Goal: Information Seeking & Learning: Learn about a topic

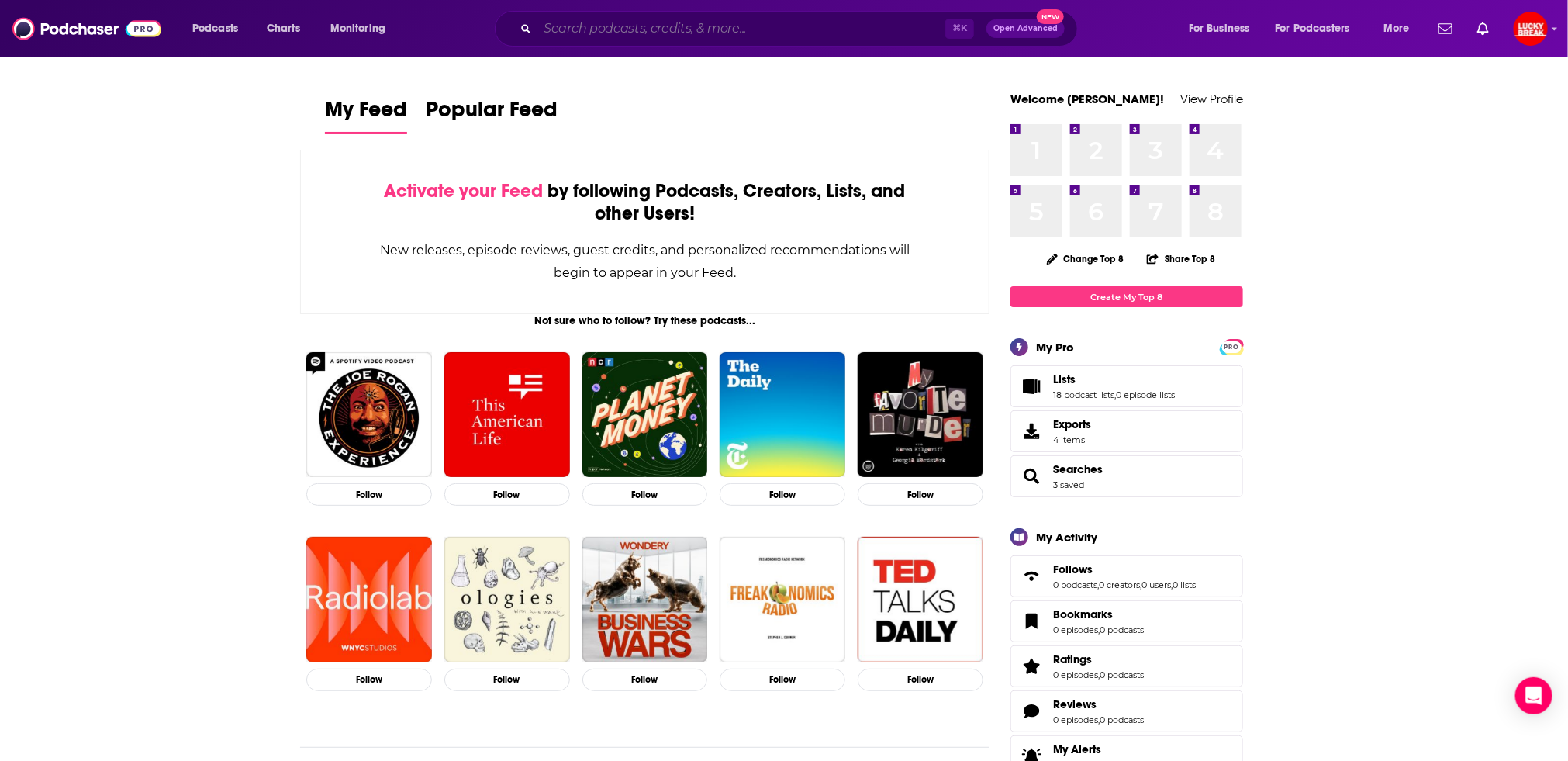
click at [893, 25] on input "Search podcasts, credits, & more..." at bounding box center [741, 29] width 408 height 25
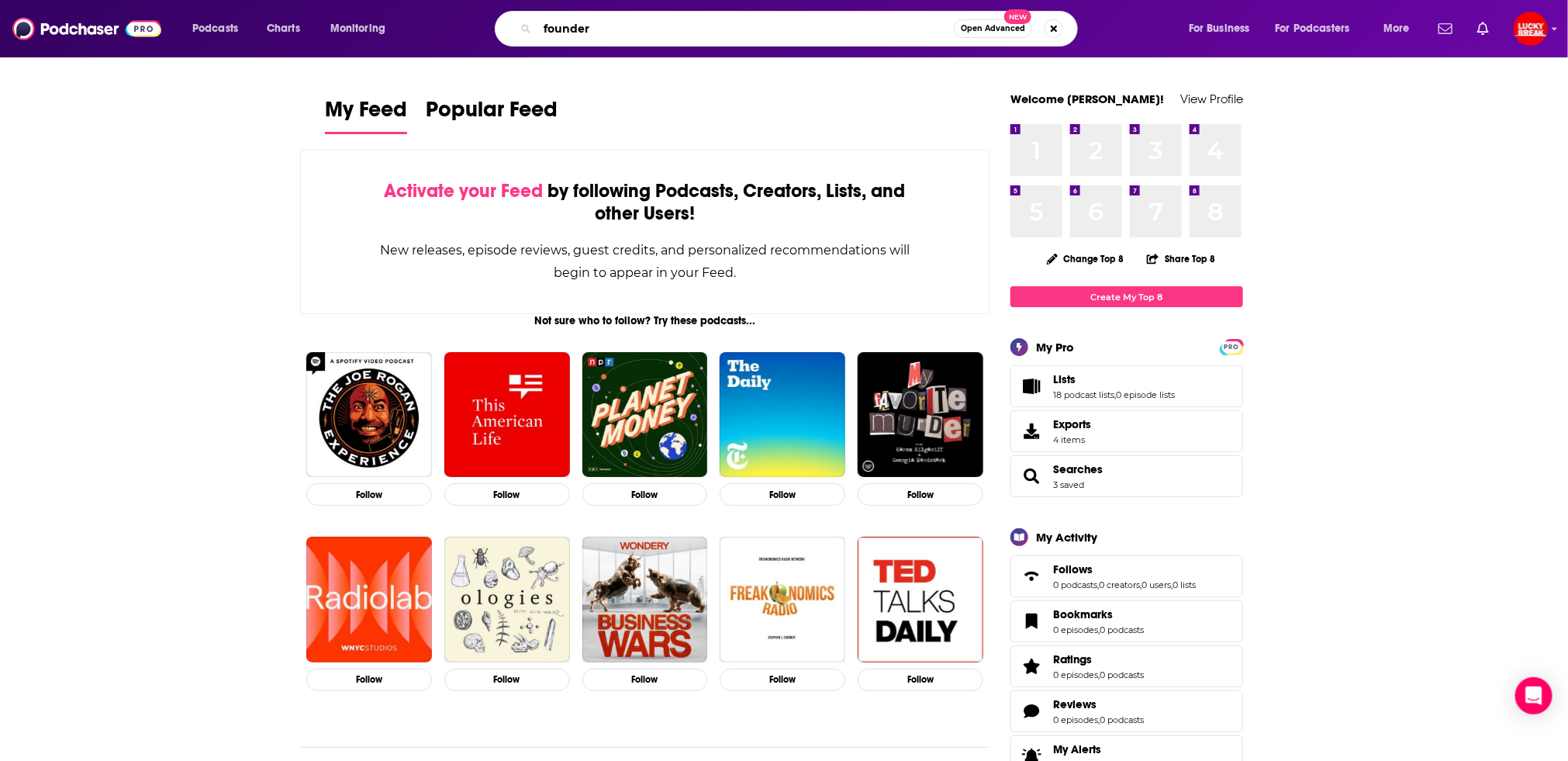
type input "founder"
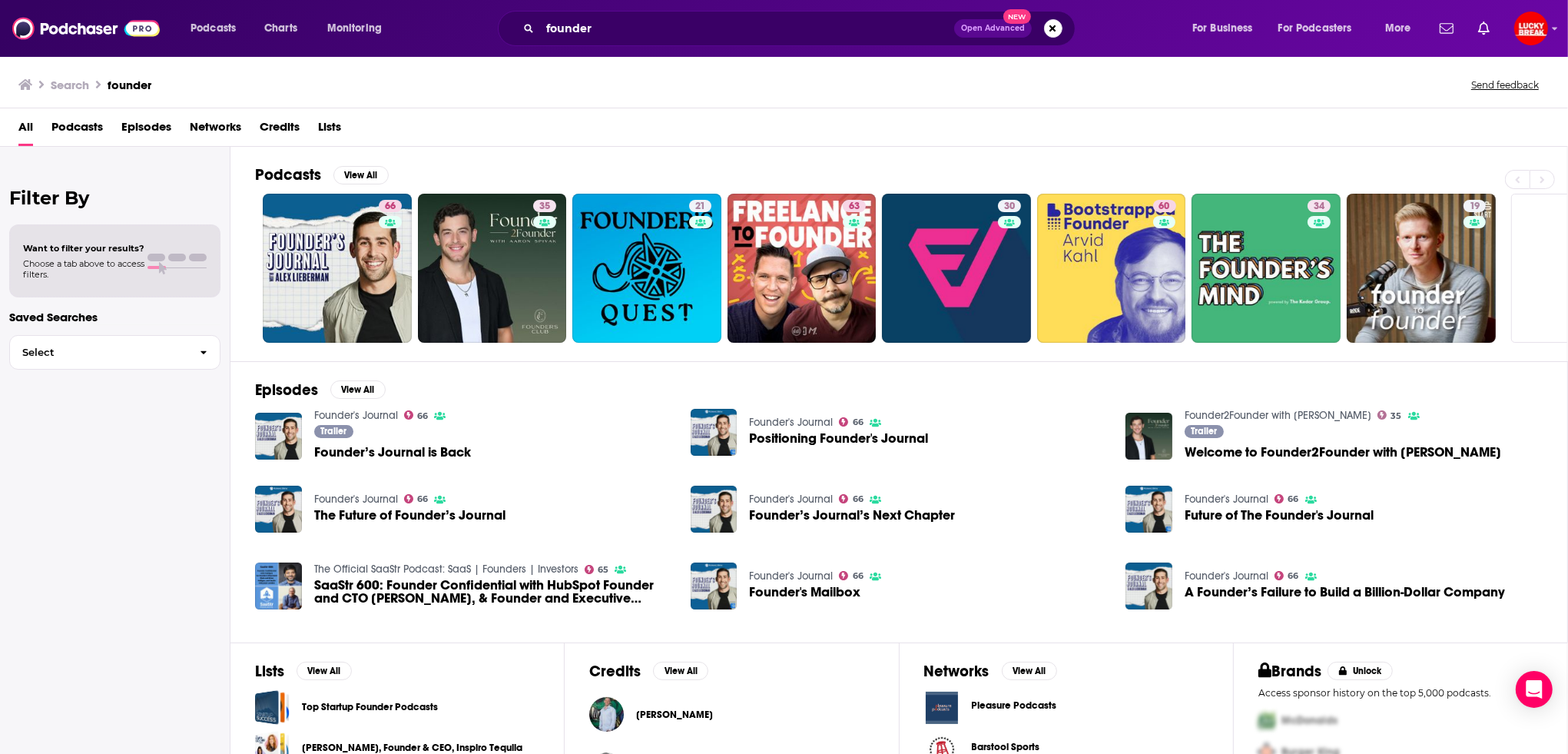
click at [136, 252] on span "Want to filter your results?" at bounding box center [84, 248] width 122 height 11
click at [62, 194] on h2 "Filter By" at bounding box center [115, 197] width 211 height 23
click at [364, 168] on button "View All" at bounding box center [361, 175] width 55 height 19
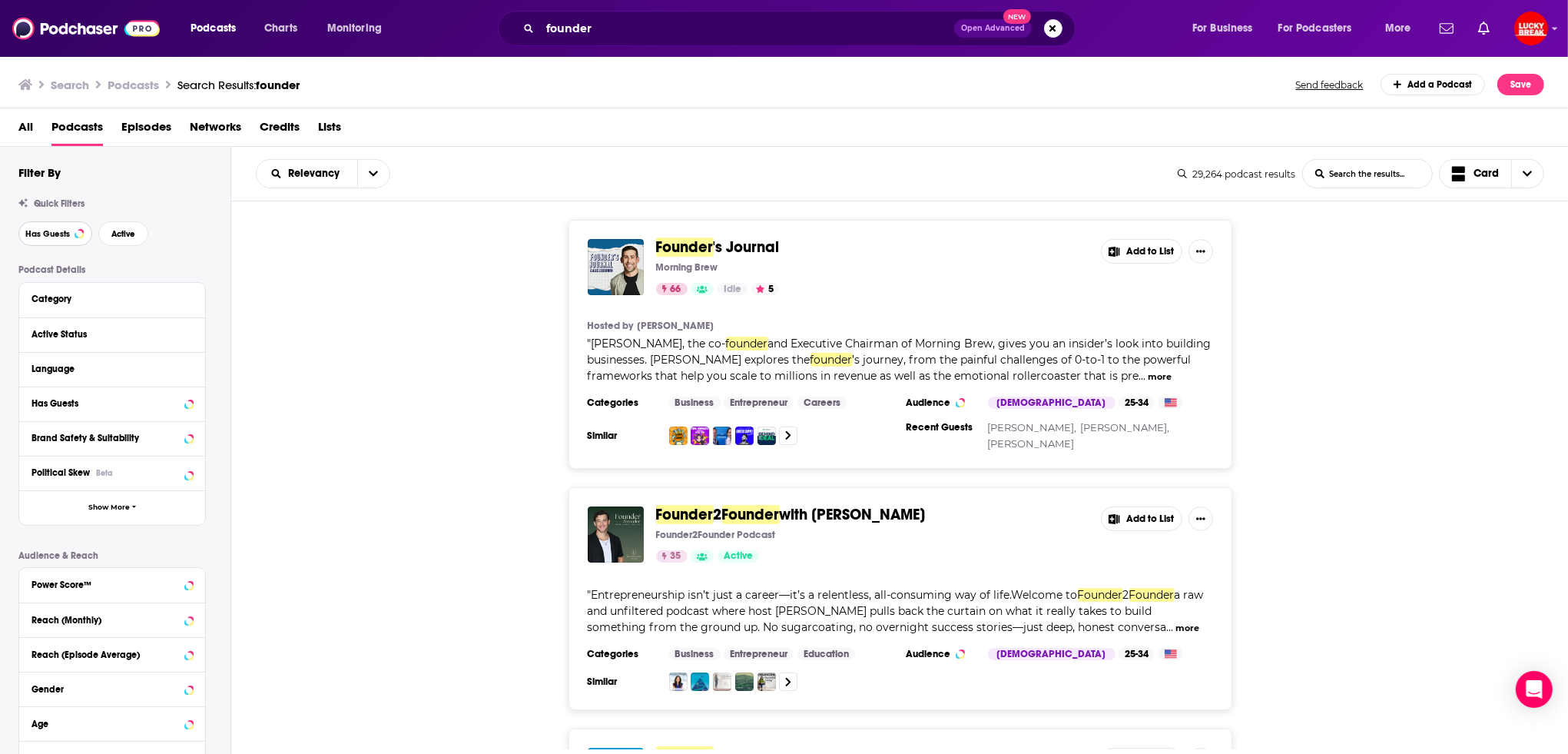
click at [48, 235] on span "Has Guests" at bounding box center [48, 234] width 44 height 9
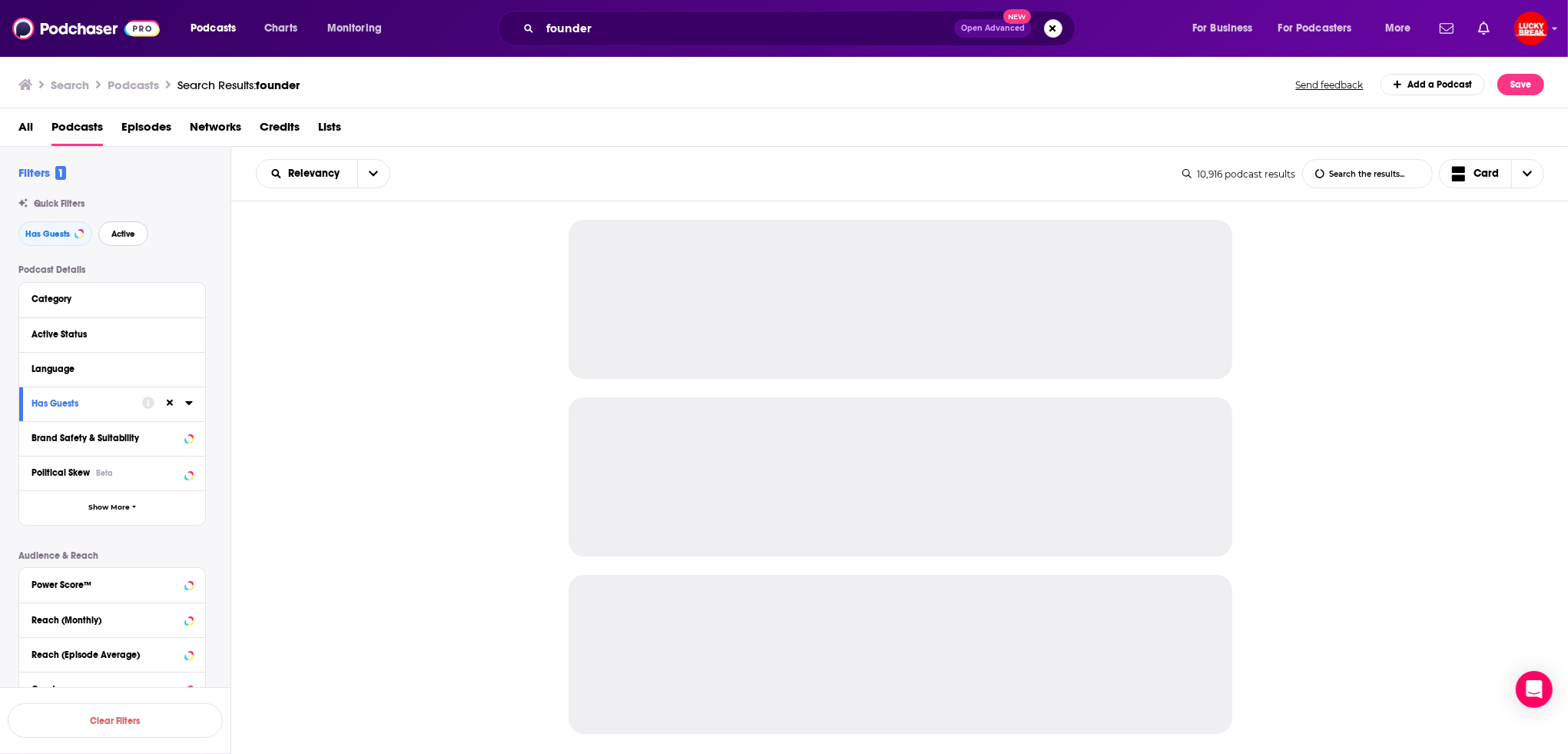
click at [116, 231] on span "Active" at bounding box center [123, 234] width 24 height 9
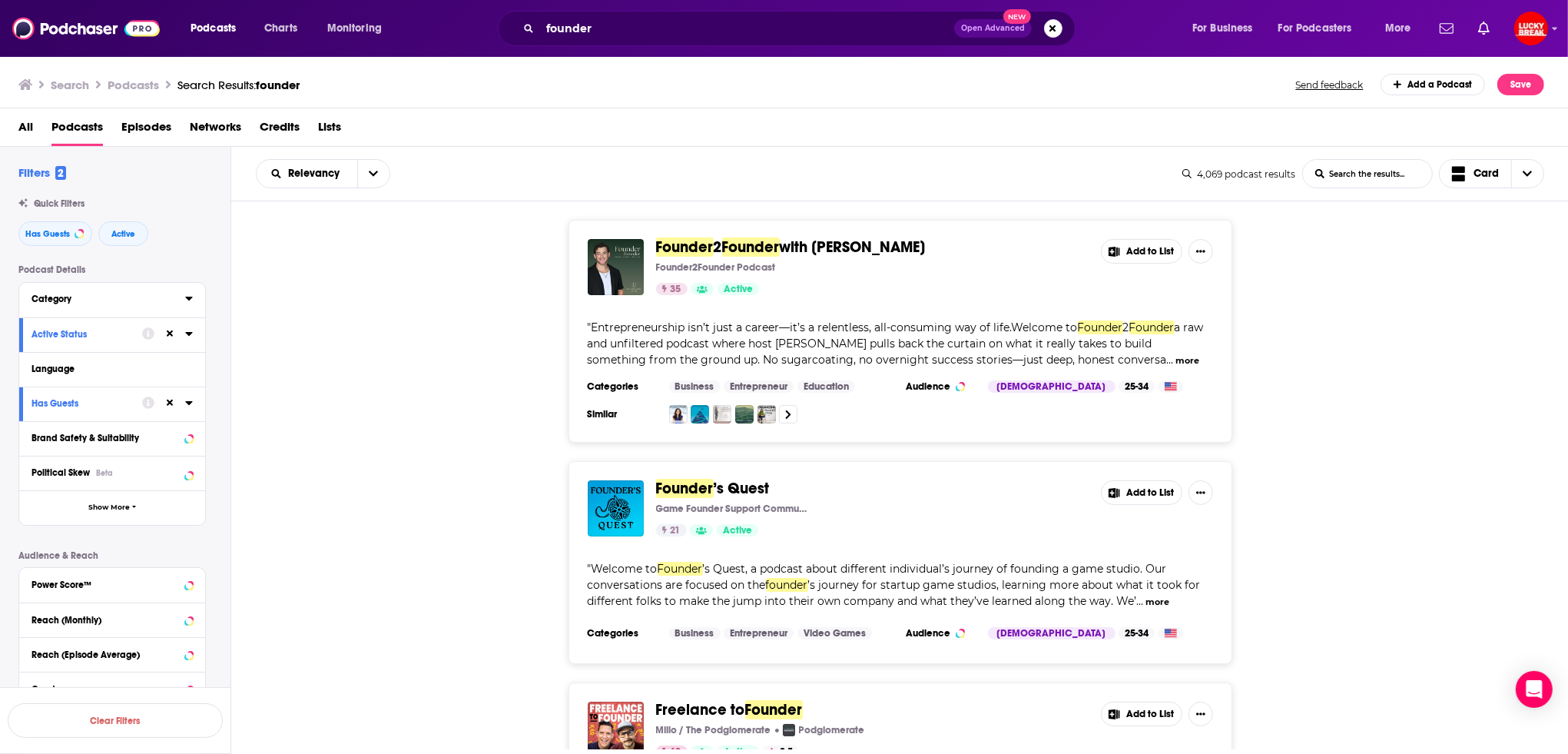
click at [98, 303] on div "Category" at bounding box center [103, 299] width 143 height 11
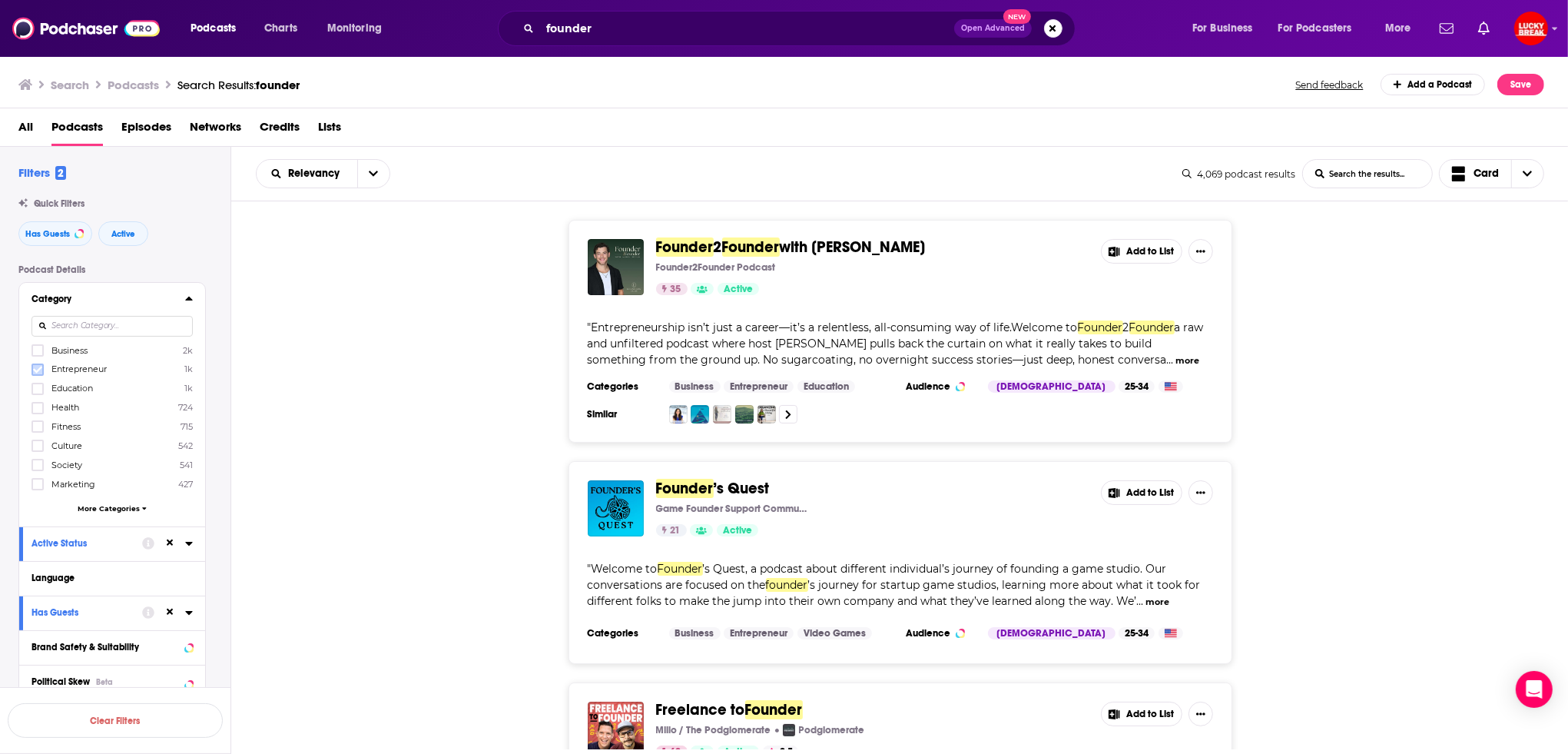
click at [37, 365] on icon at bounding box center [37, 370] width 9 height 9
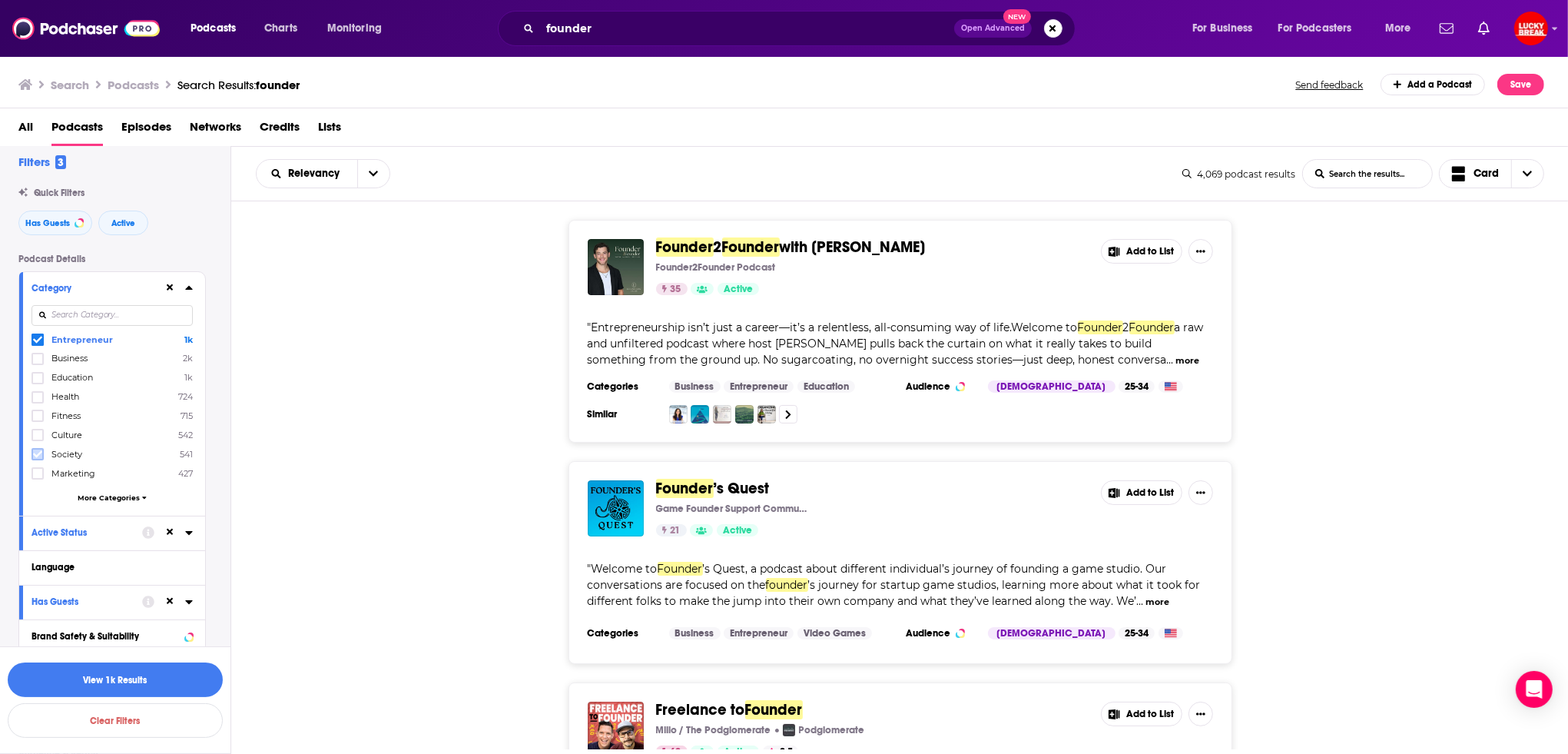
scroll to position [16, 0]
click at [94, 494] on span "More Categories" at bounding box center [109, 493] width 62 height 9
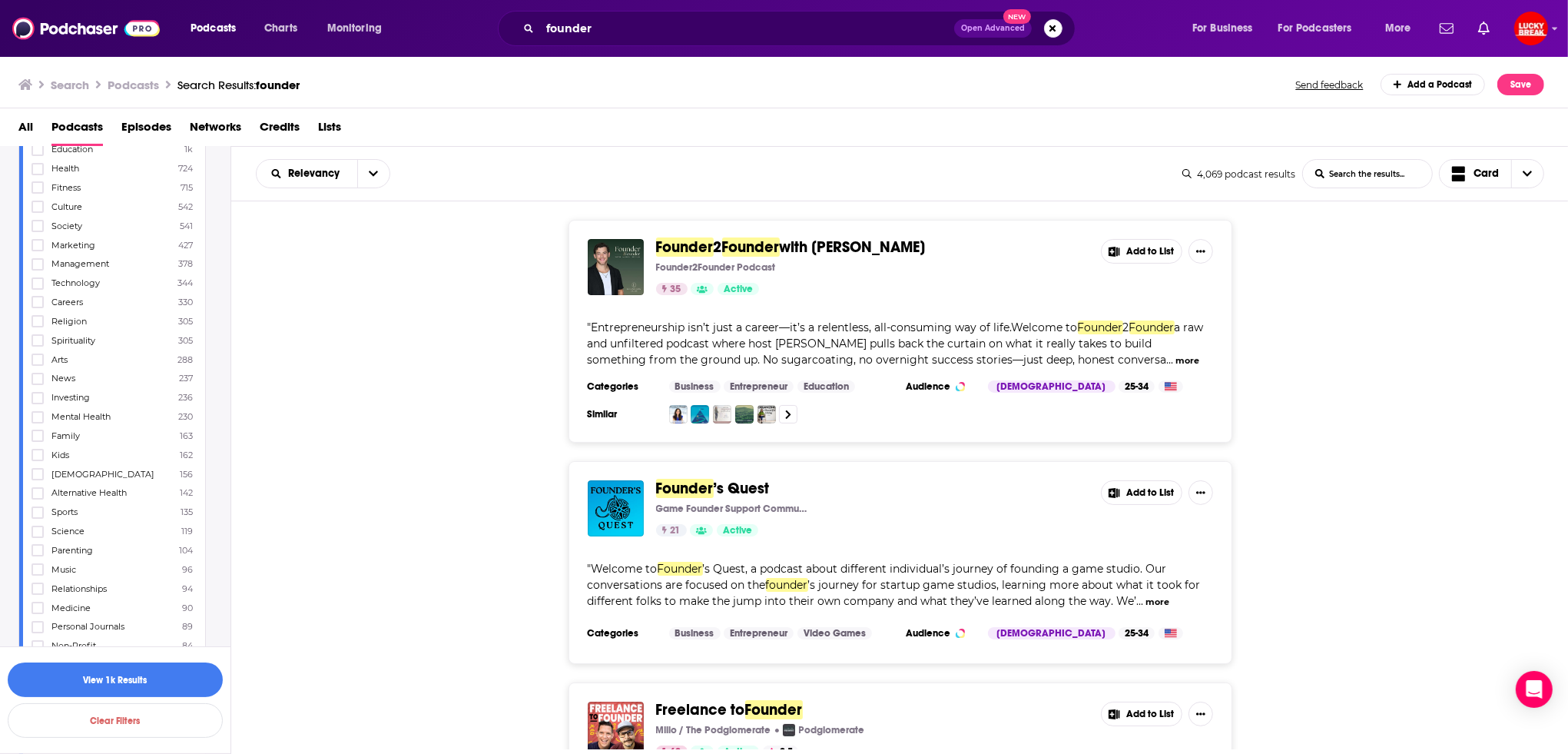
scroll to position [257, 0]
click at [37, 547] on icon at bounding box center [37, 551] width 9 height 9
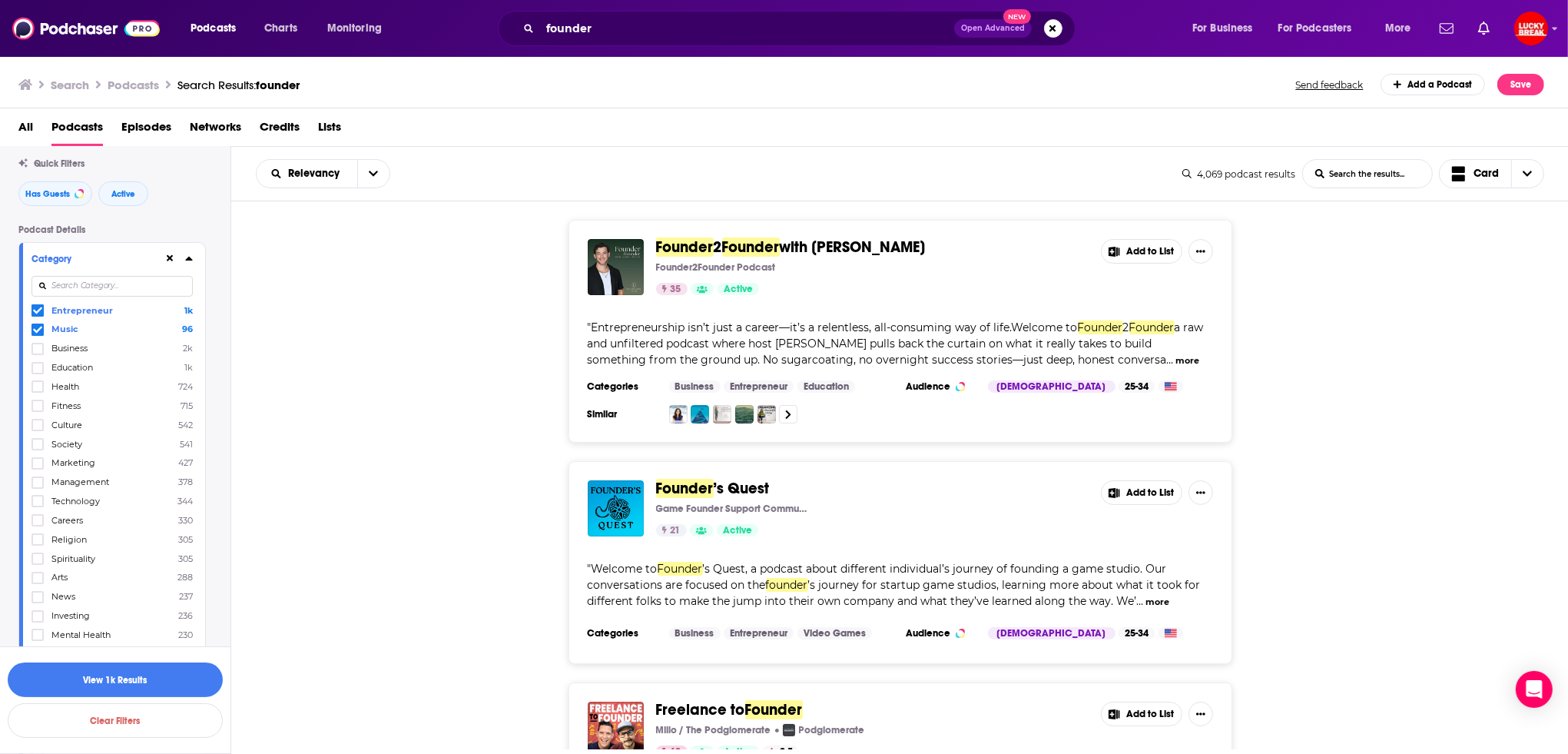
scroll to position [0, 0]
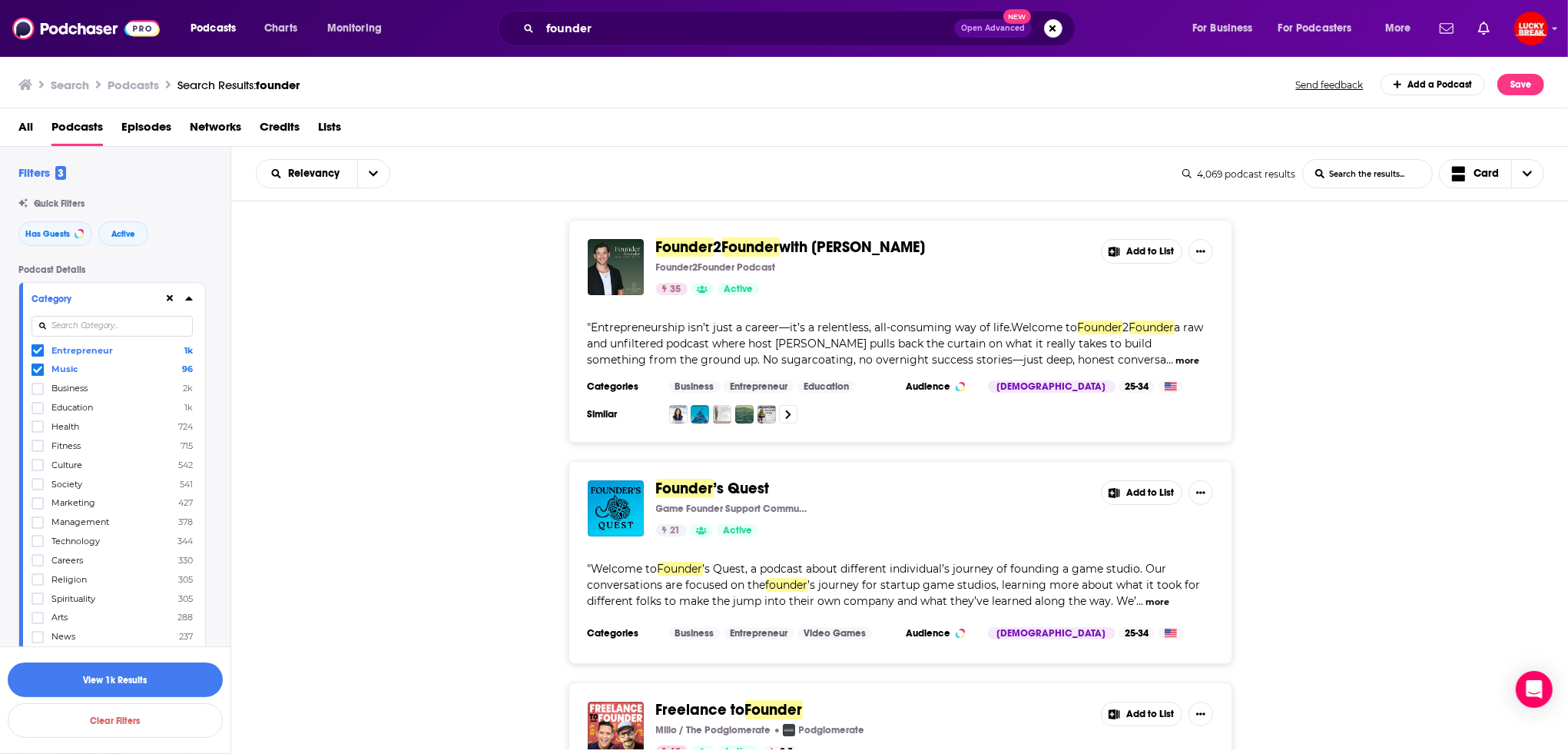
click at [189, 299] on icon at bounding box center [188, 298] width 7 height 4
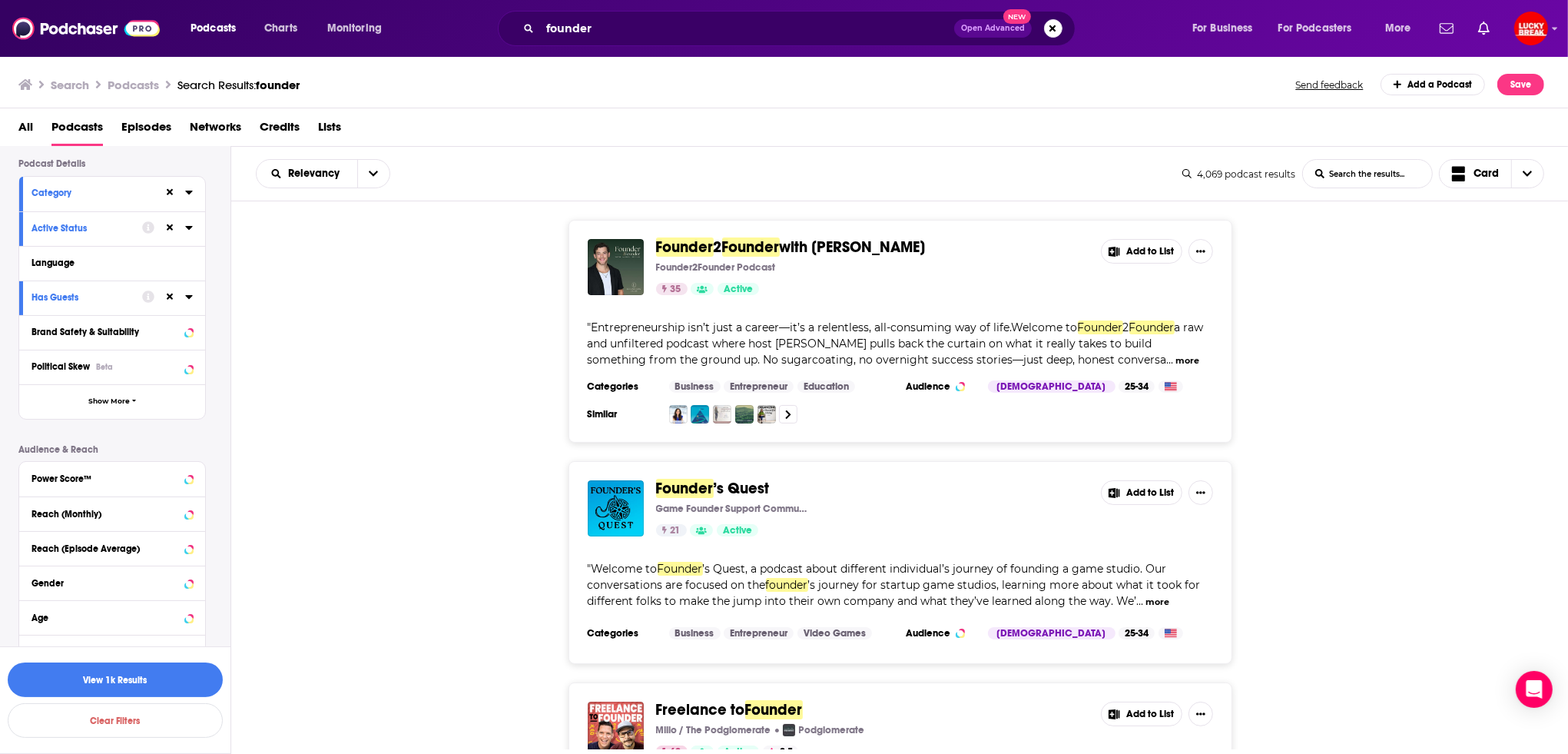
scroll to position [175, 0]
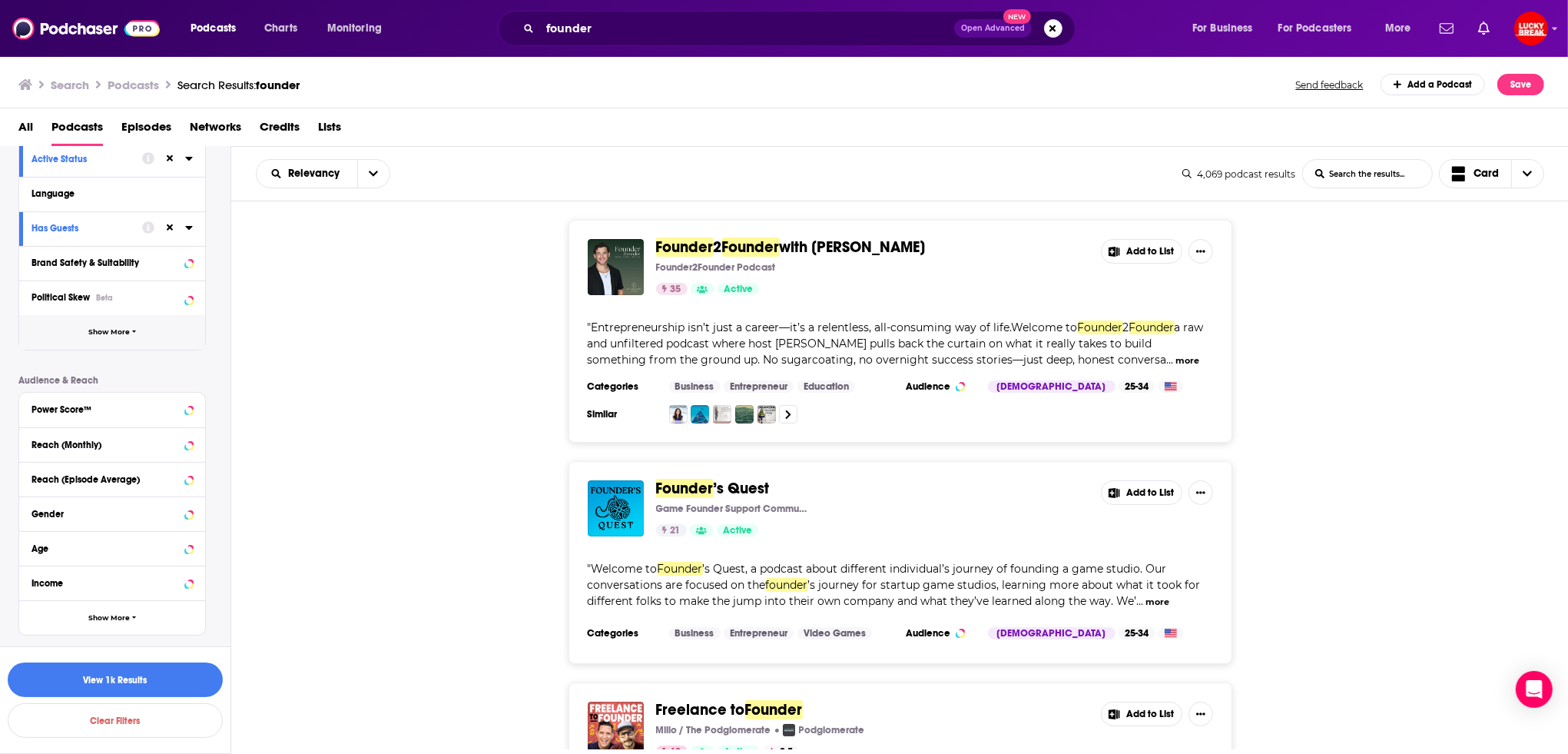
click at [108, 328] on span "Show More" at bounding box center [108, 332] width 41 height 9
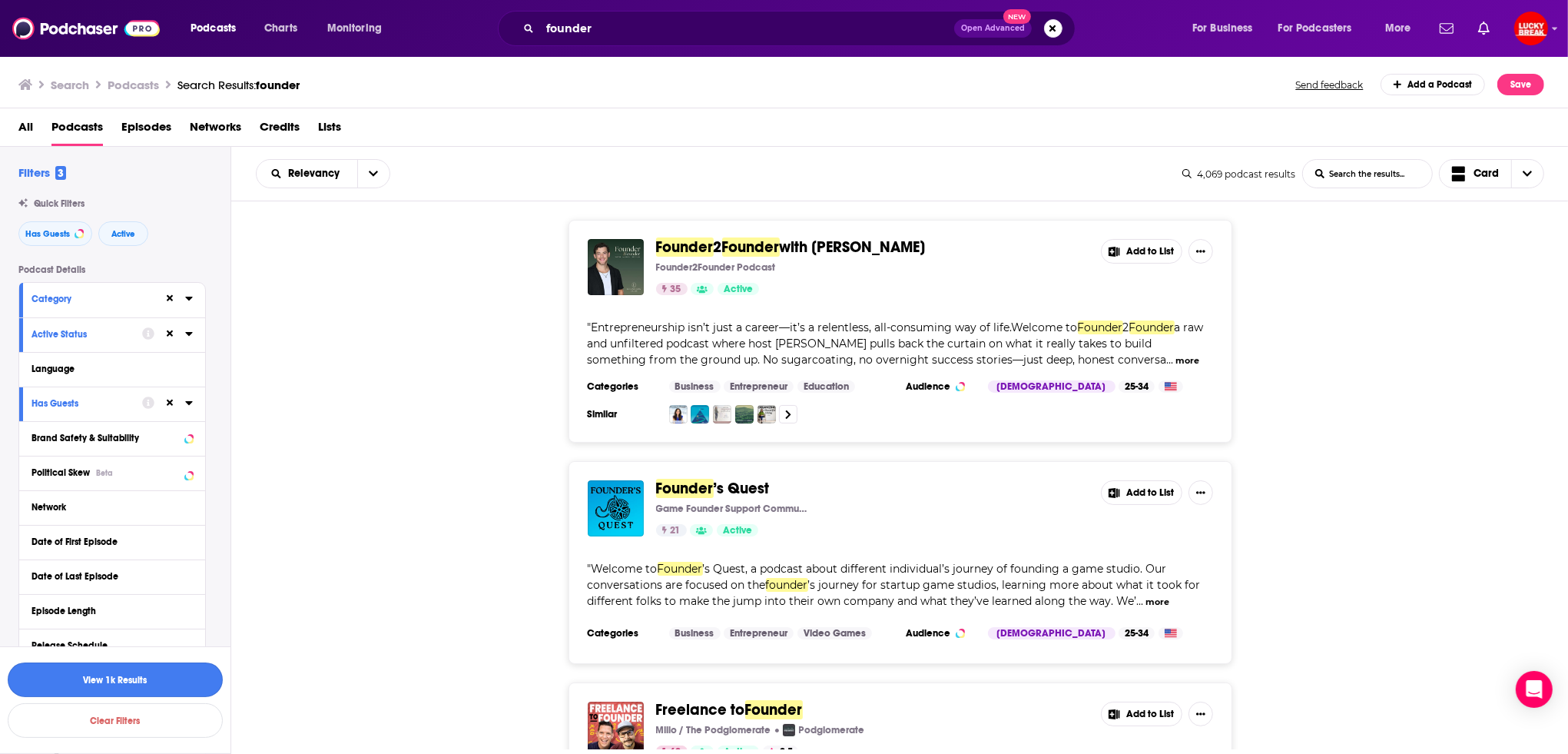
click at [127, 676] on button "View 1k Results" at bounding box center [115, 679] width 215 height 34
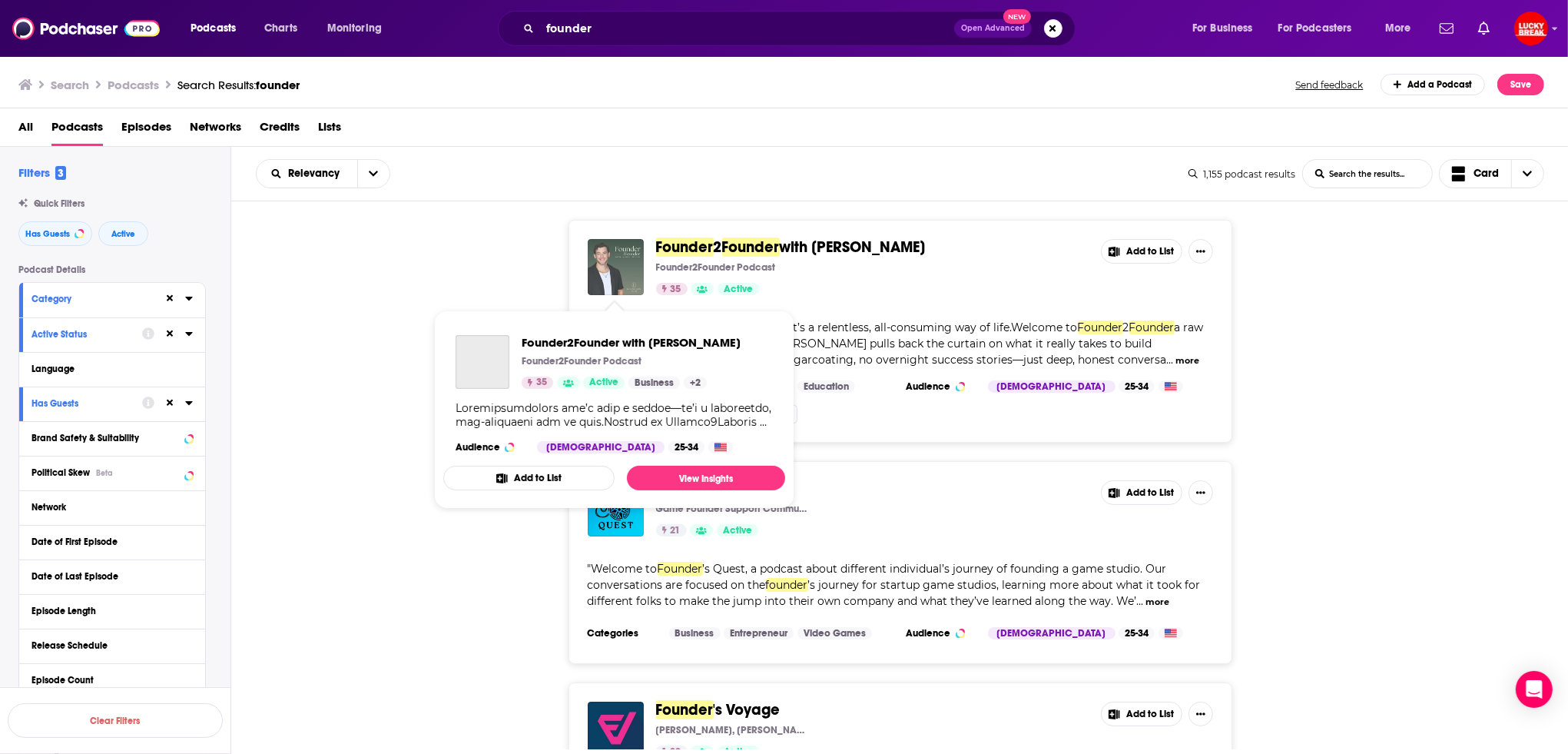
click at [613, 274] on img "Founder2Founder with Aaron Spivak" at bounding box center [616, 267] width 56 height 56
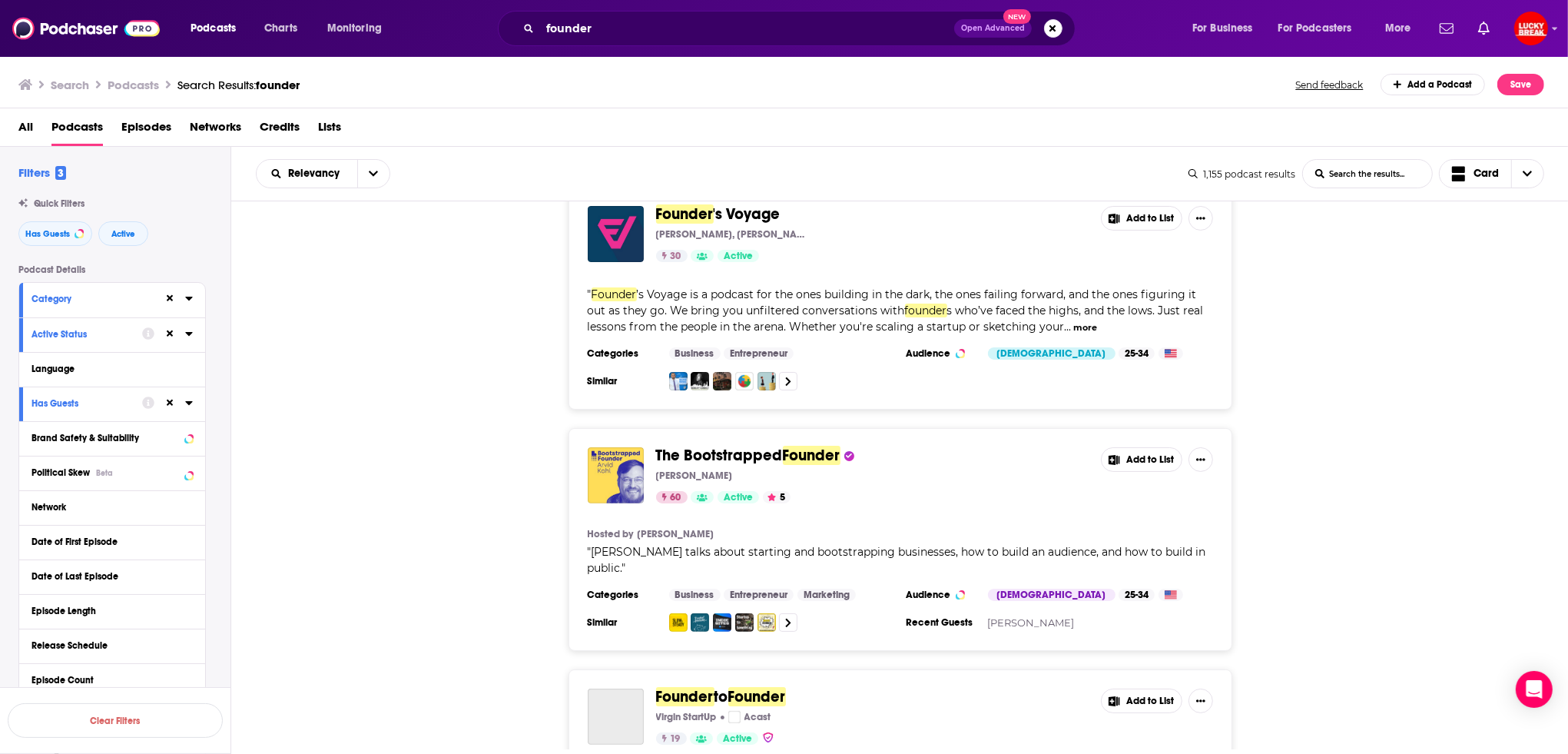
scroll to position [499, 0]
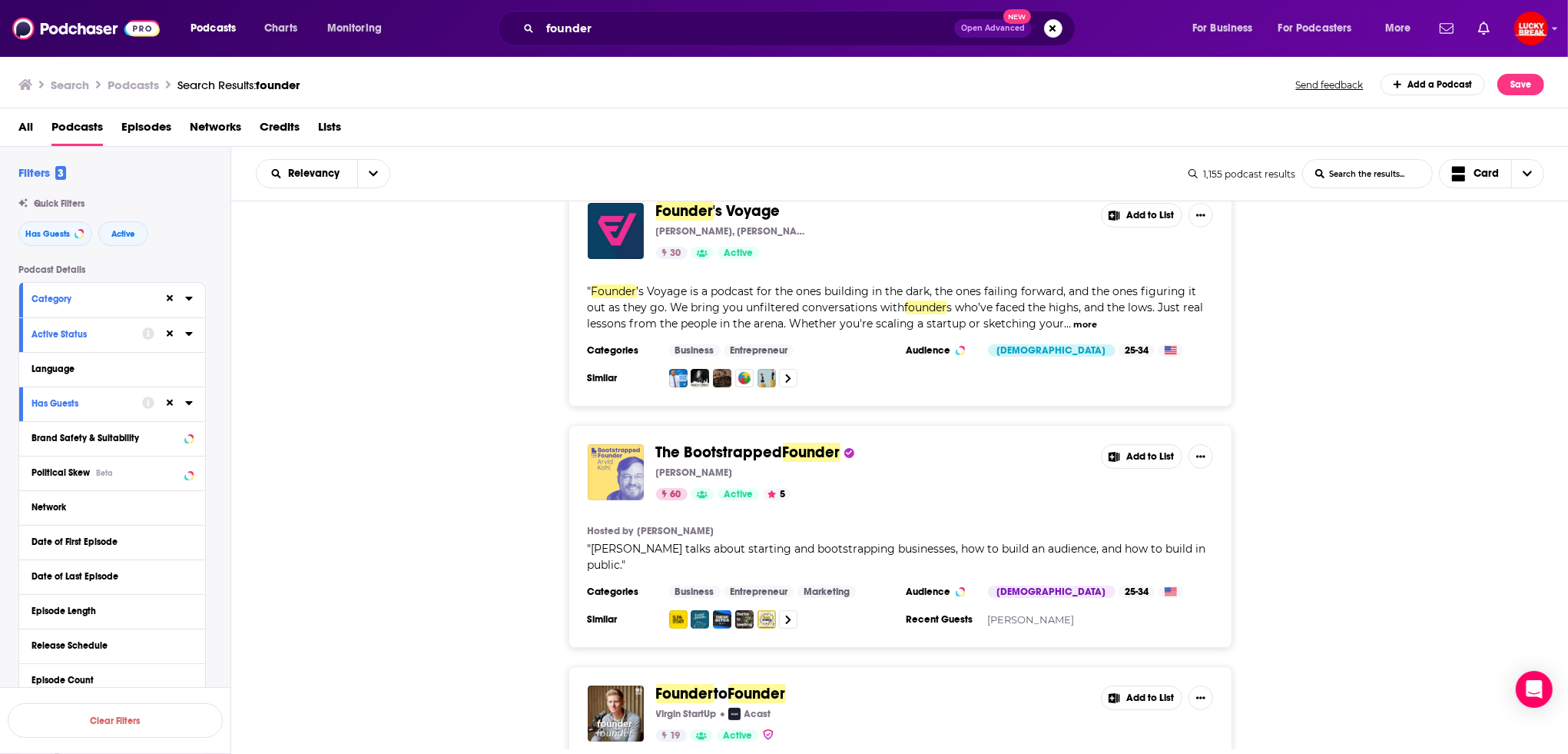
click at [618, 478] on img "The Bootstrapped Founder" at bounding box center [616, 473] width 56 height 56
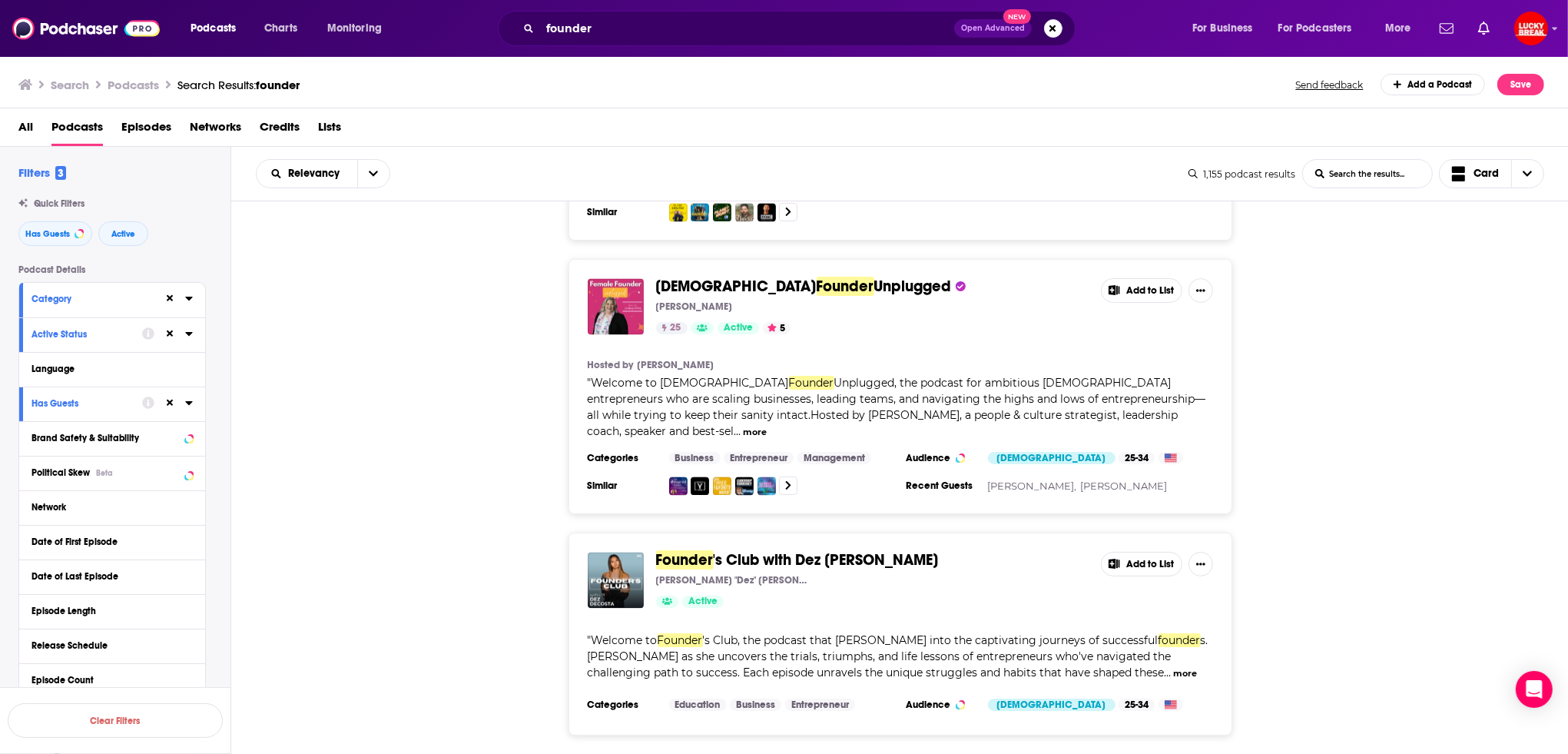
scroll to position [3573, 0]
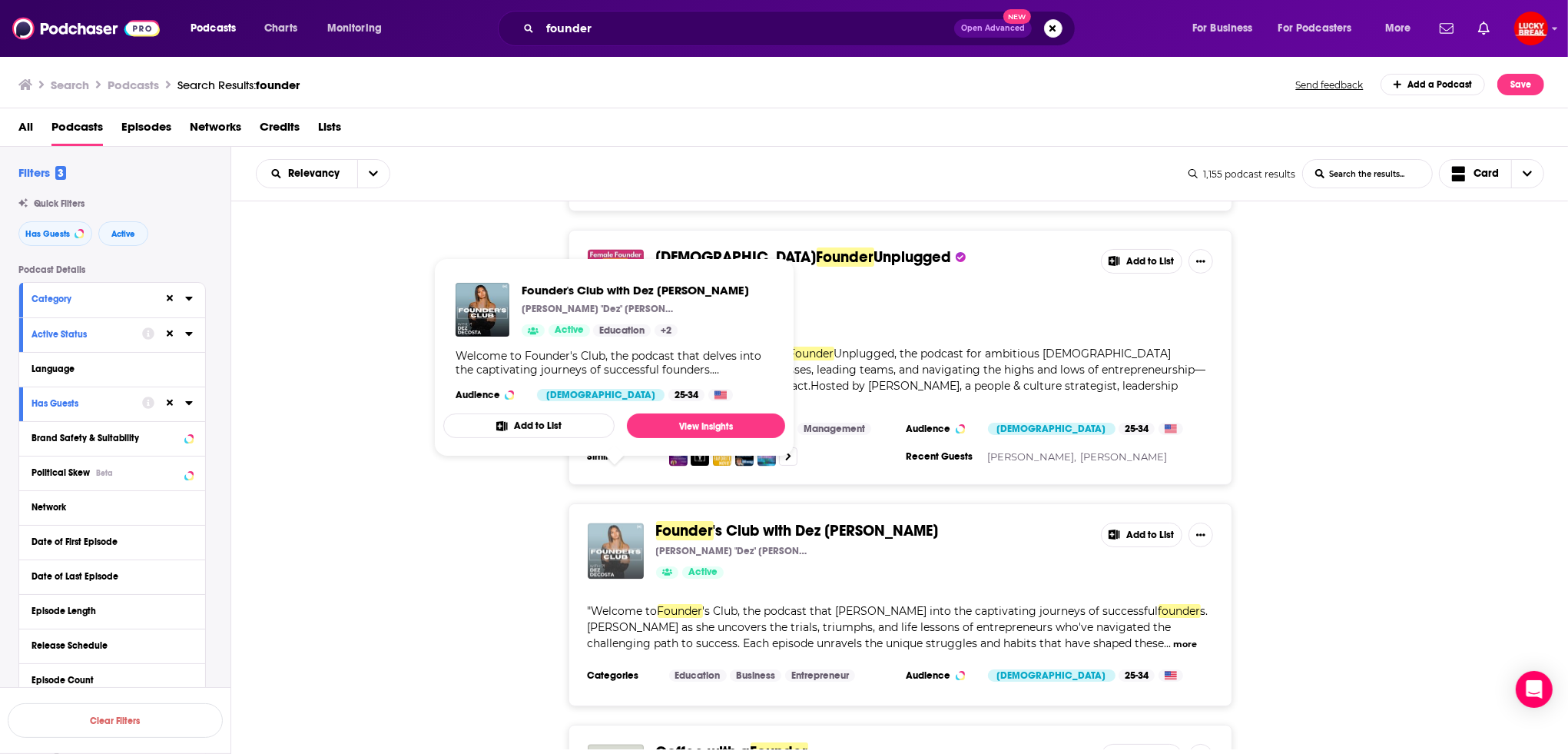
click at [609, 522] on img "Founder's Club with Dez DeCosta" at bounding box center [616, 550] width 56 height 56
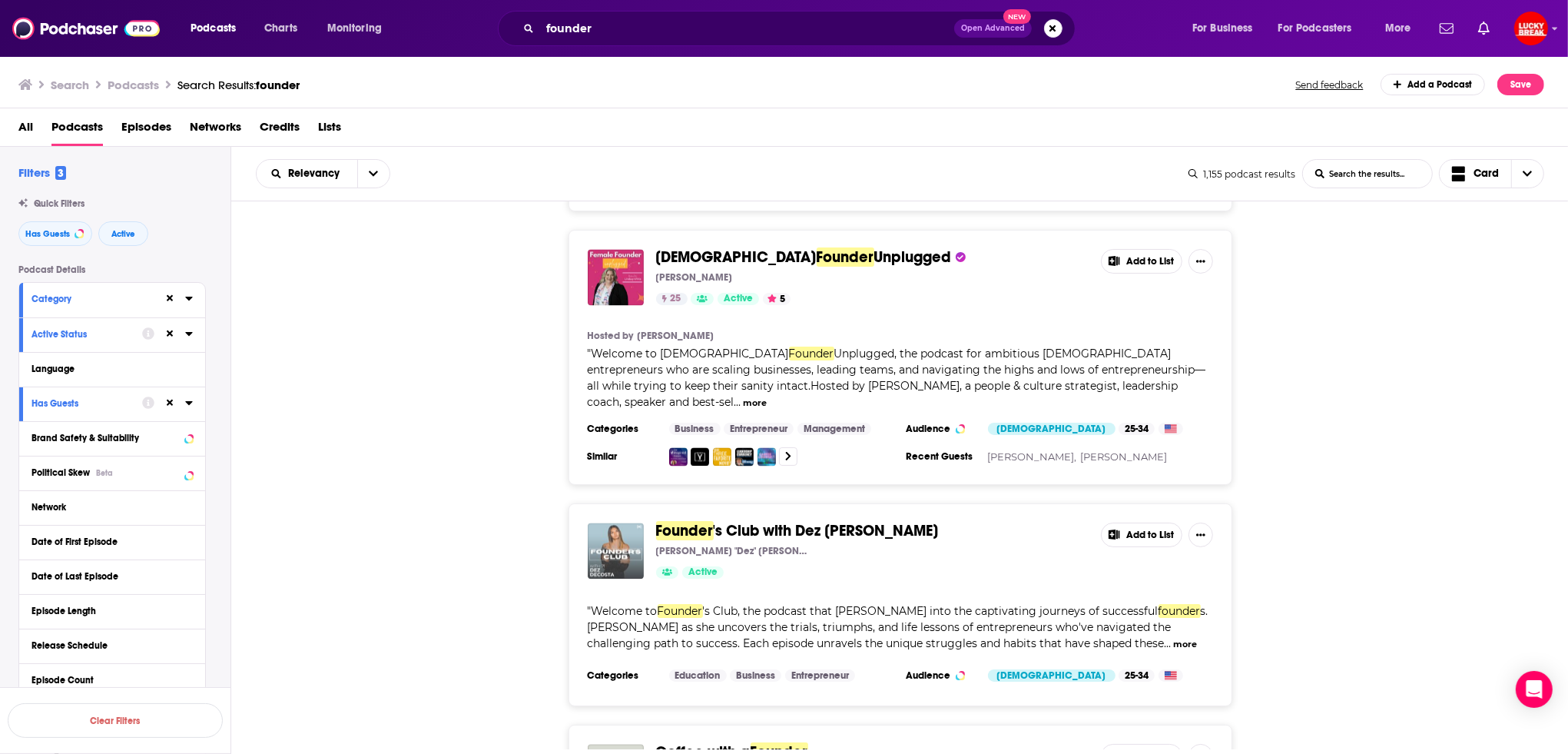
scroll to position [3957, 0]
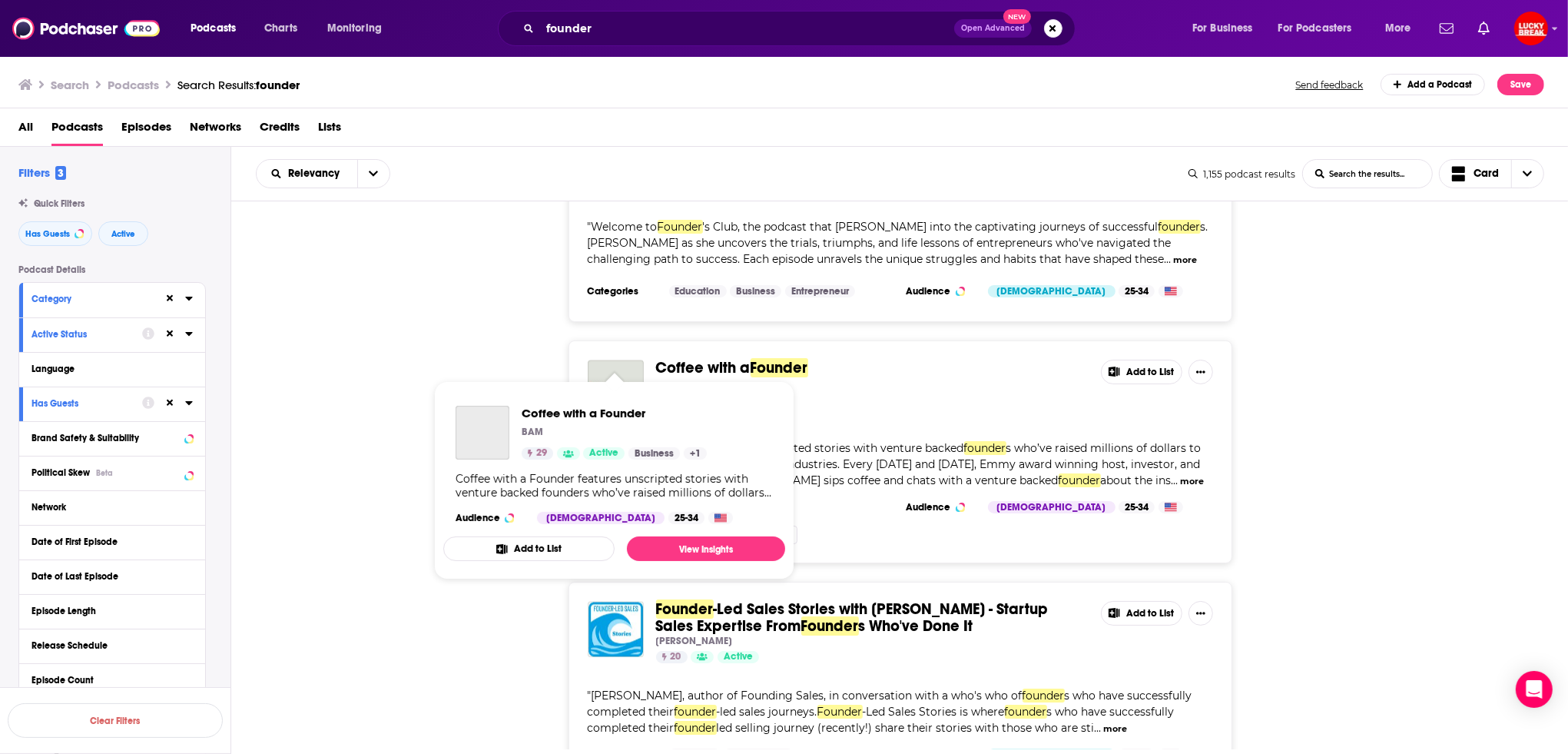
click at [615, 359] on img "Coffee with a Founder" at bounding box center [616, 388] width 56 height 56
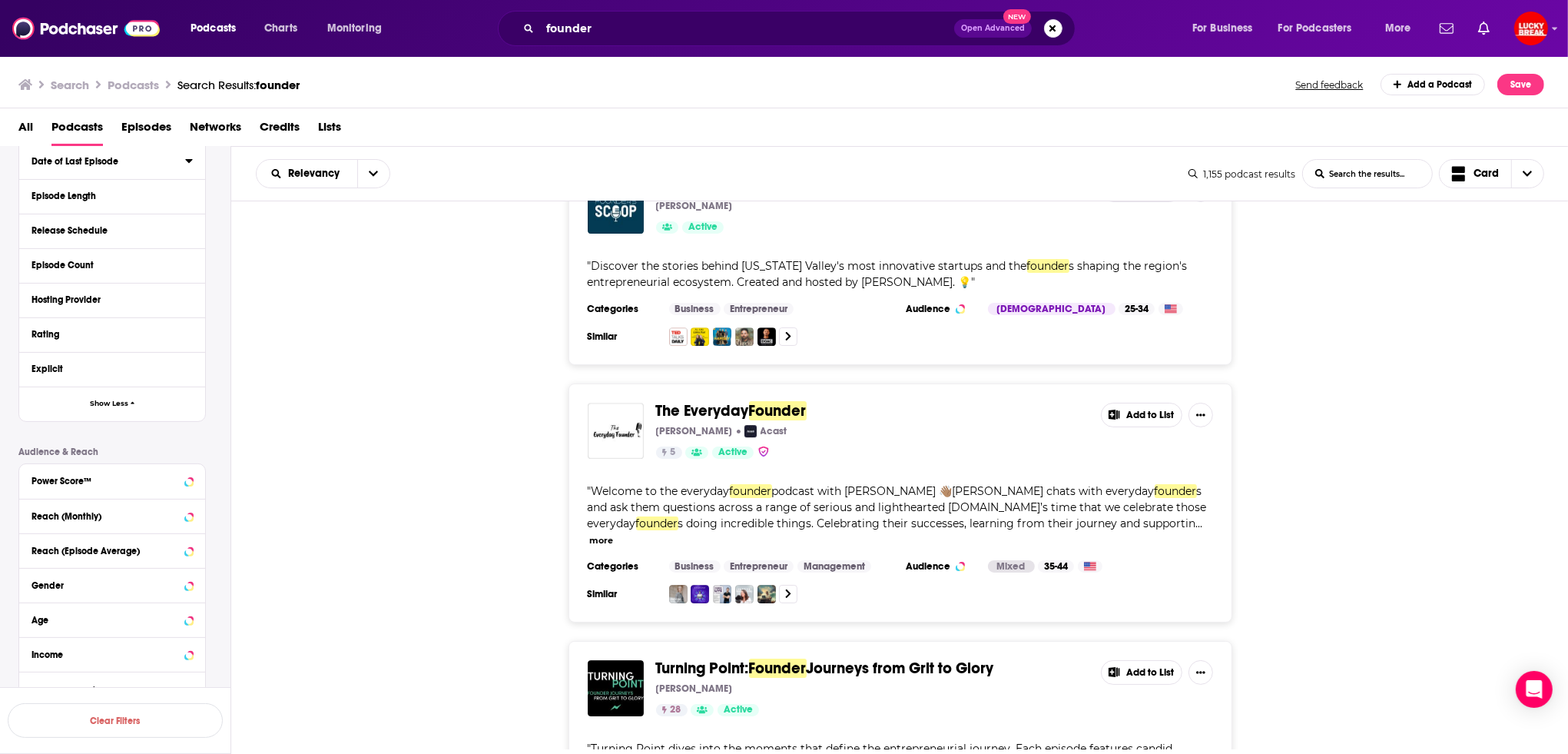
scroll to position [487, 0]
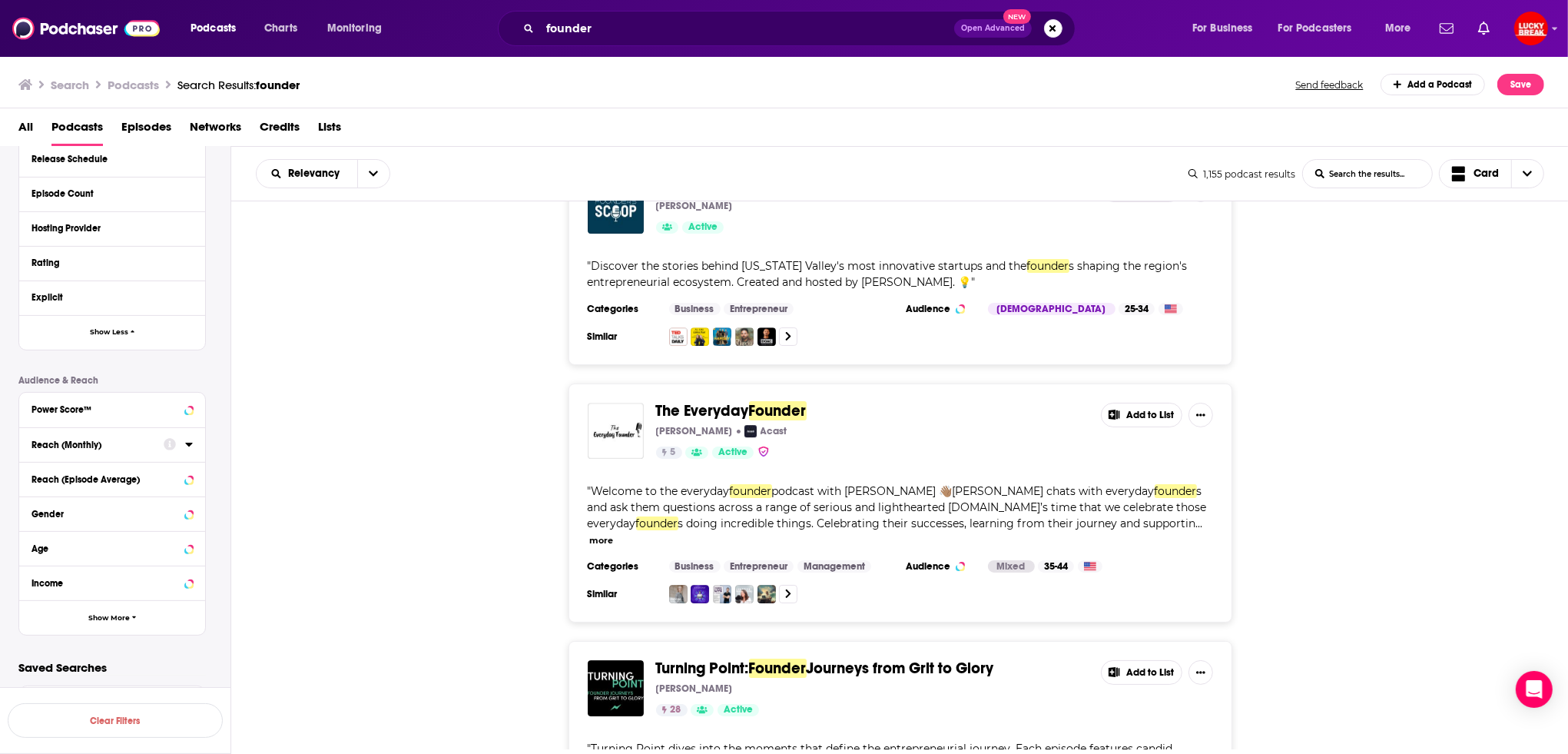
click at [115, 443] on div "Reach (Monthly)" at bounding box center [92, 445] width 122 height 11
click at [87, 472] on input "number" at bounding box center [69, 472] width 77 height 25
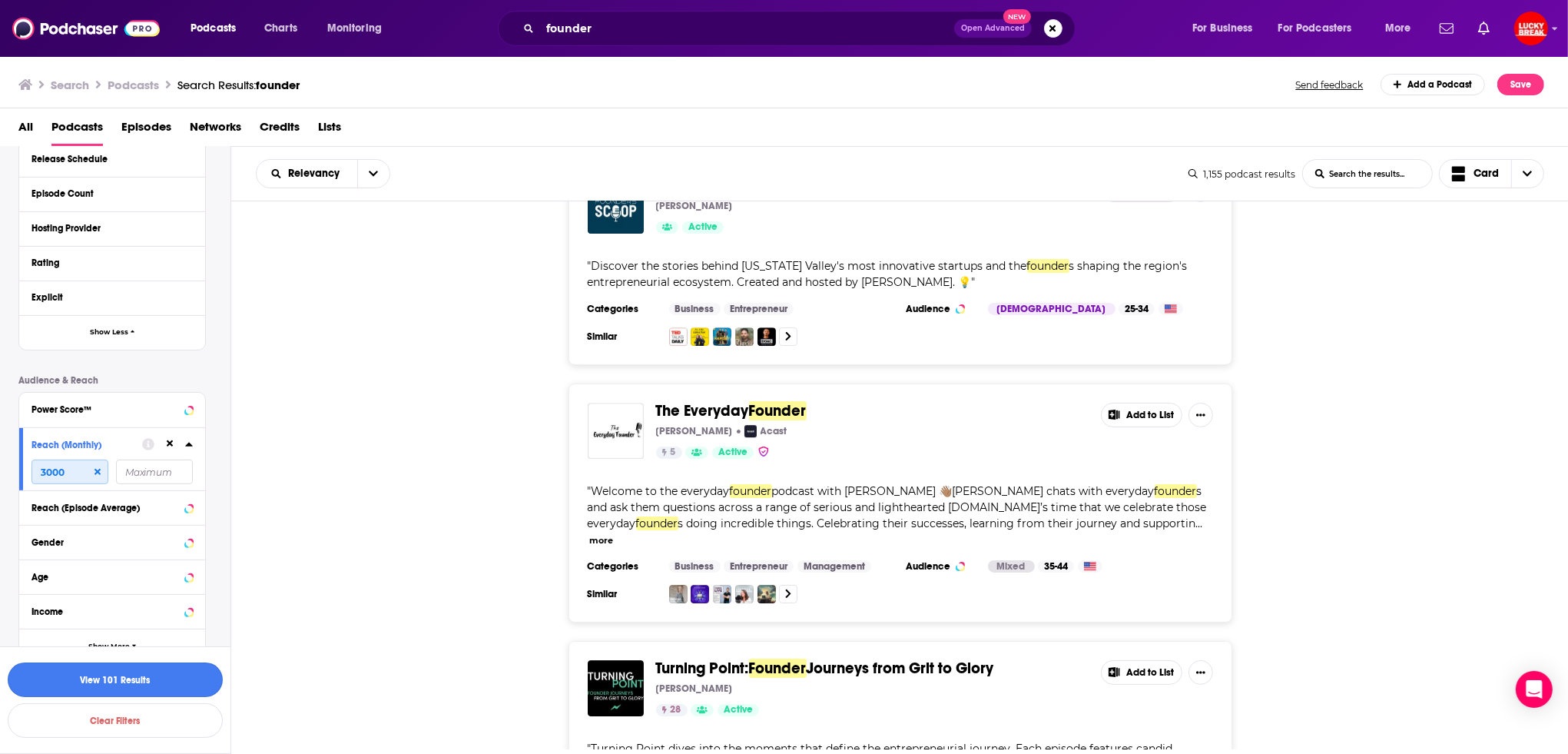
type input "3000"
click at [133, 685] on button "View 101 Results" at bounding box center [115, 679] width 215 height 34
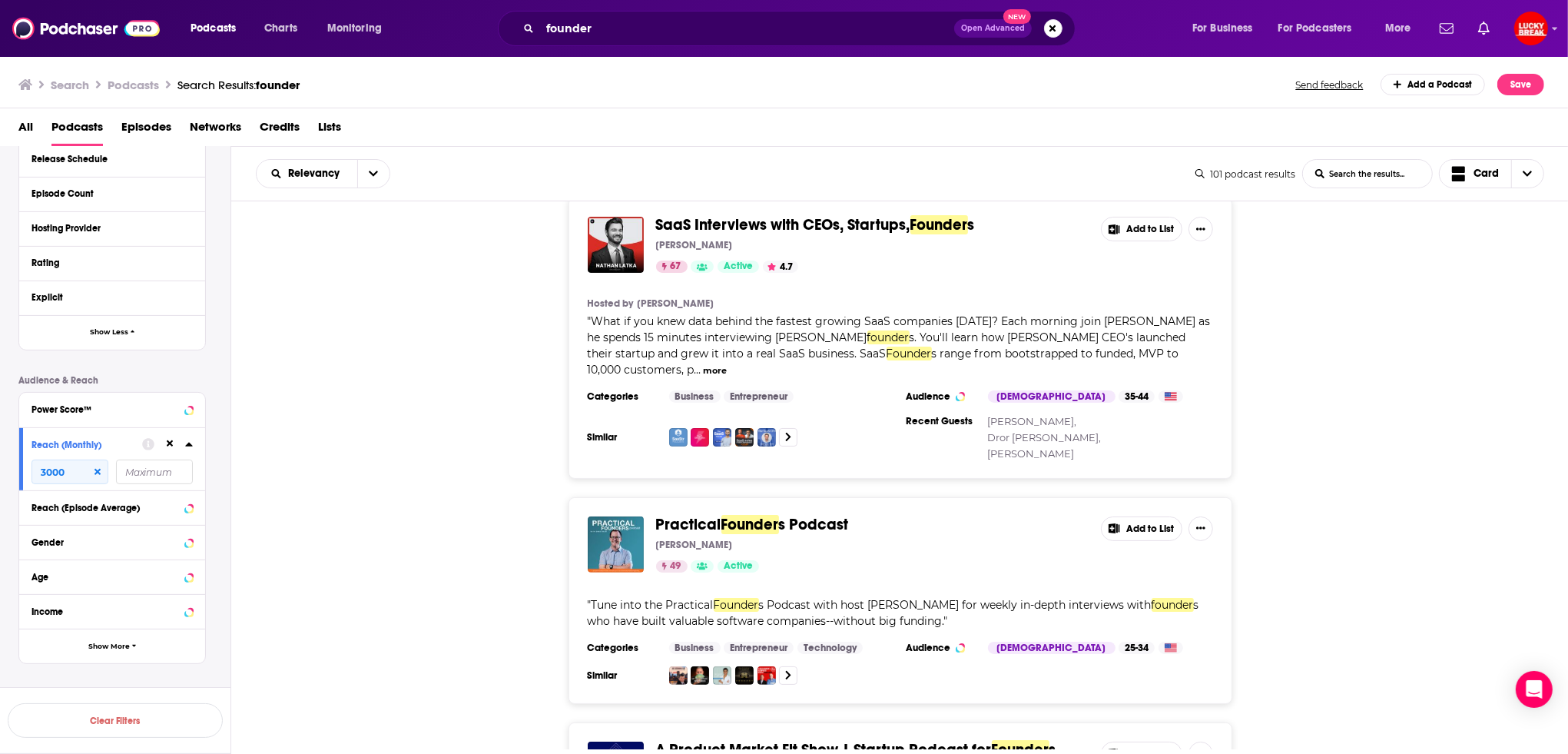
scroll to position [546, 0]
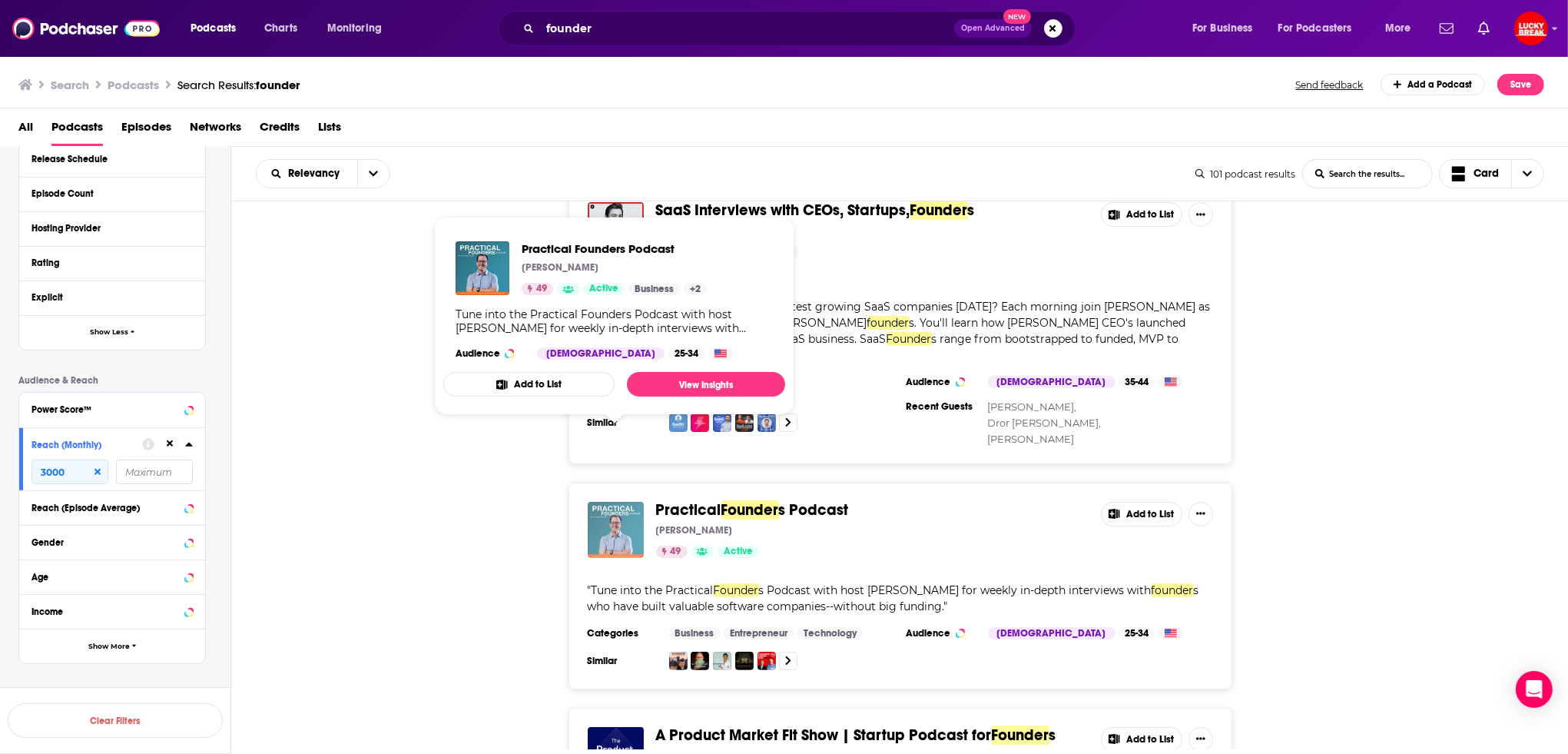
click at [619, 501] on img "Practical Founders Podcast" at bounding box center [616, 529] width 56 height 56
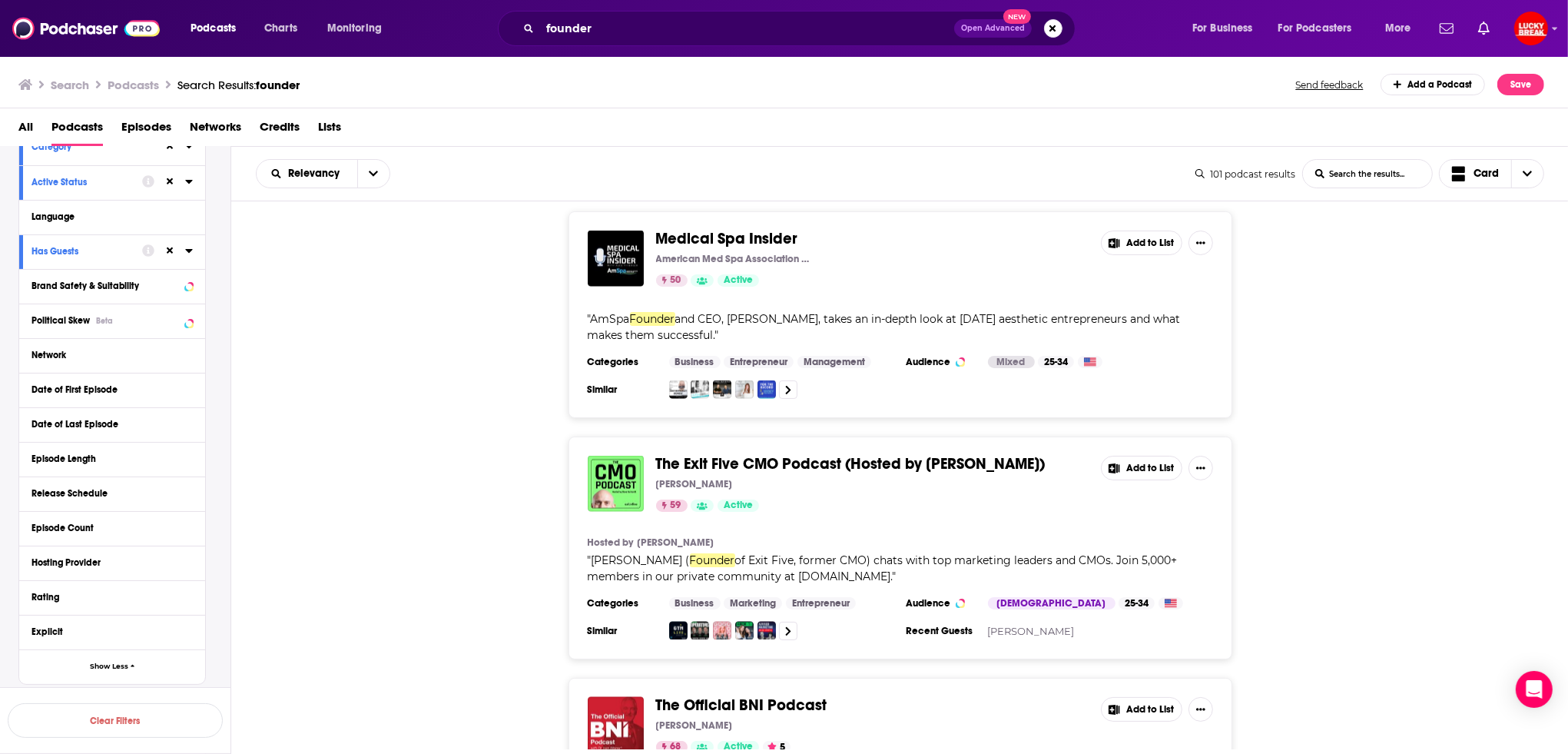
scroll to position [0, 0]
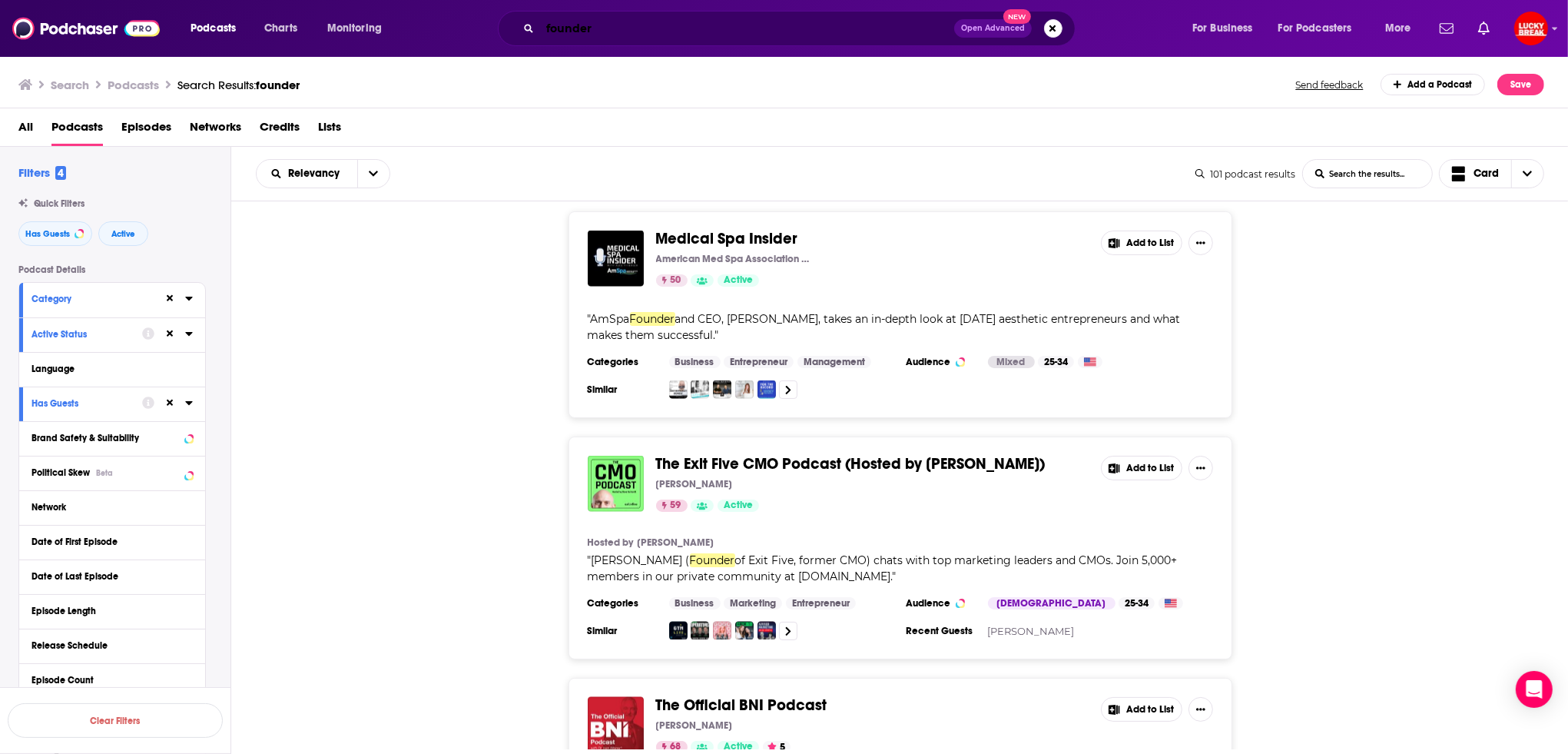
click at [634, 31] on input "founder" at bounding box center [747, 29] width 414 height 25
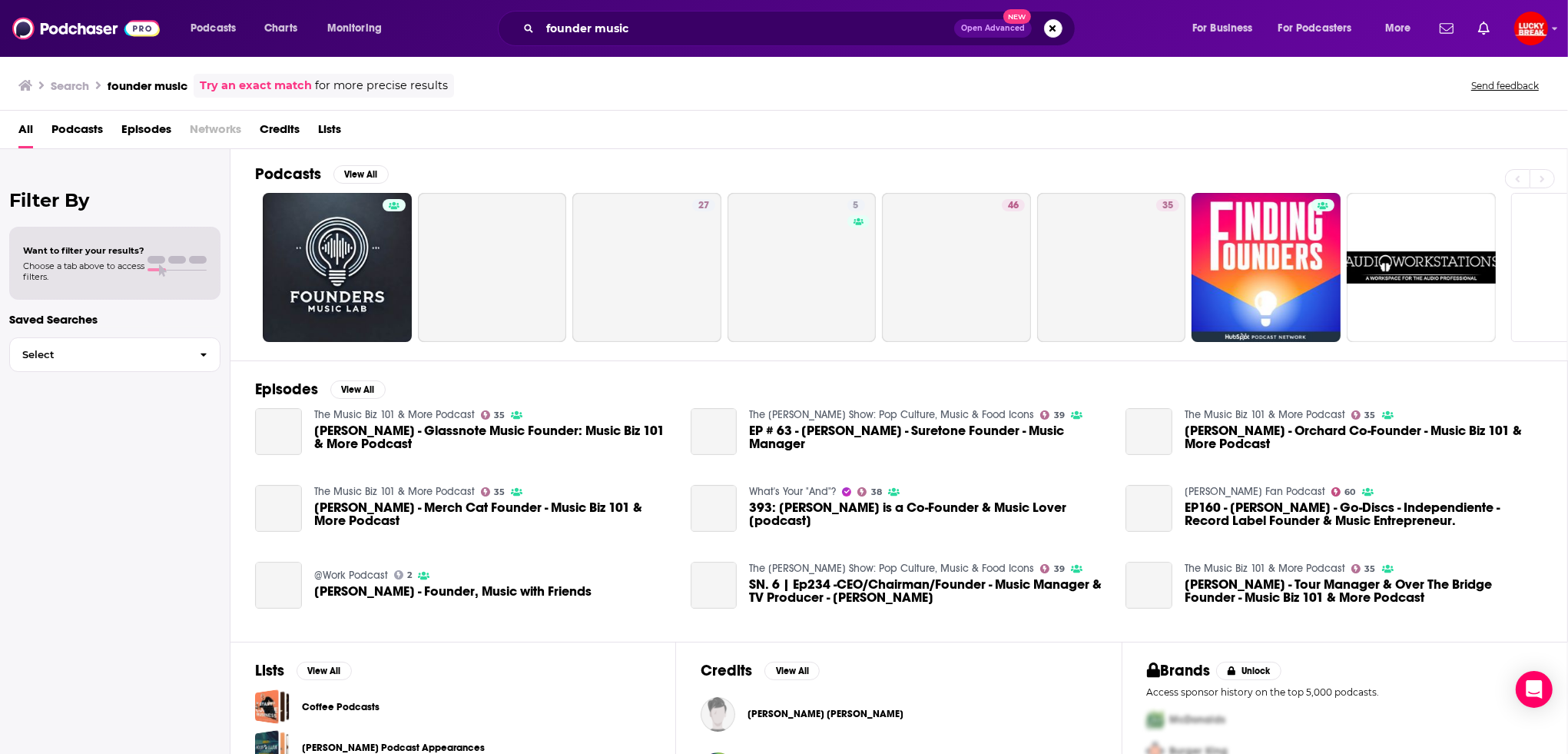
scroll to position [4, 0]
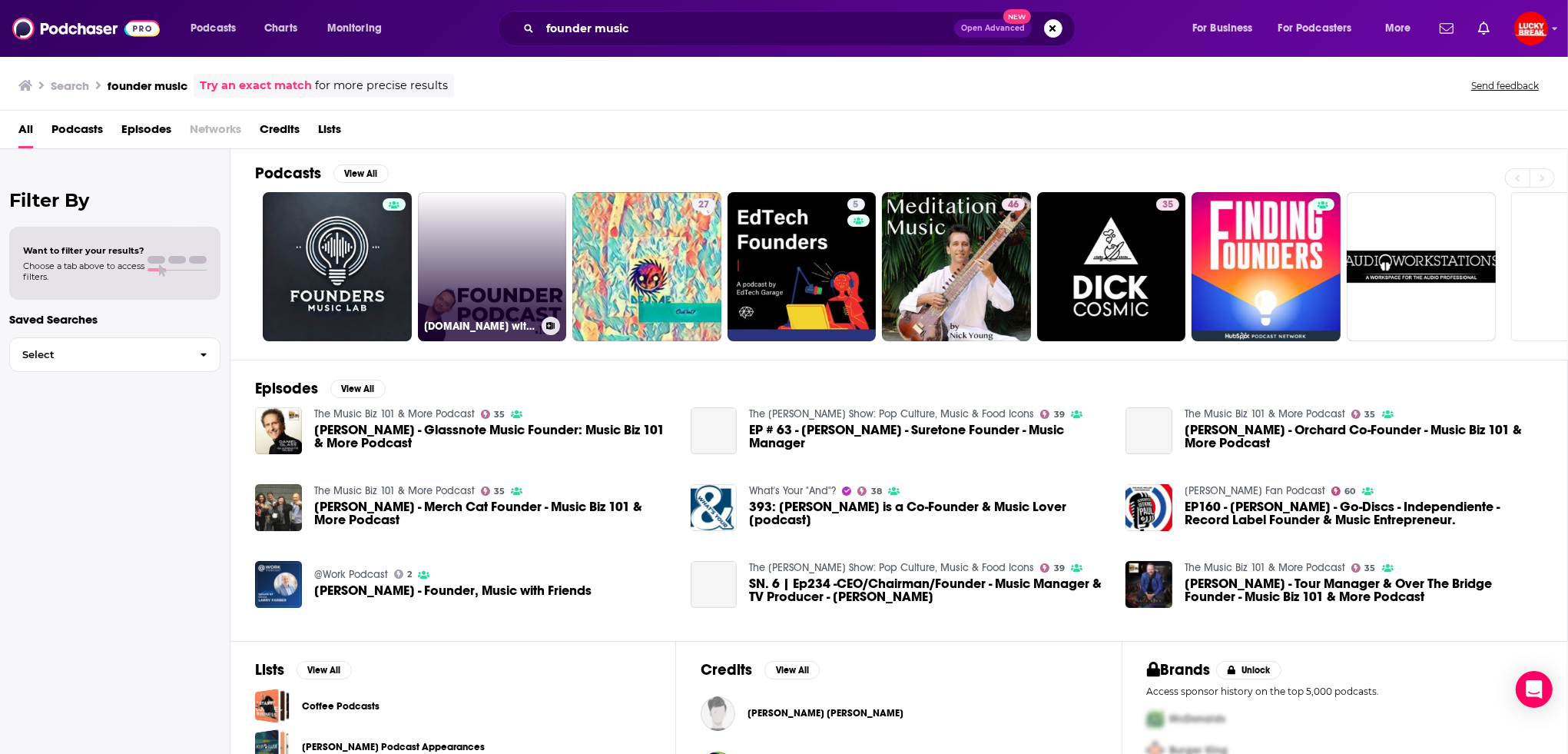
click at [473, 235] on link "[DOMAIN_NAME] with [PERSON_NAME]" at bounding box center [492, 266] width 149 height 149
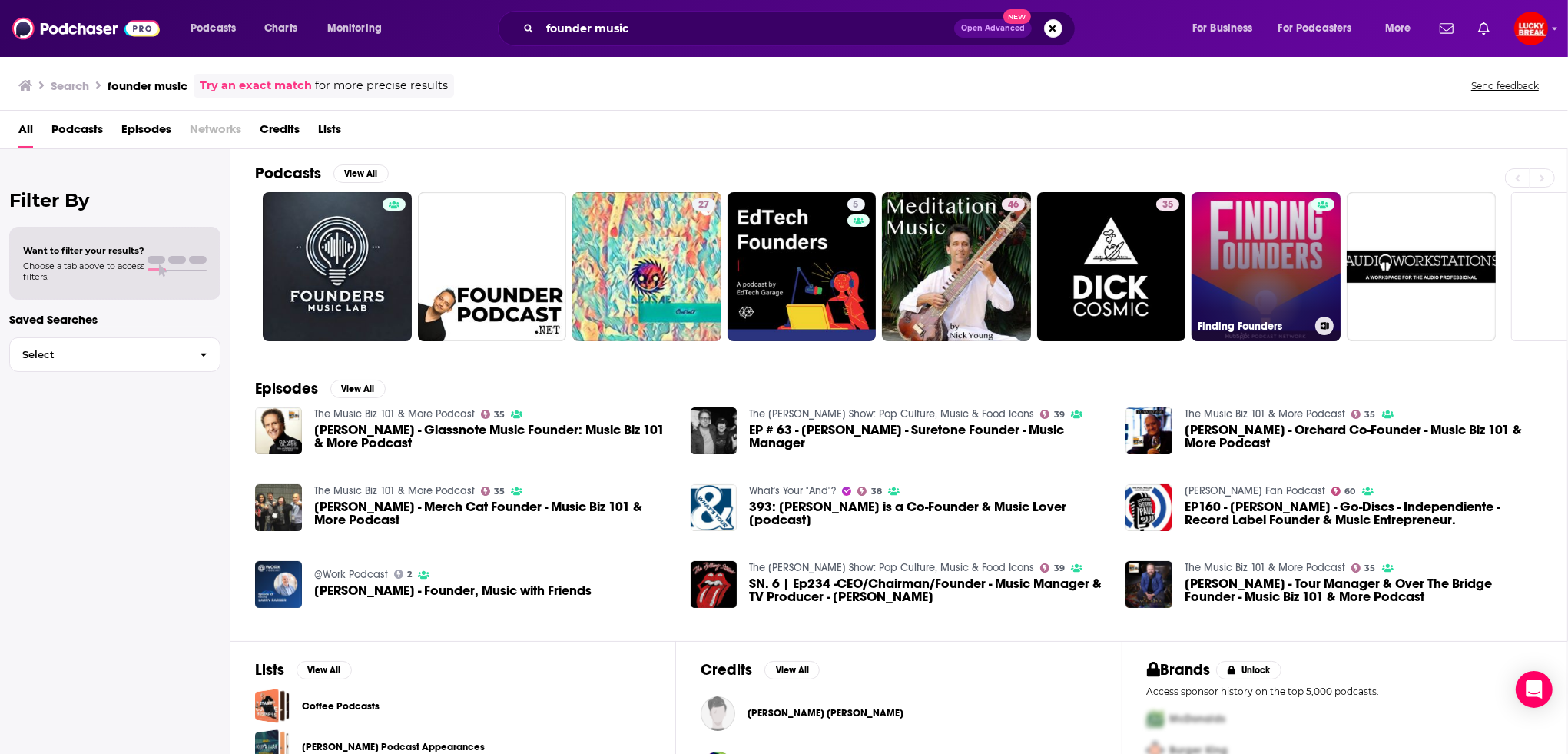
click at [1262, 249] on link "Finding Founders" at bounding box center [1265, 266] width 149 height 149
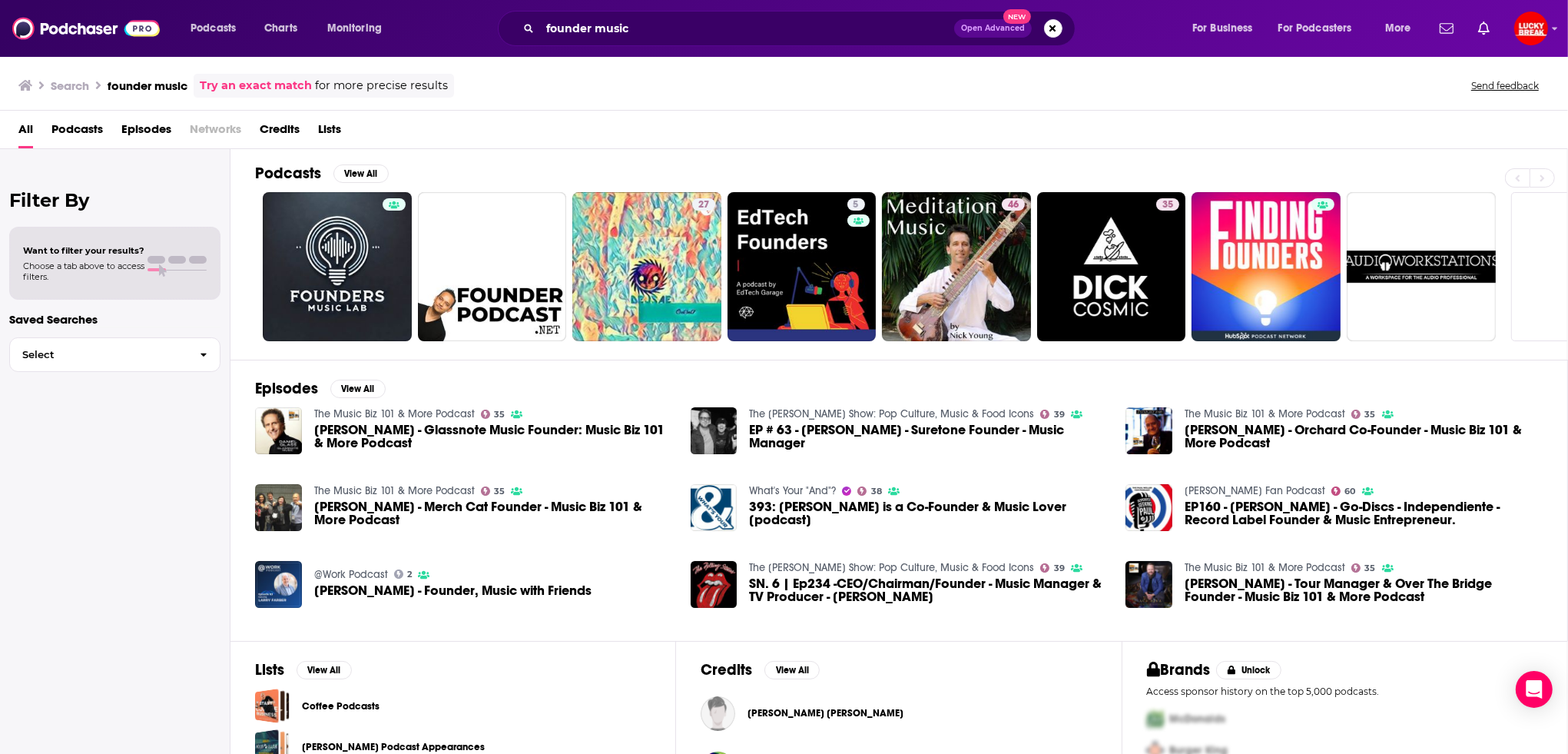
scroll to position [112, 0]
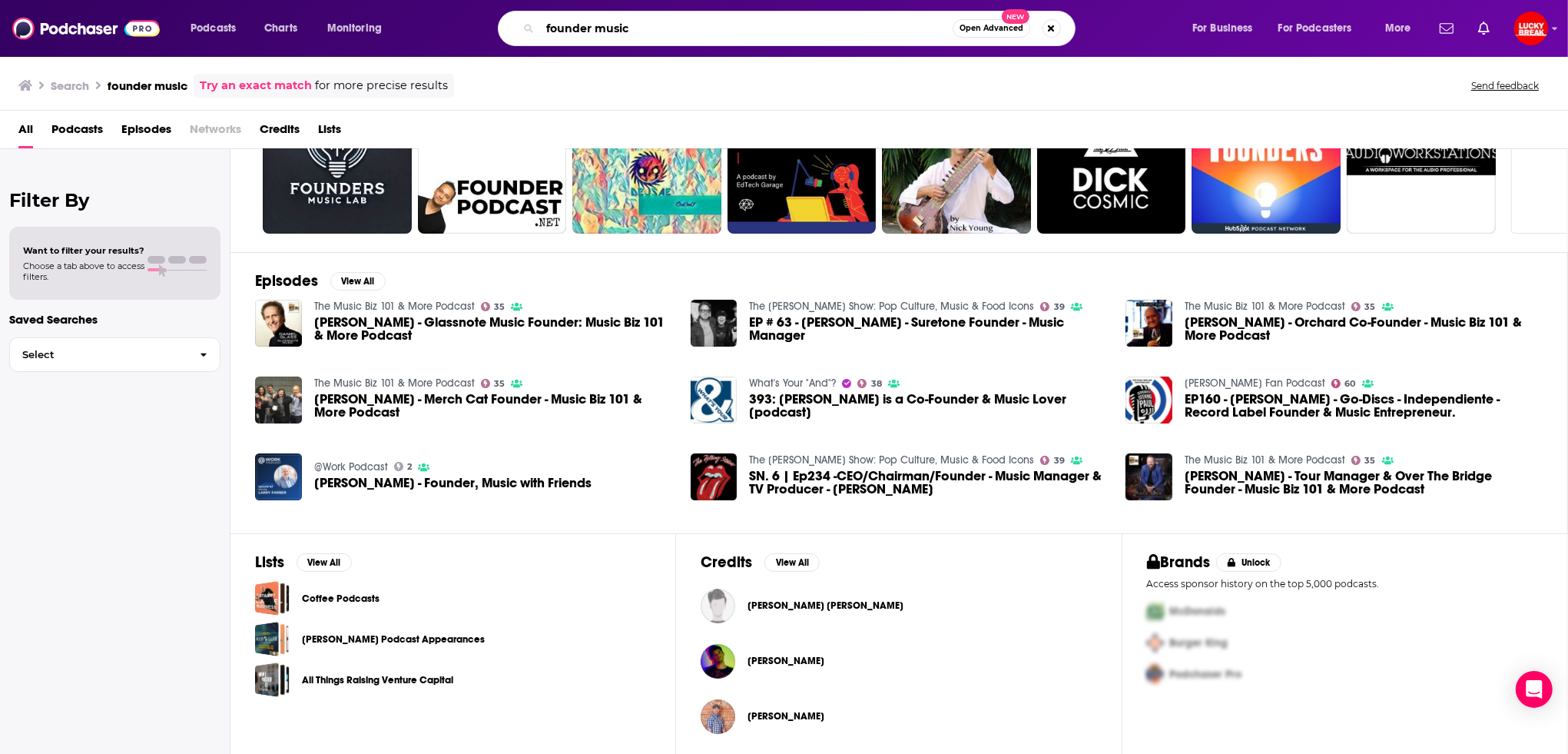
click at [579, 27] on input "founder music" at bounding box center [746, 29] width 412 height 25
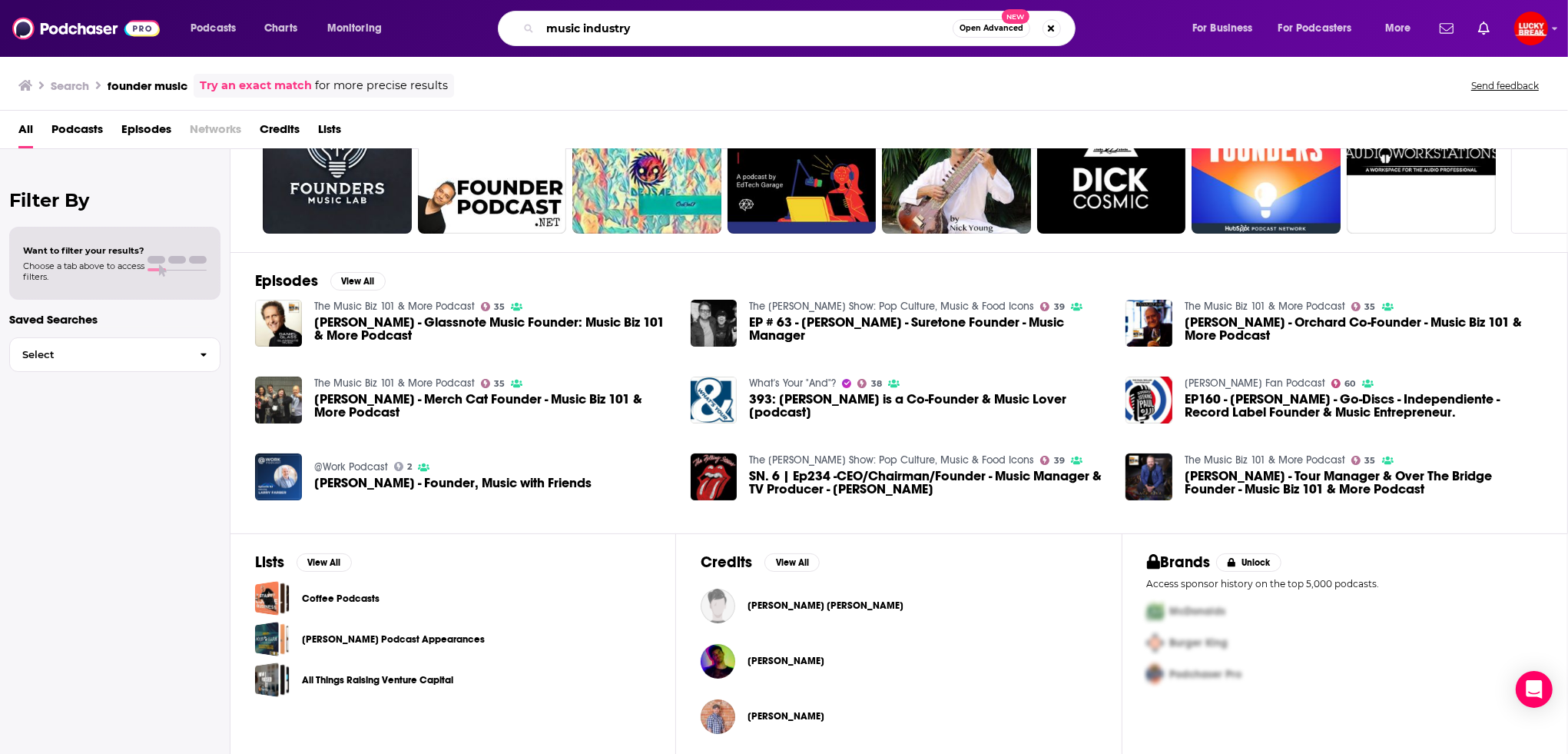
type input "music industry"
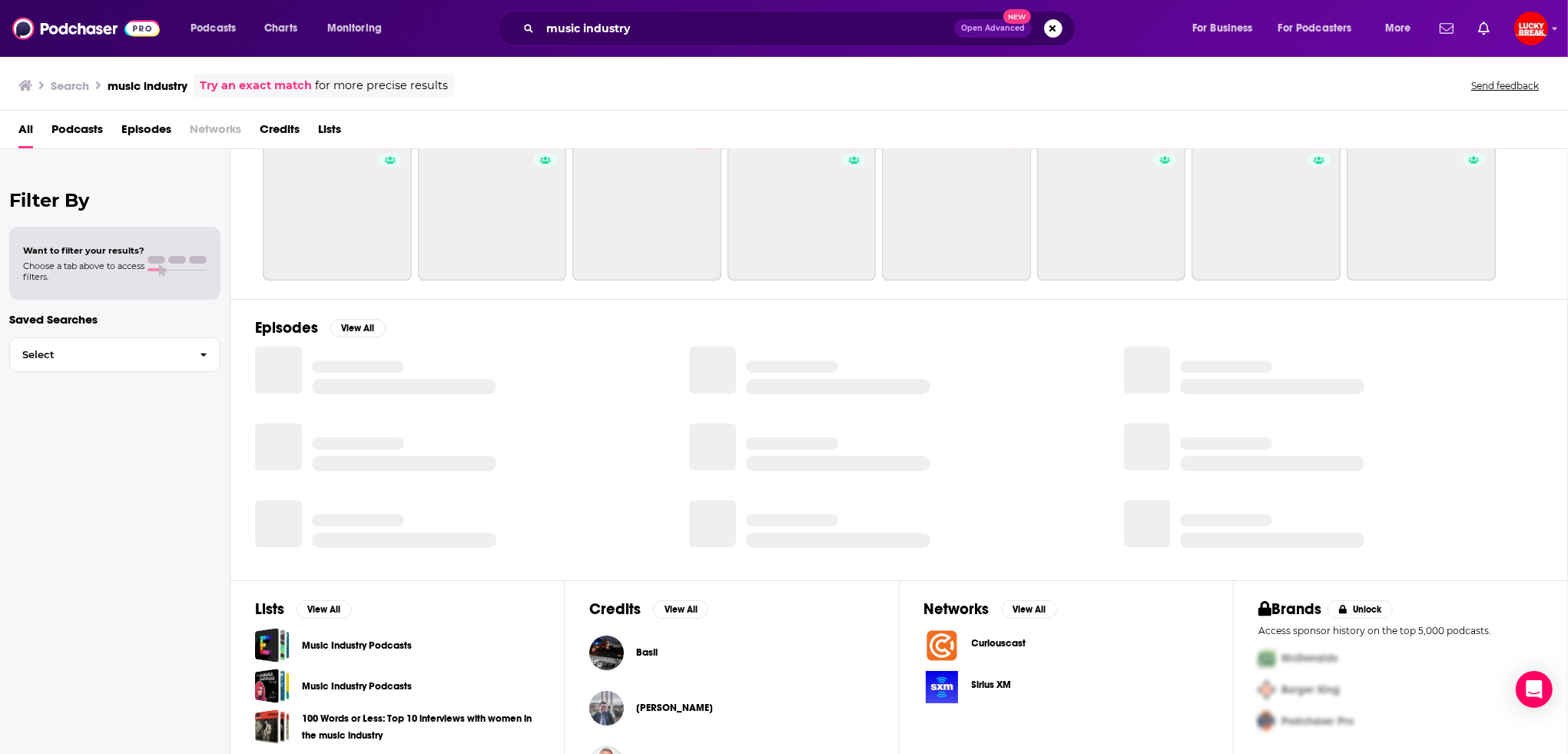
scroll to position [203, 0]
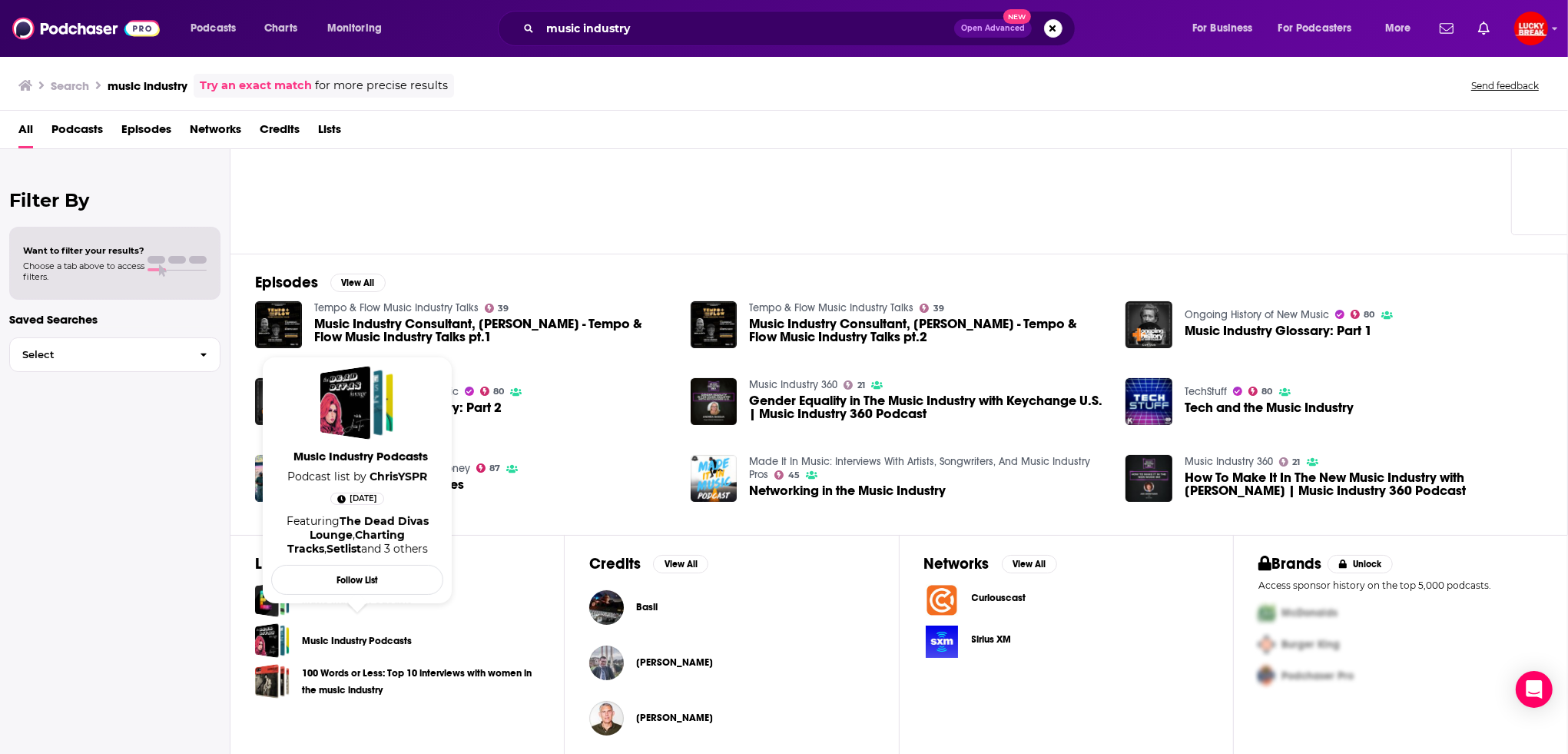
click at [271, 603] on span "Music Industry Podcasts Podcast list by ChrisYSPR Feb 15th, 2024 Featuring The …" at bounding box center [357, 480] width 190 height 266
click at [603, 557] on h2 "Credits" at bounding box center [615, 563] width 51 height 19
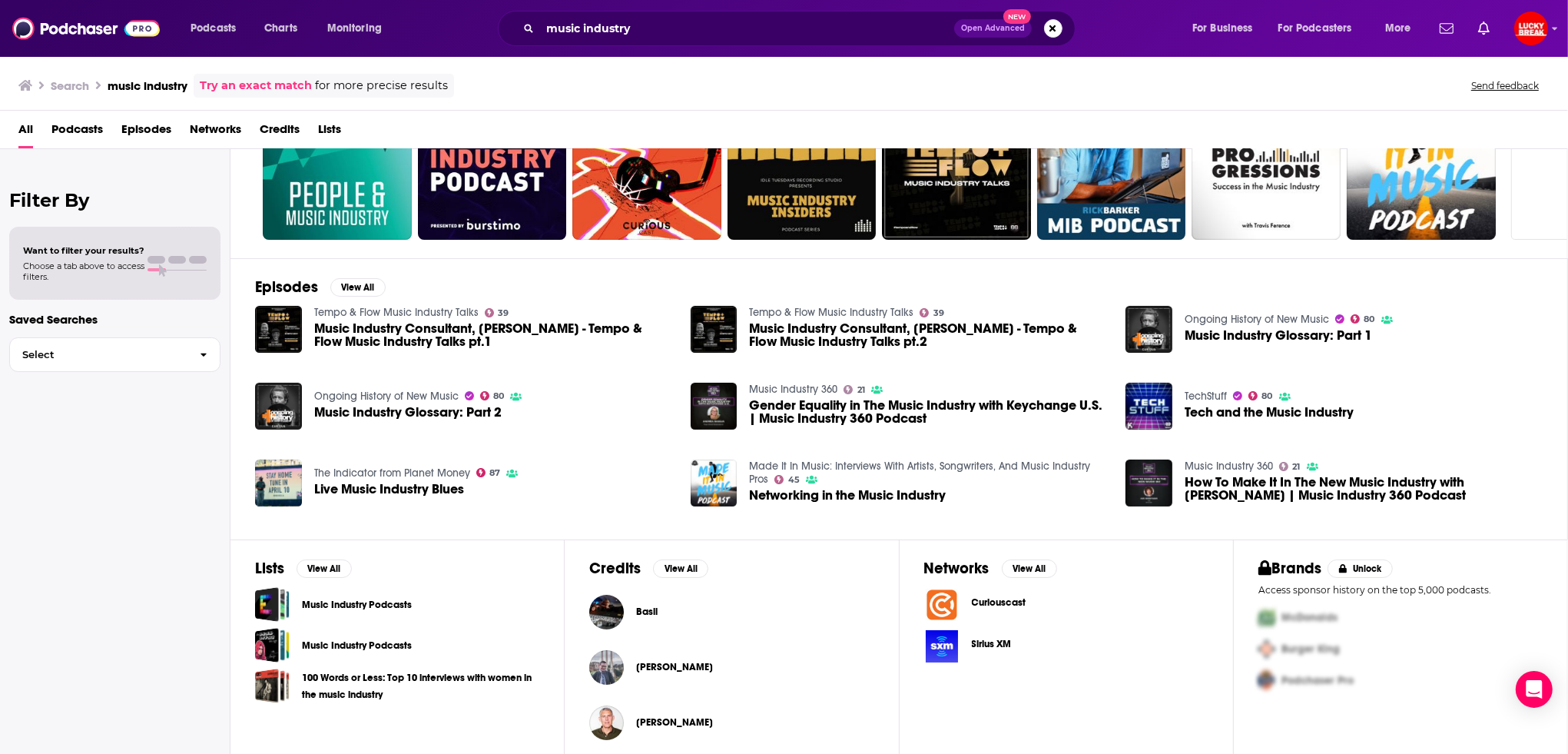
scroll to position [203, 0]
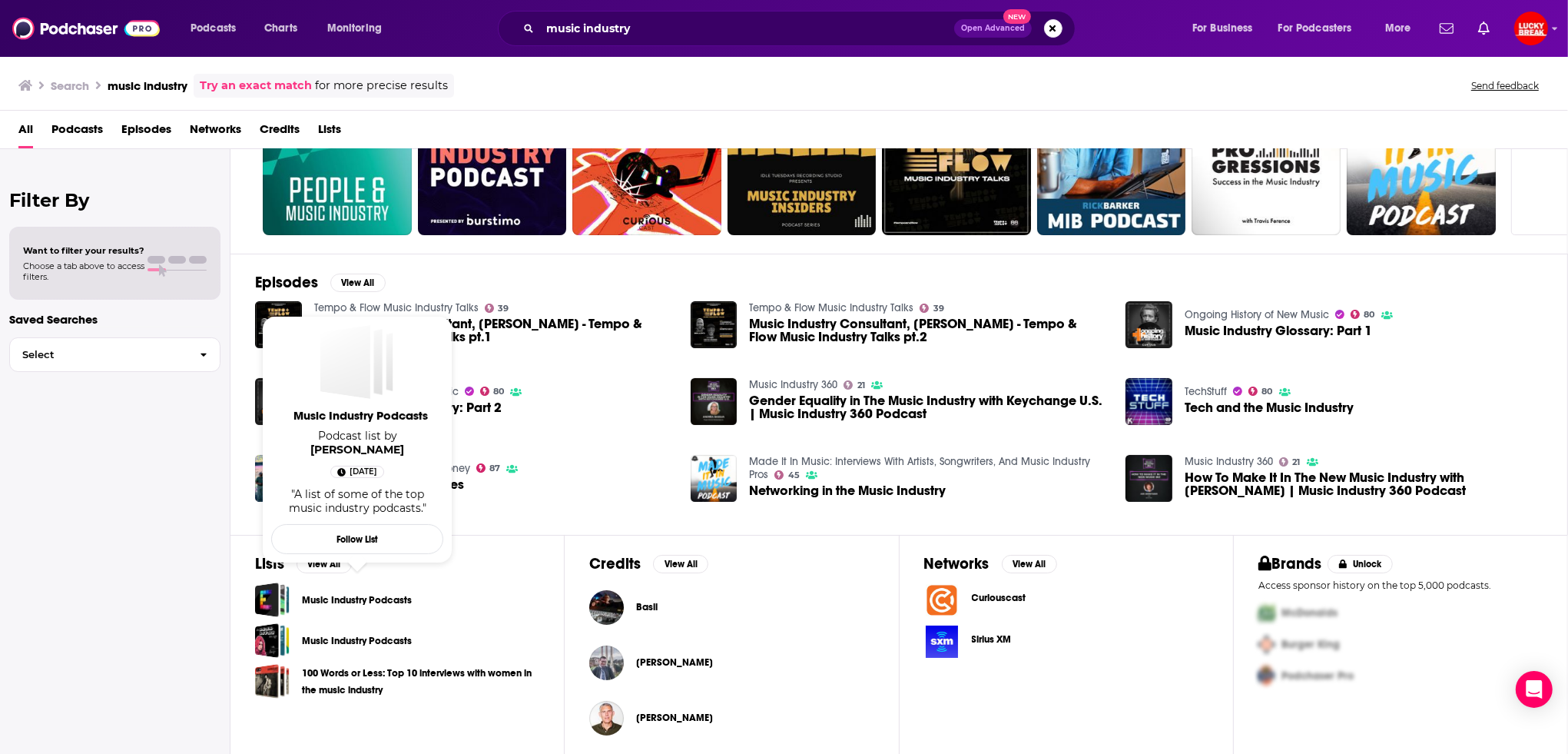
click at [315, 600] on link "Music Industry Podcasts" at bounding box center [356, 600] width 110 height 17
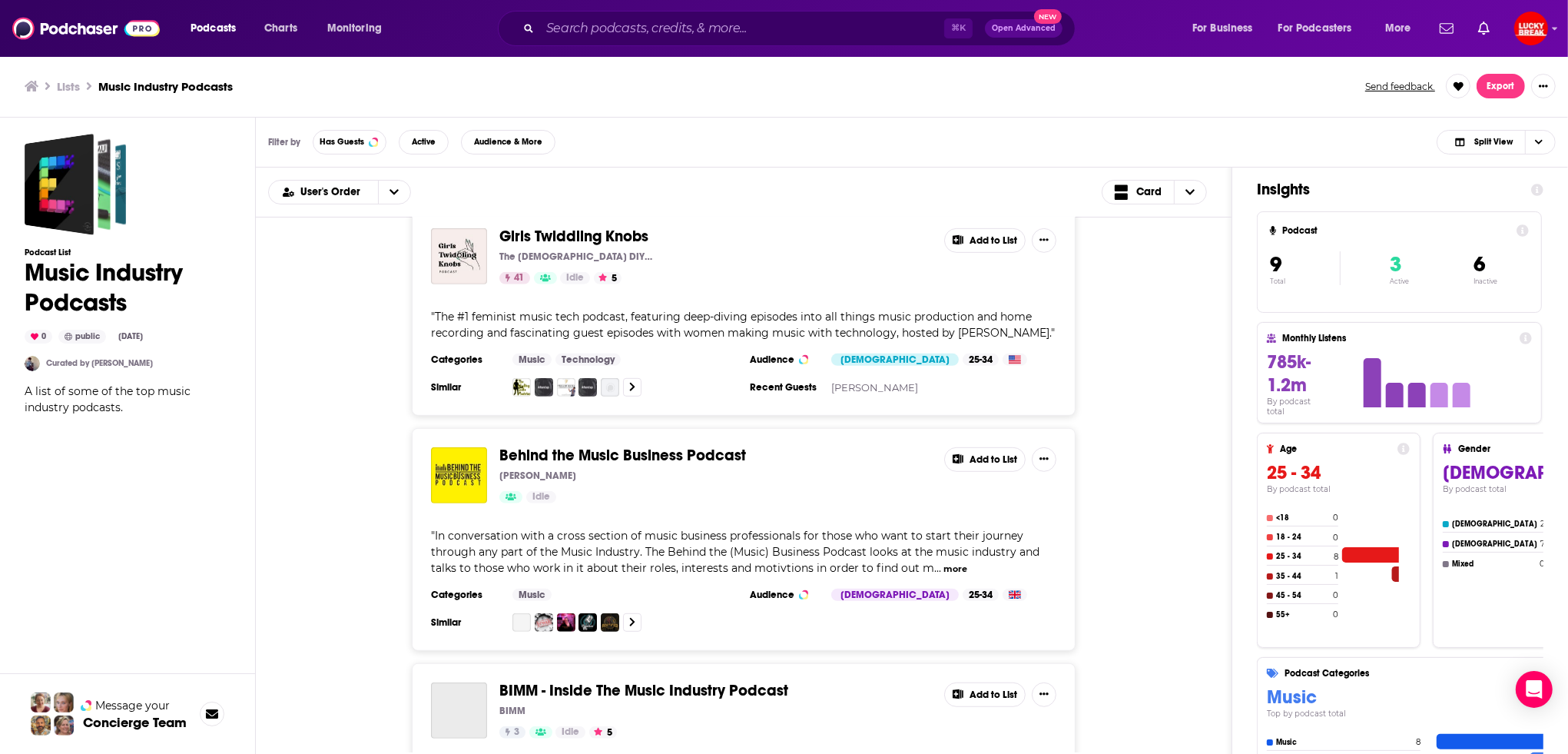
scroll to position [983, 0]
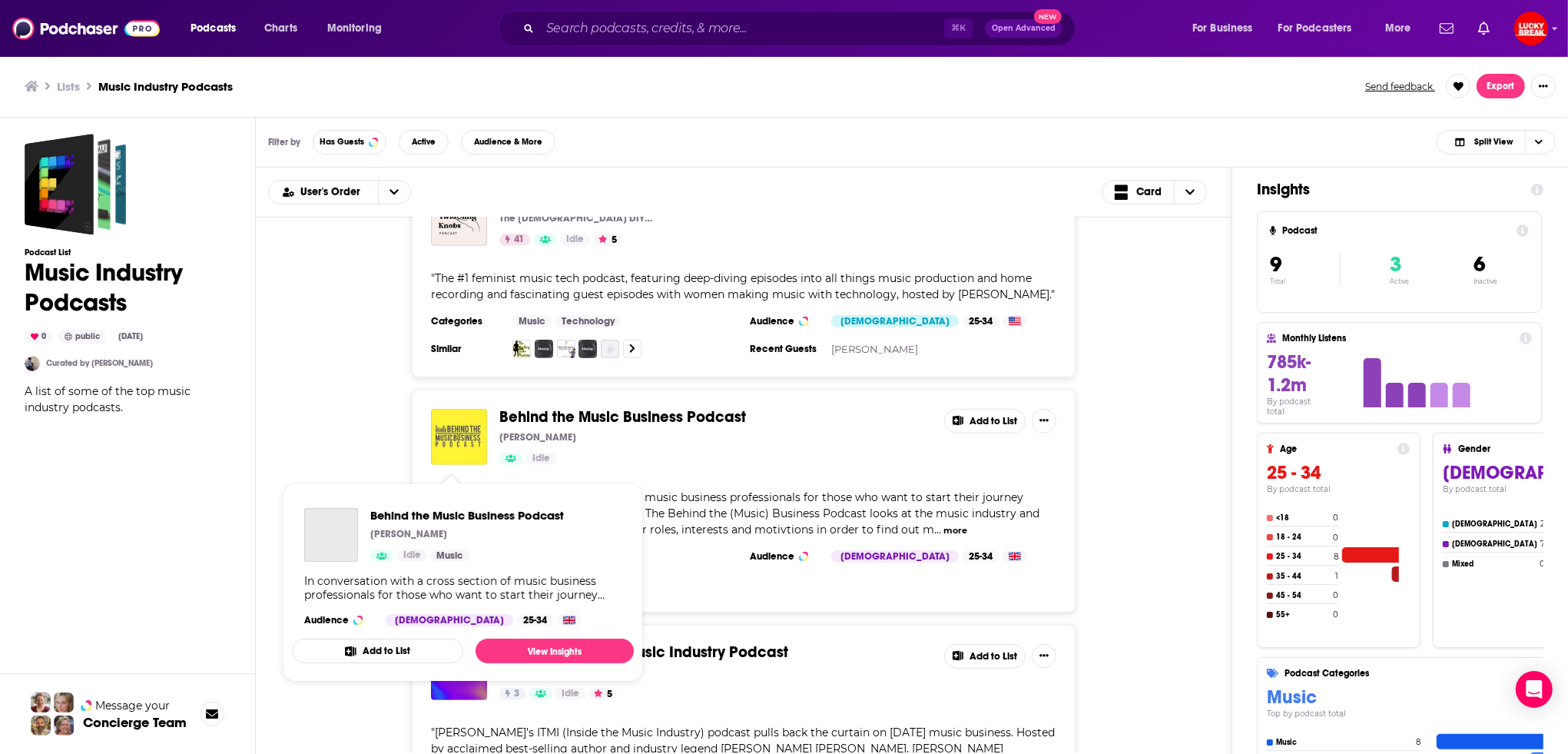
click at [457, 446] on img "Behind the Music Business Podcast" at bounding box center [459, 437] width 56 height 56
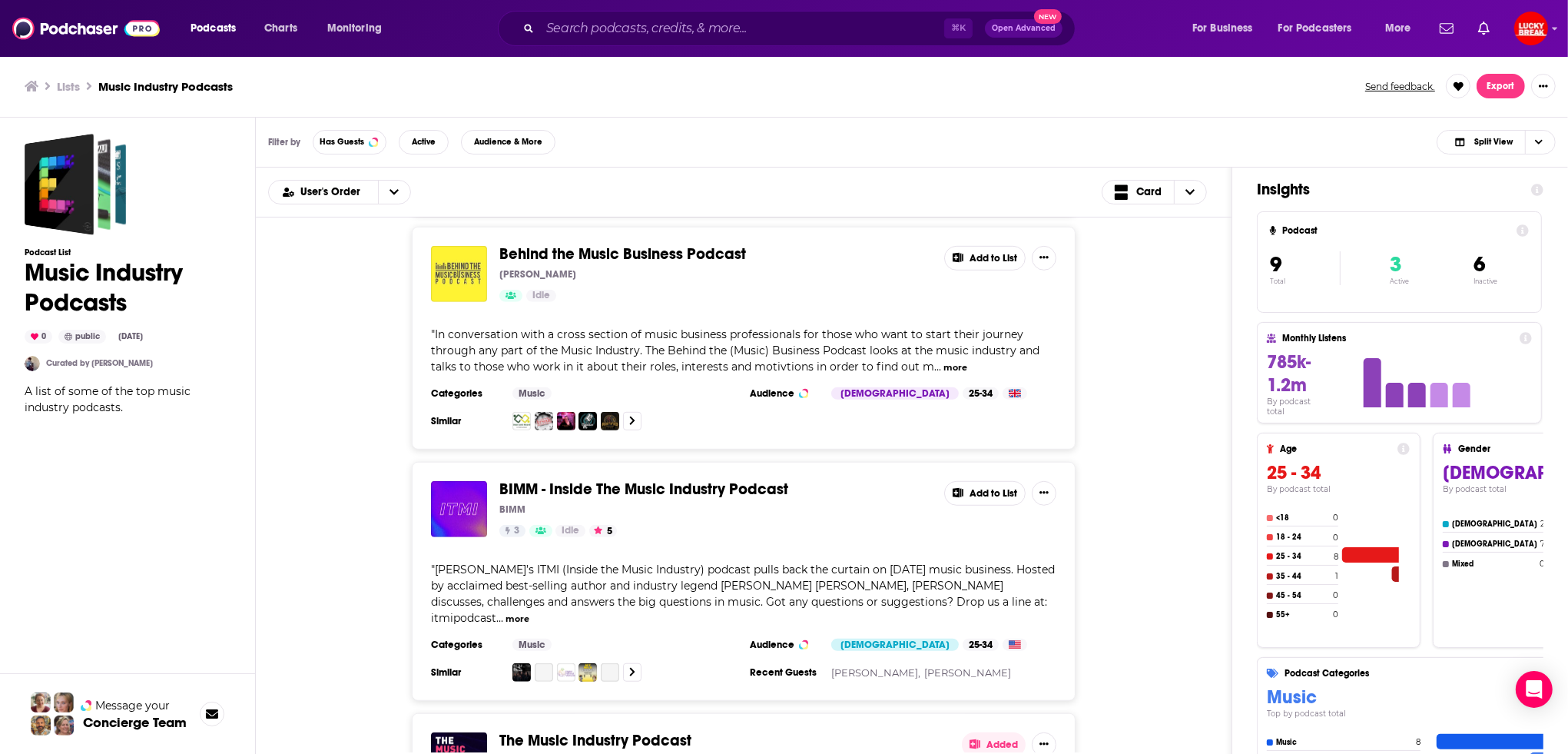
scroll to position [1150, 0]
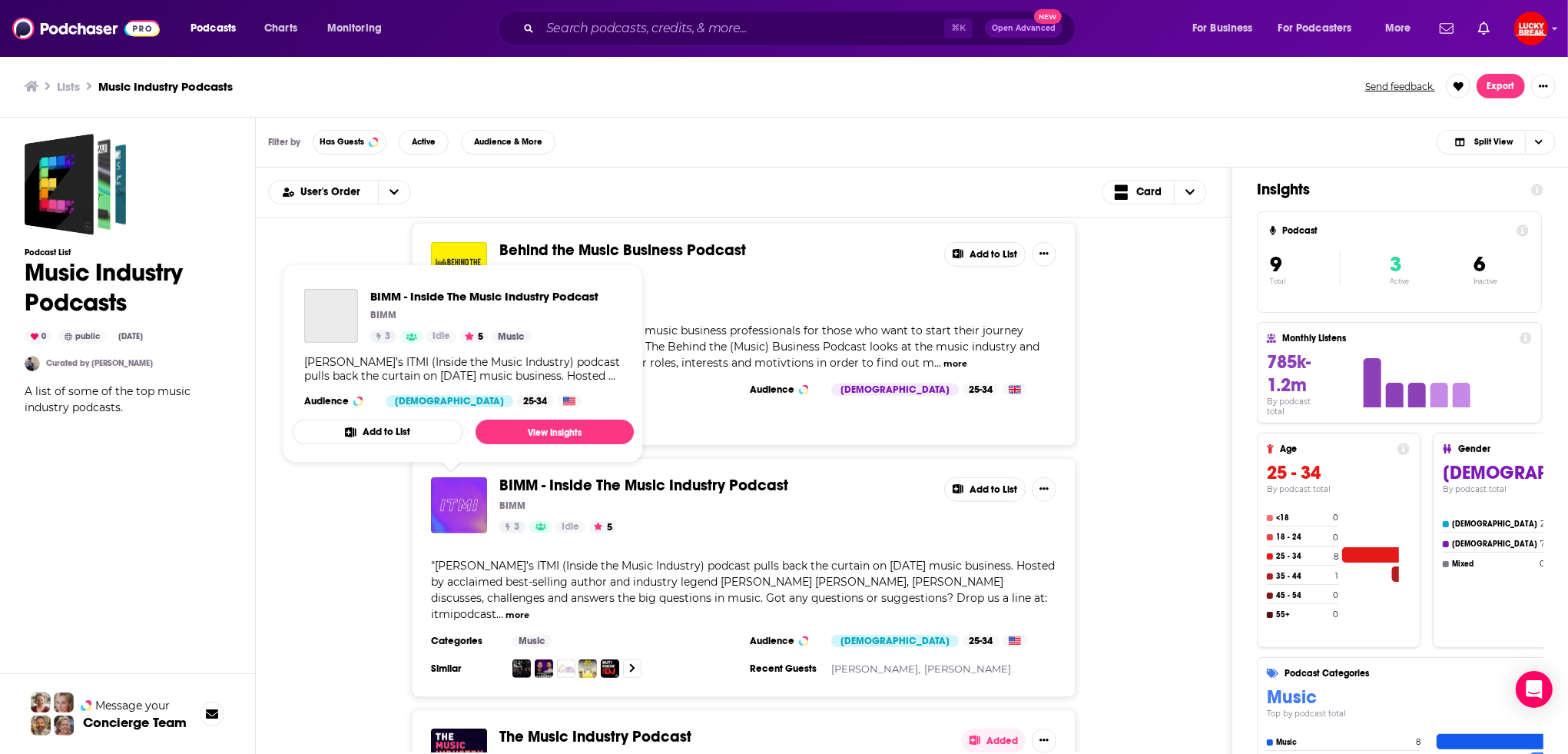
click at [469, 514] on img "BIMM - Inside The Music Industry Podcast" at bounding box center [459, 505] width 56 height 56
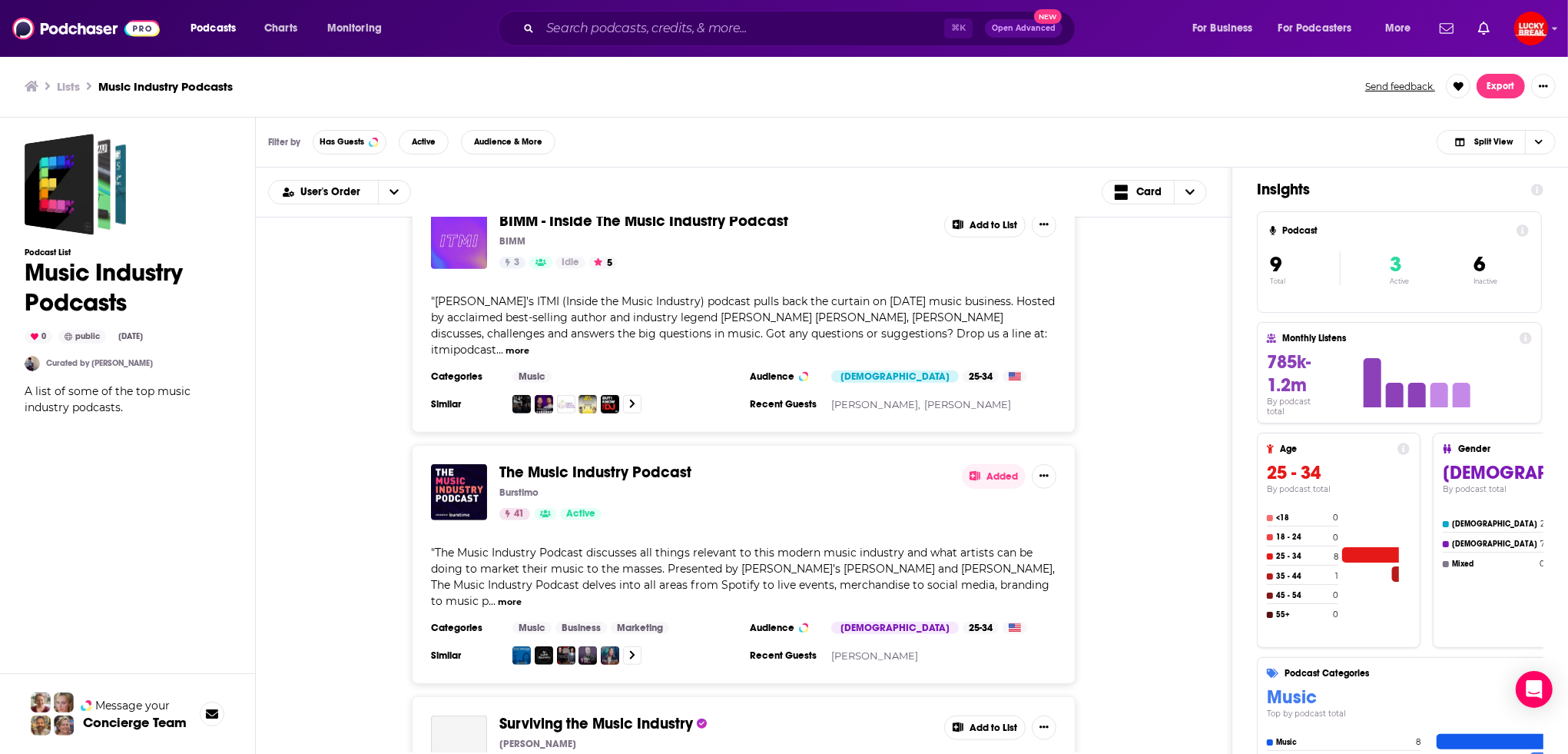
scroll to position [1453, 0]
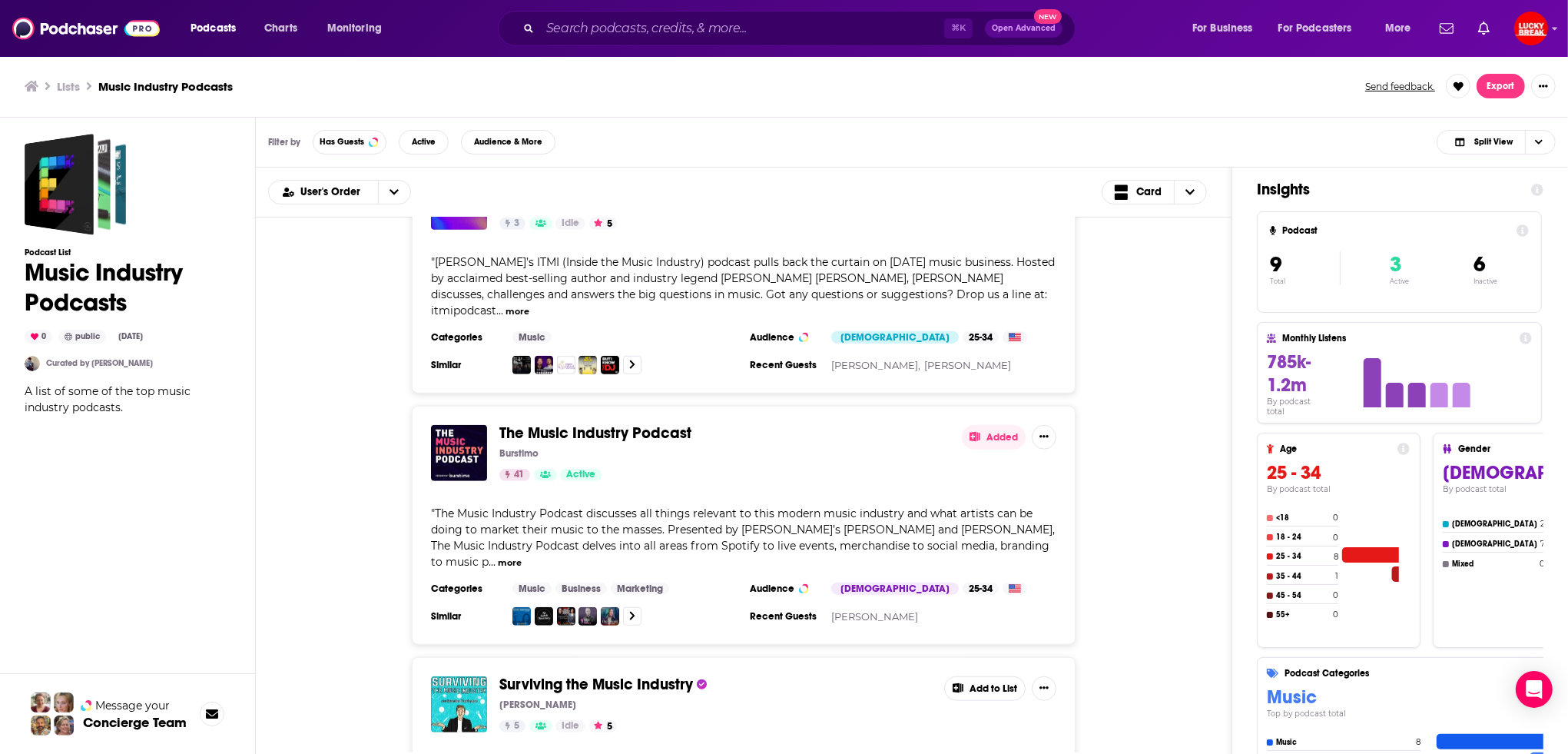
click at [465, 468] on div "The Music Industry Podcast Burstimo 41 Active Added " The Music Industry Podcas…" at bounding box center [743, 525] width 664 height 239
click at [469, 441] on img "The Music Industry Podcast" at bounding box center [459, 453] width 56 height 56
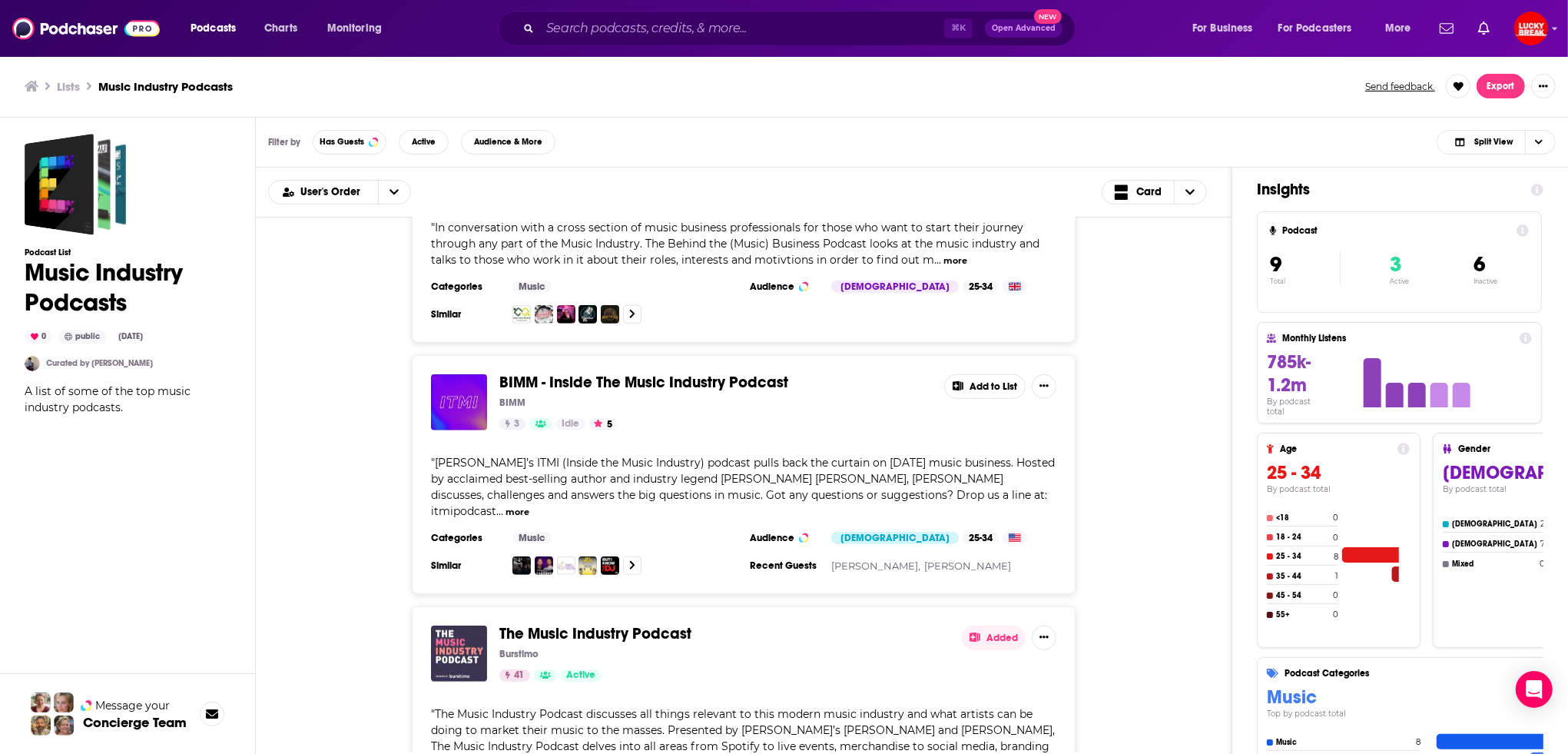
scroll to position [1558, 0]
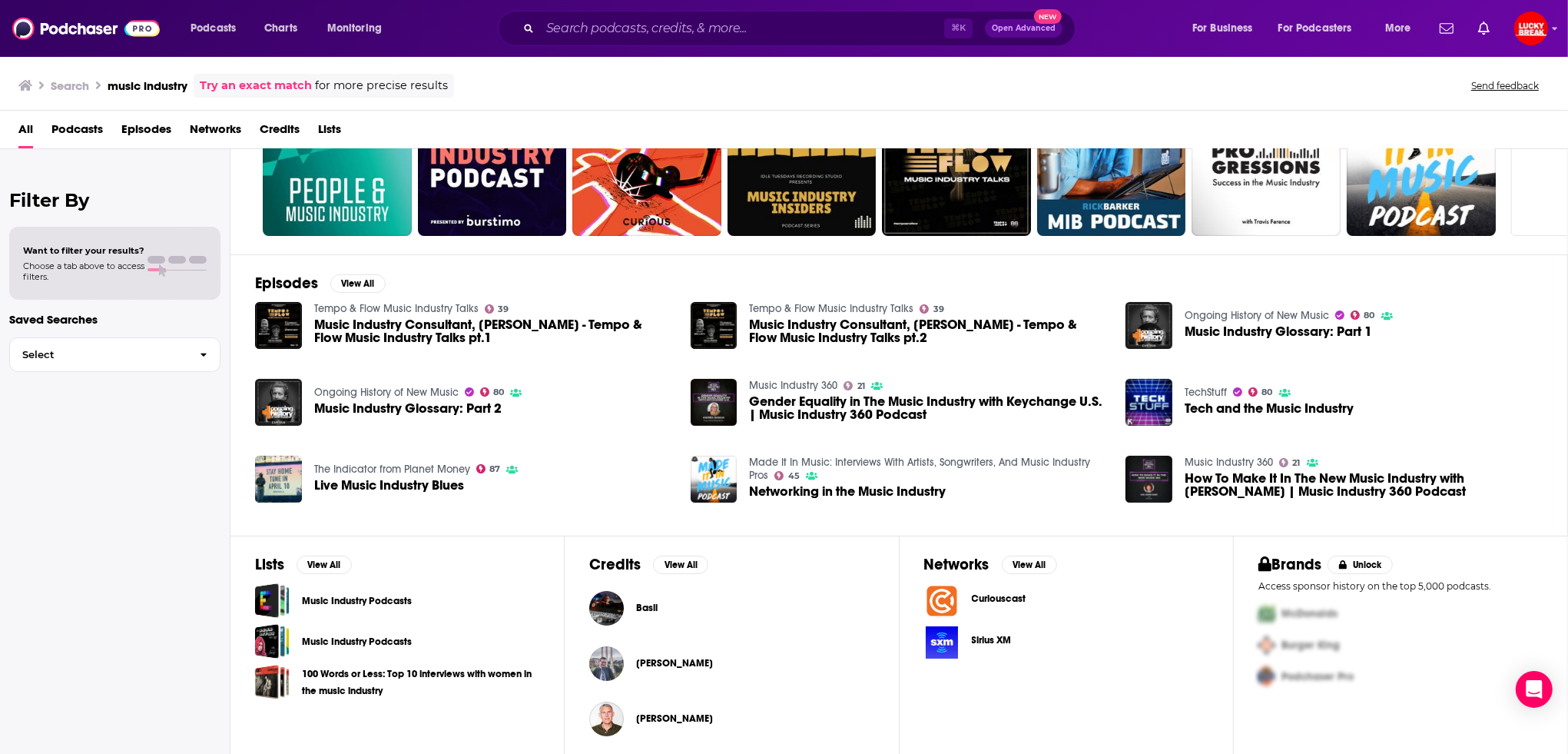
scroll to position [203, 0]
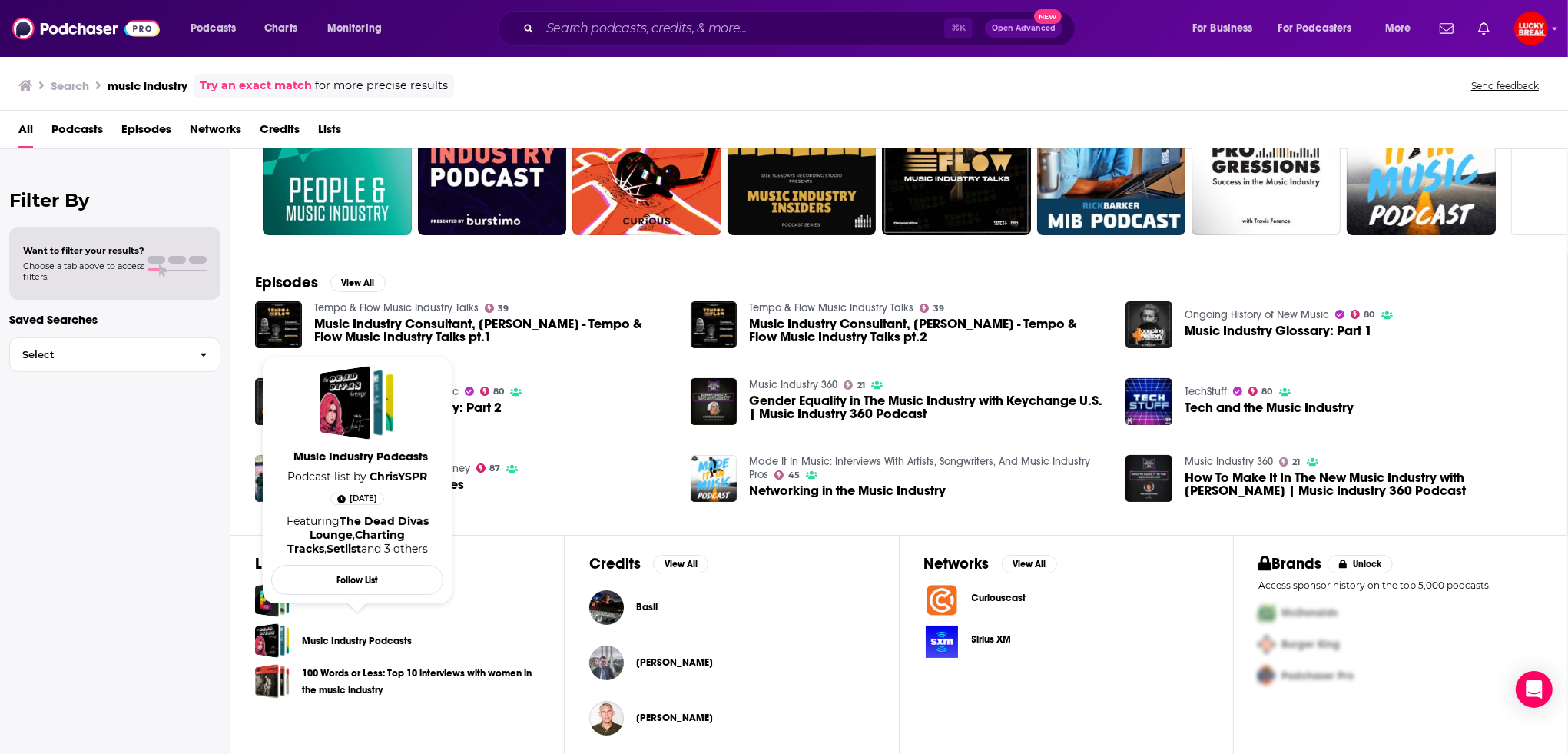
click at [306, 638] on link "Music Industry Podcasts" at bounding box center [356, 641] width 110 height 17
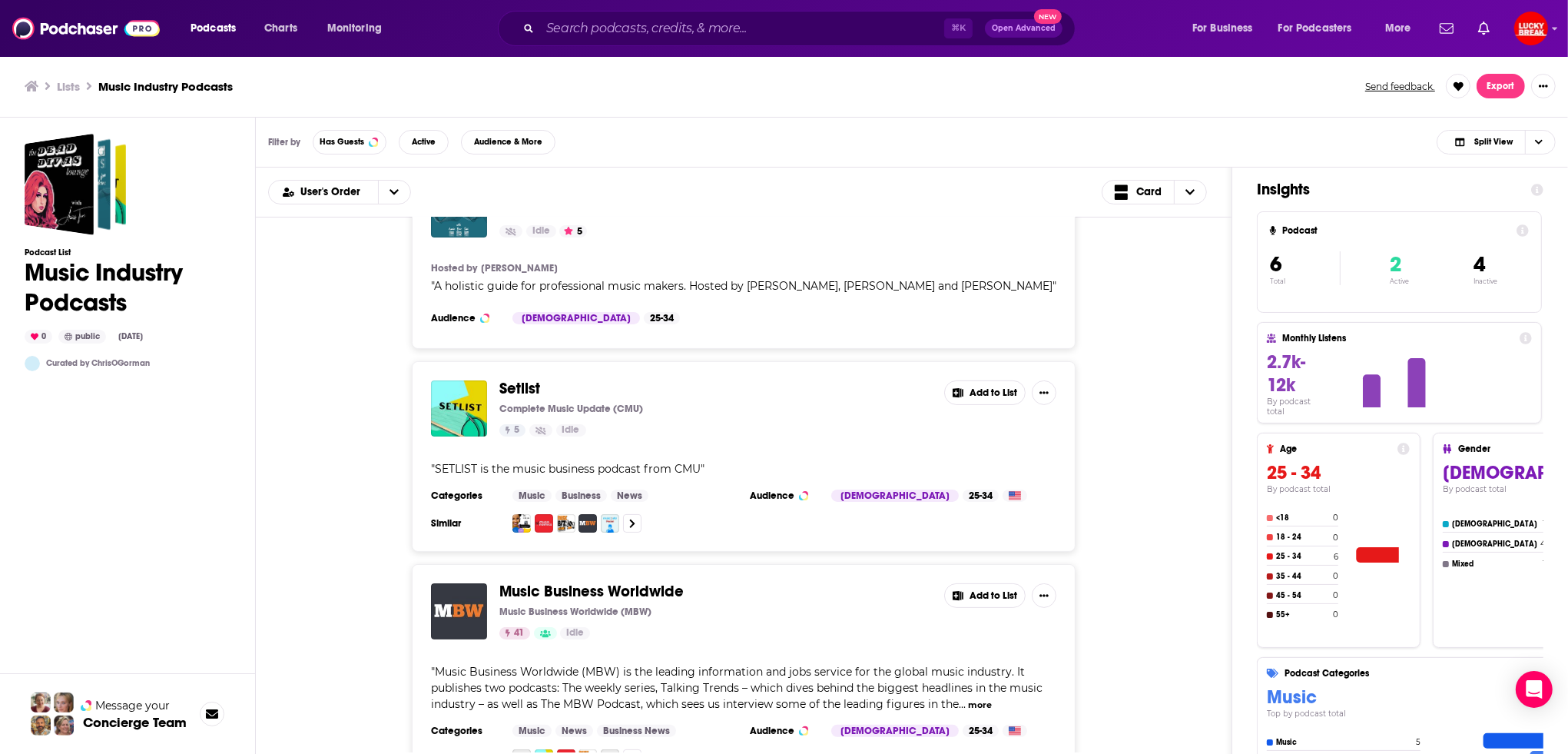
scroll to position [568, 0]
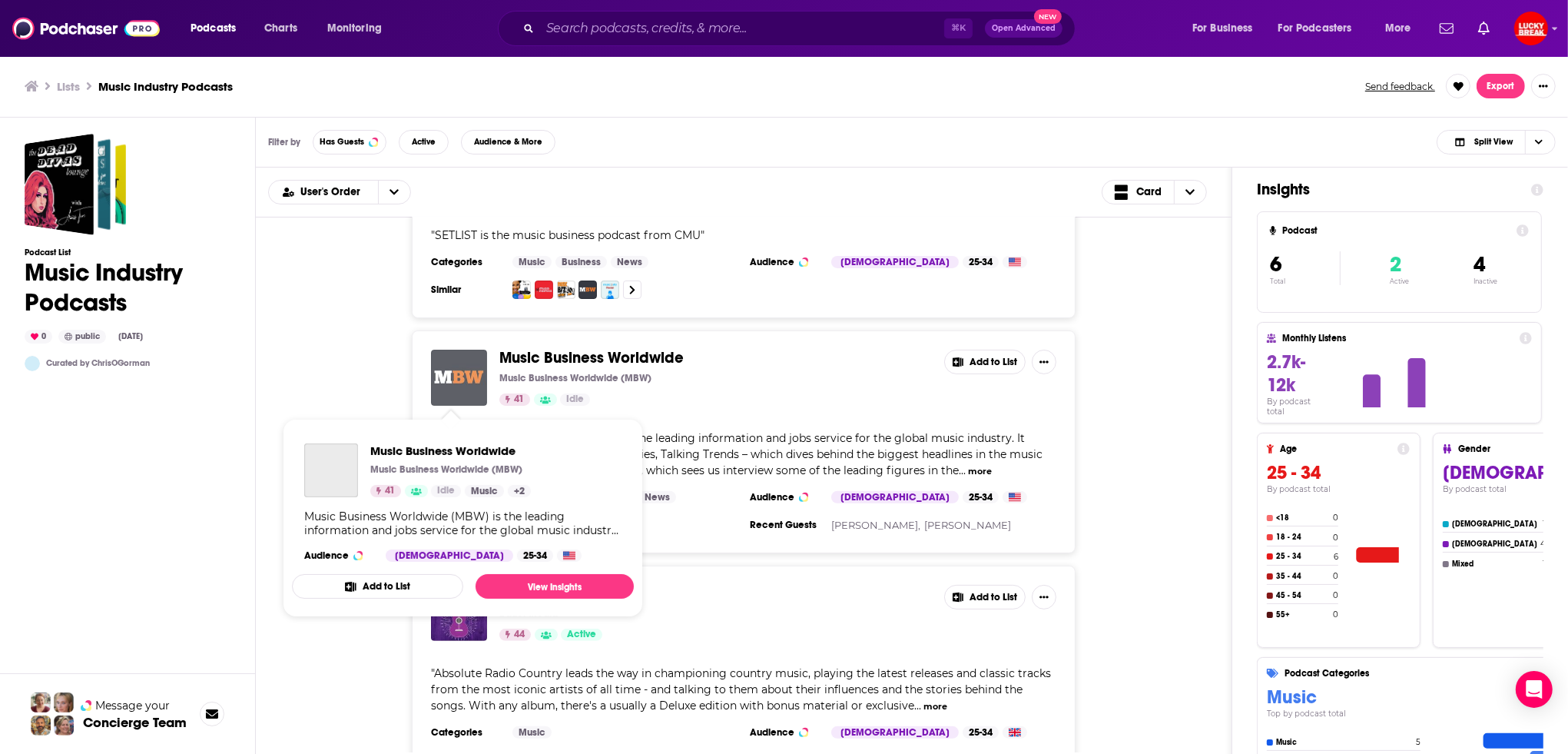
click at [461, 373] on img "Music Business Worldwide" at bounding box center [459, 377] width 56 height 56
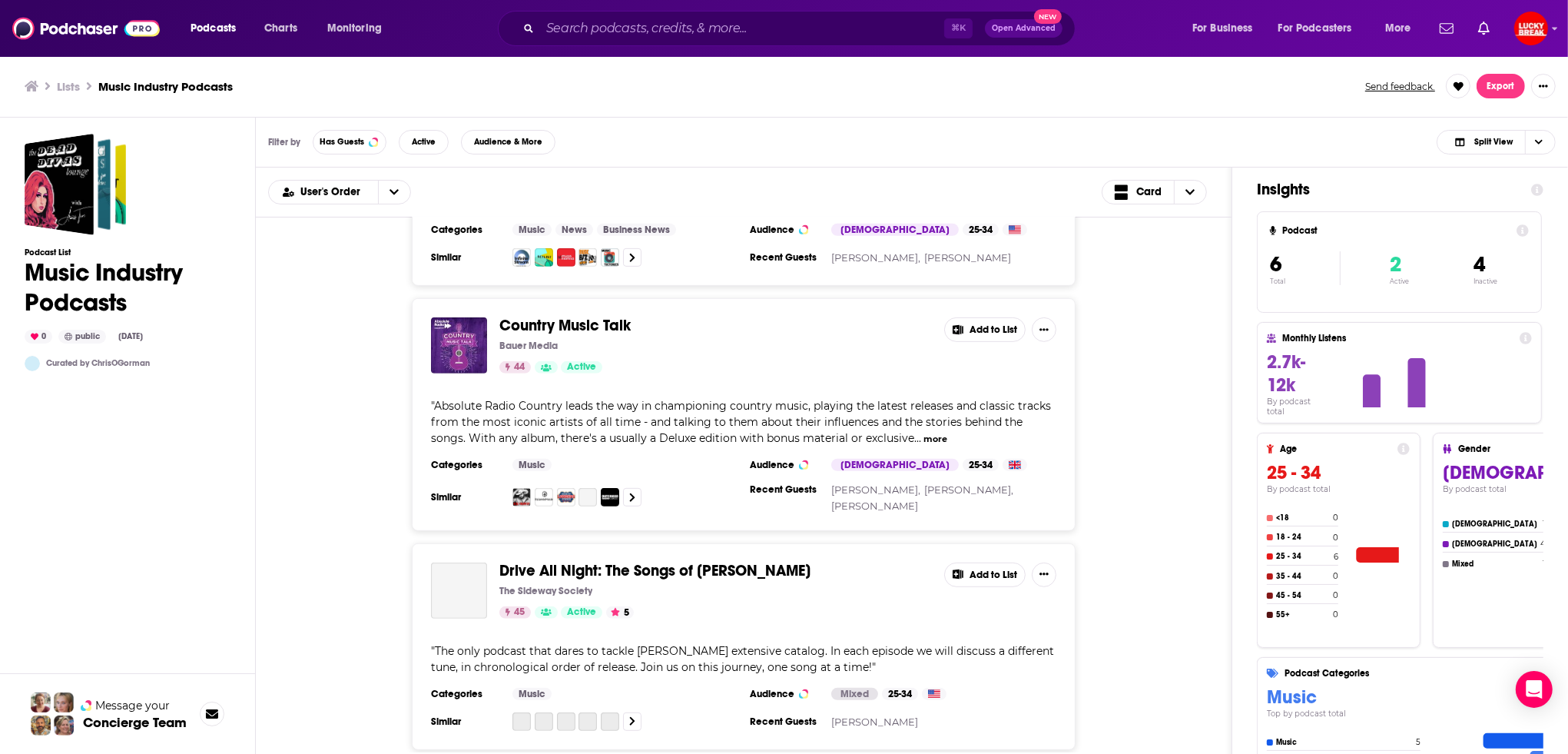
scroll to position [838, 0]
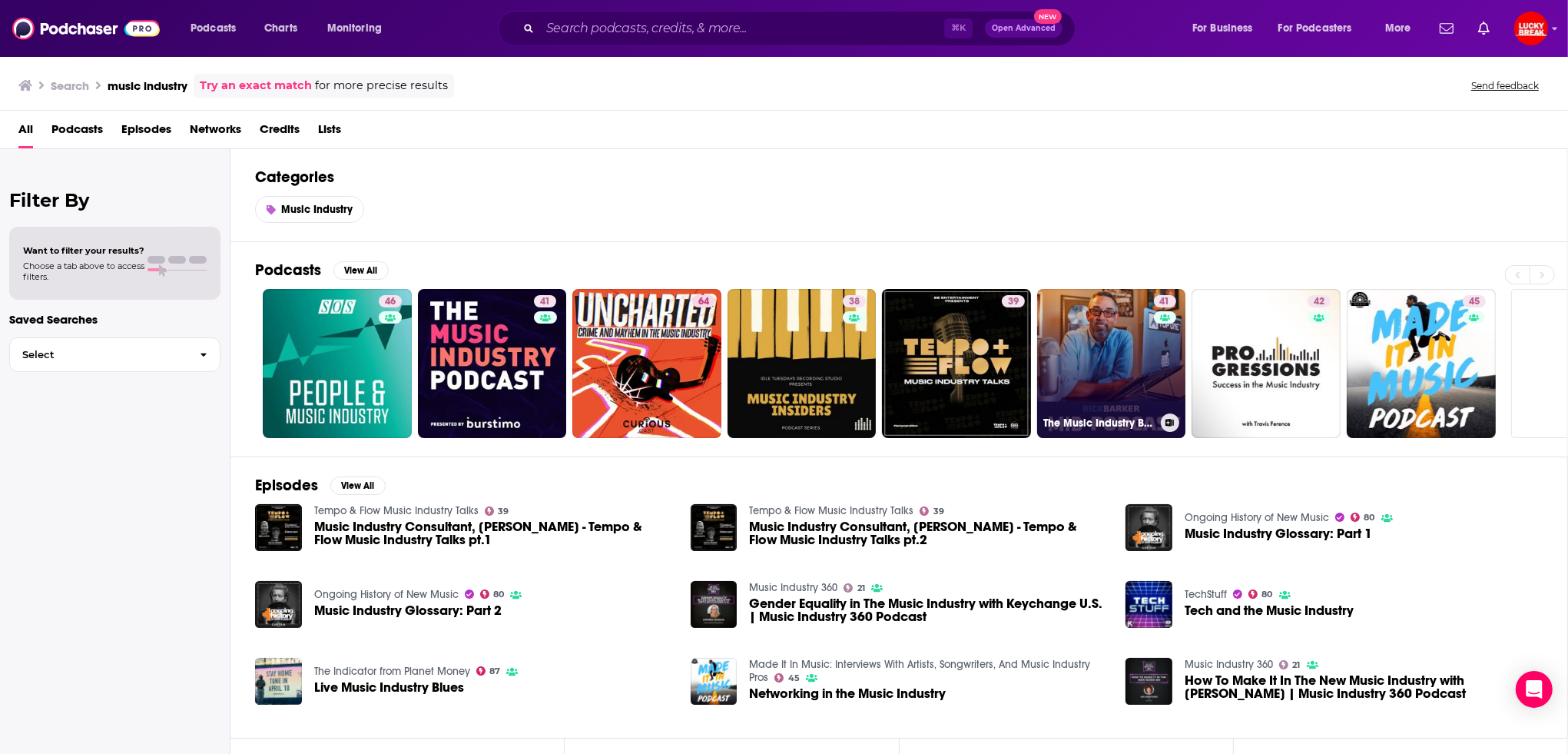
click at [1064, 348] on link "41 The Music Industry Blueprint Podcast" at bounding box center [1111, 363] width 149 height 149
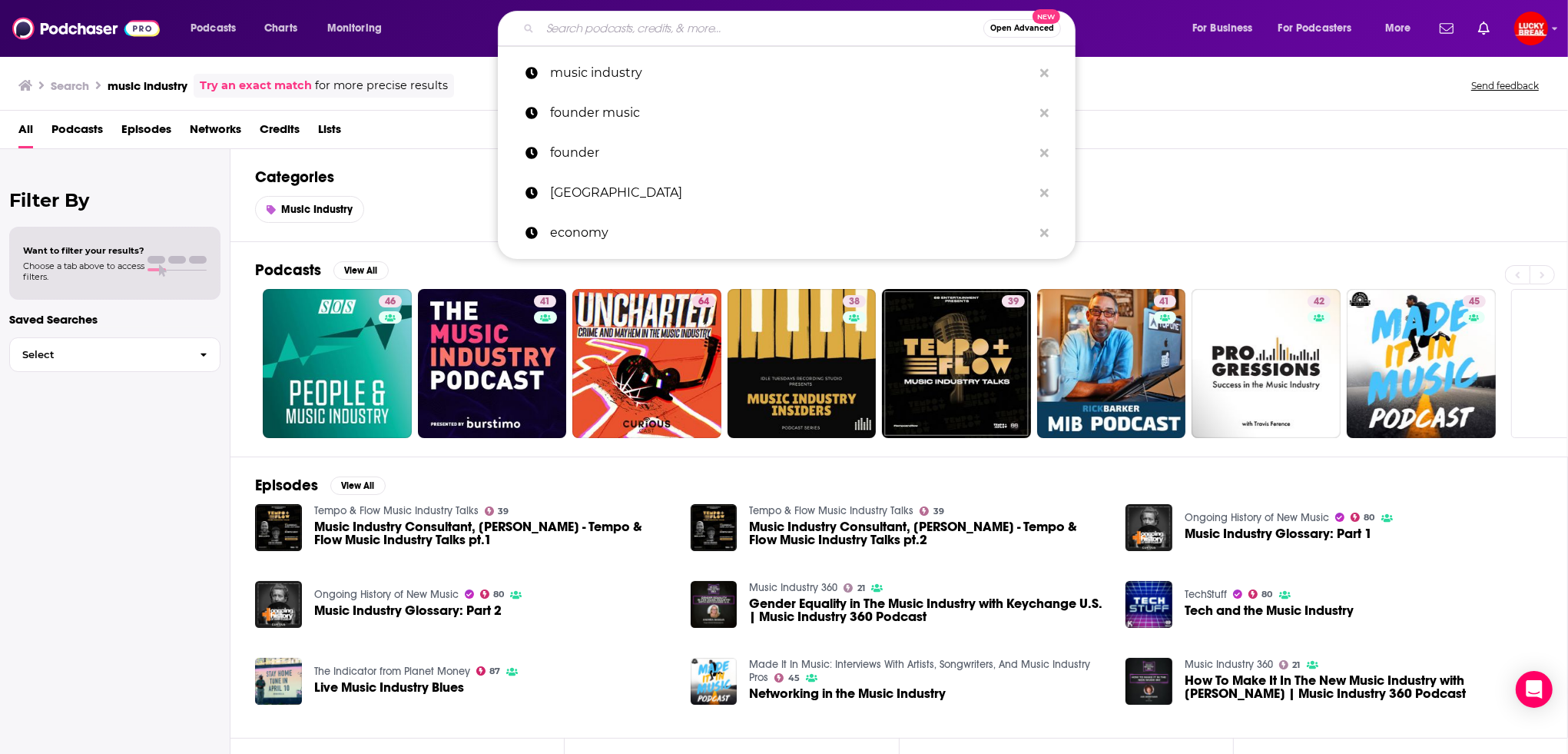
click at [651, 26] on input "Search podcasts, credits, & more..." at bounding box center [762, 29] width 444 height 25
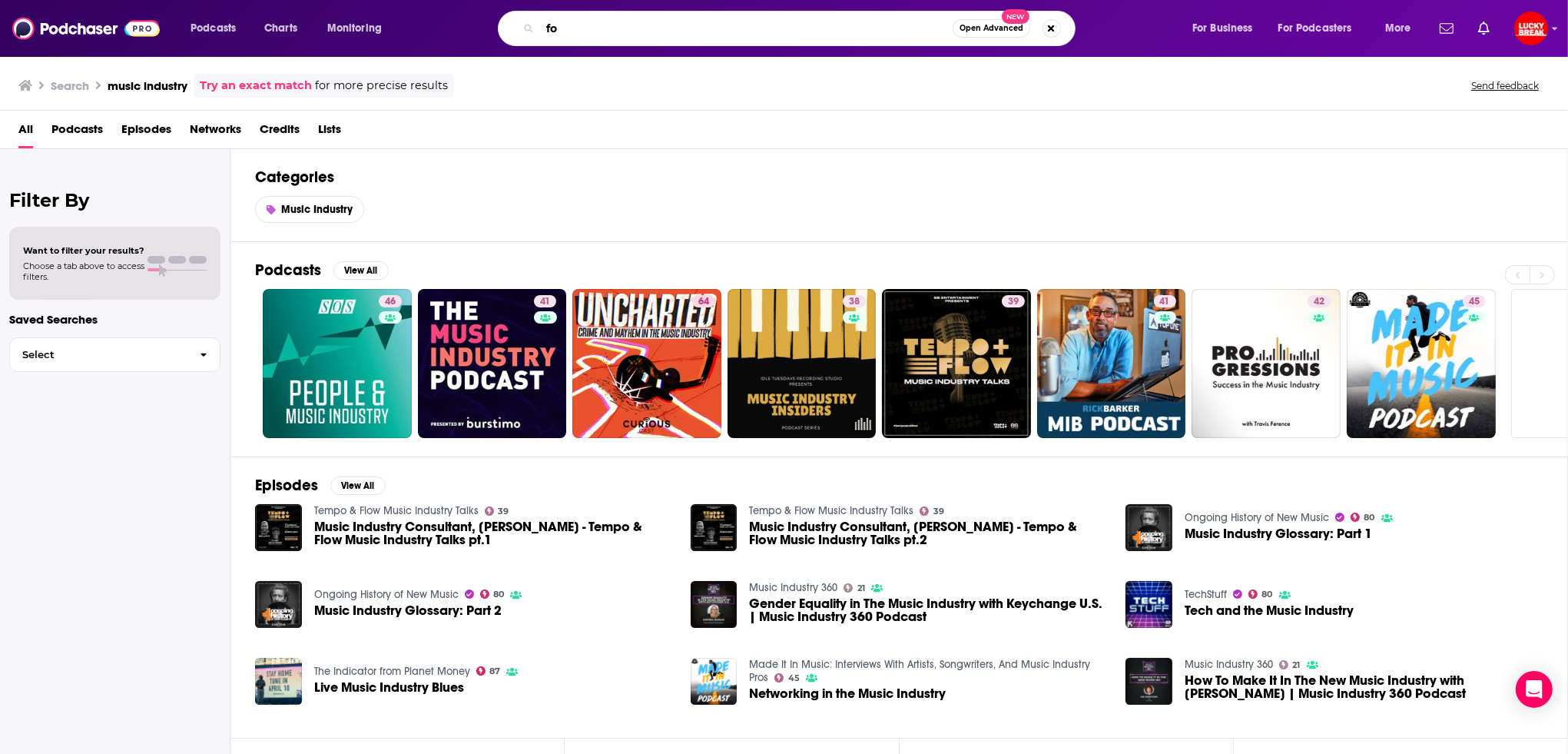
type input "f"
type input "C"
type input "music industry founder"
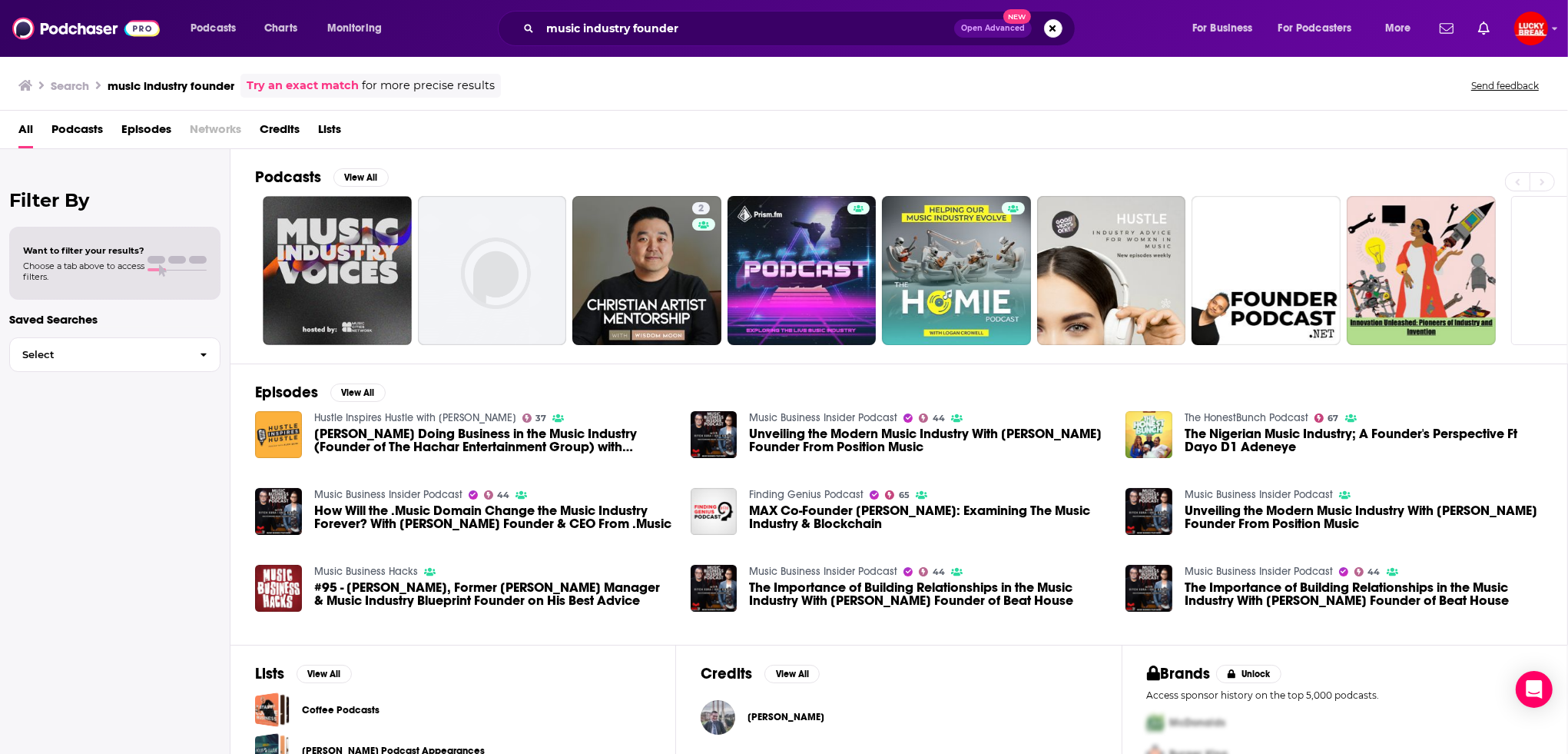
click at [154, 256] on span at bounding box center [156, 260] width 18 height 8
click at [76, 123] on span "Podcasts" at bounding box center [77, 133] width 51 height 31
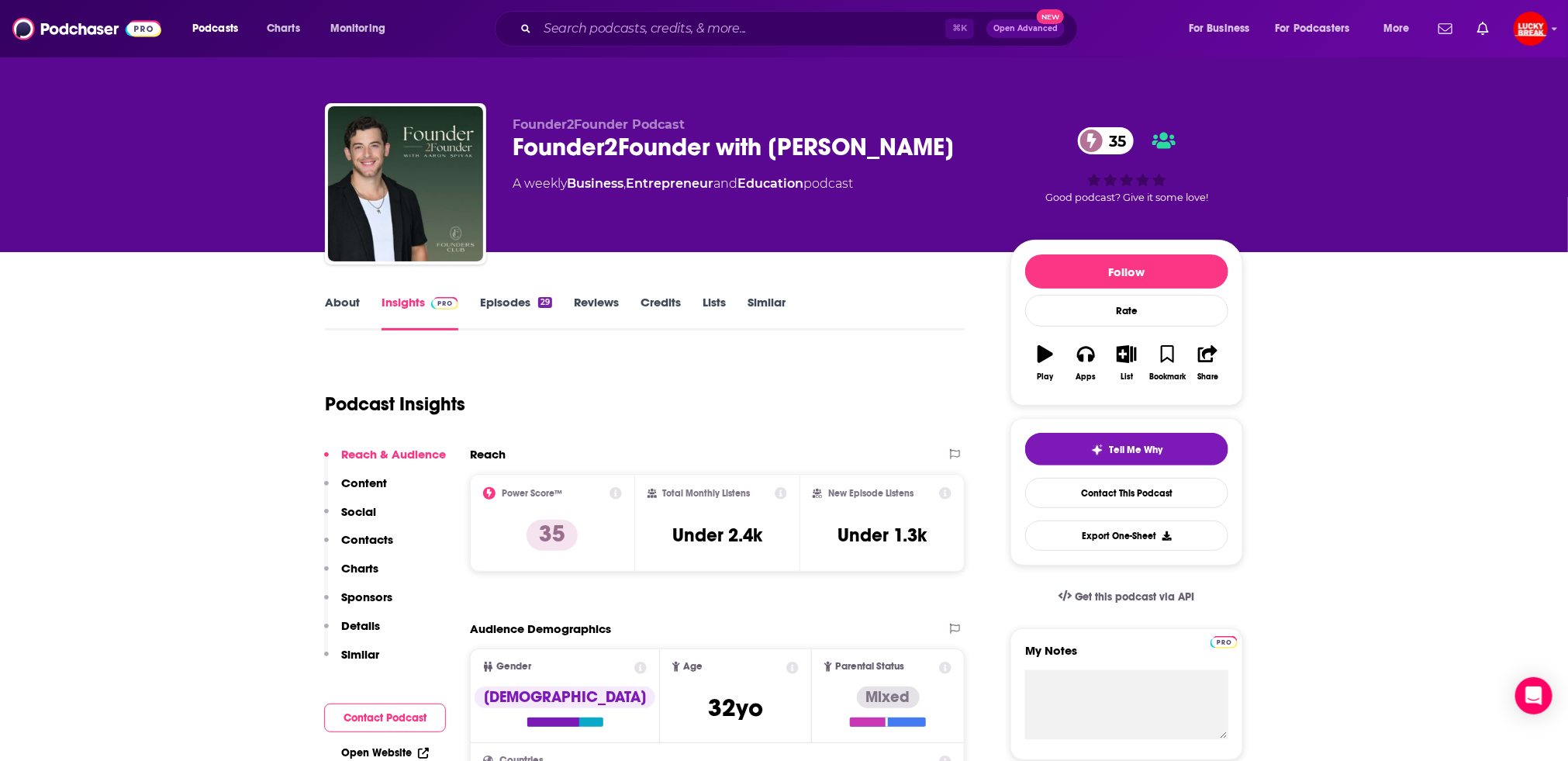
scroll to position [4, 0]
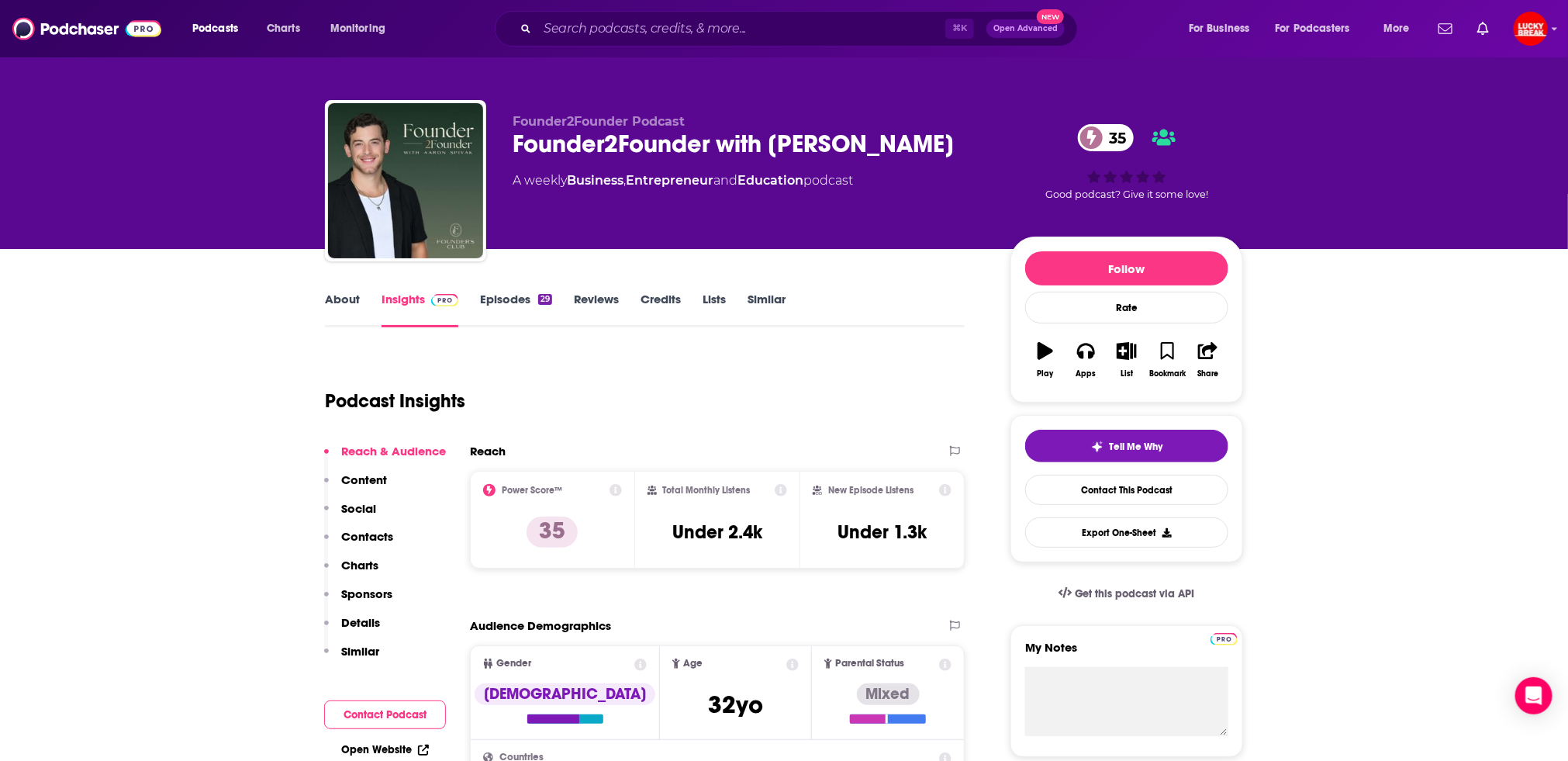
click at [505, 299] on link "Episodes 29" at bounding box center [516, 309] width 72 height 35
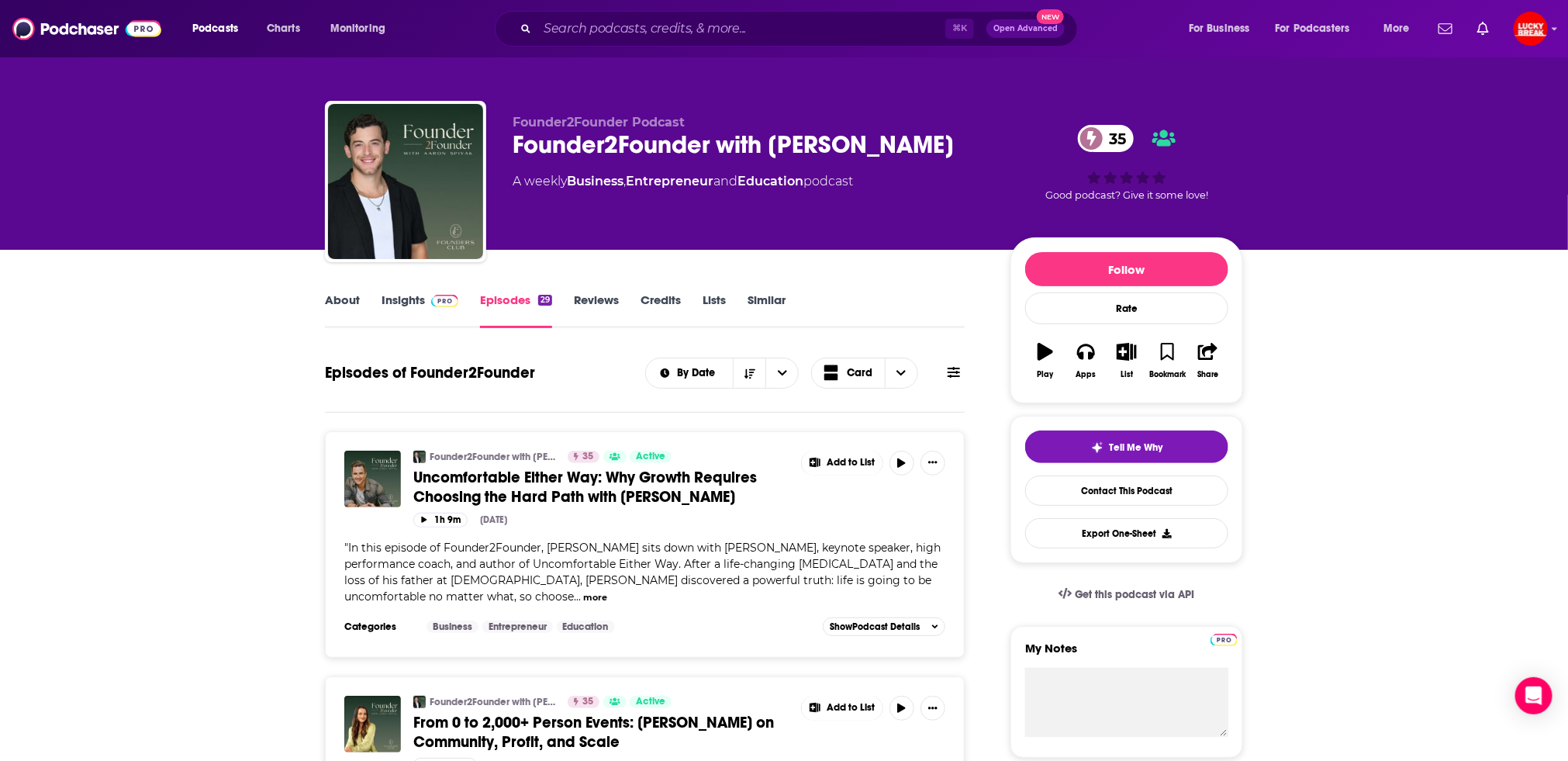
scroll to position [4, 0]
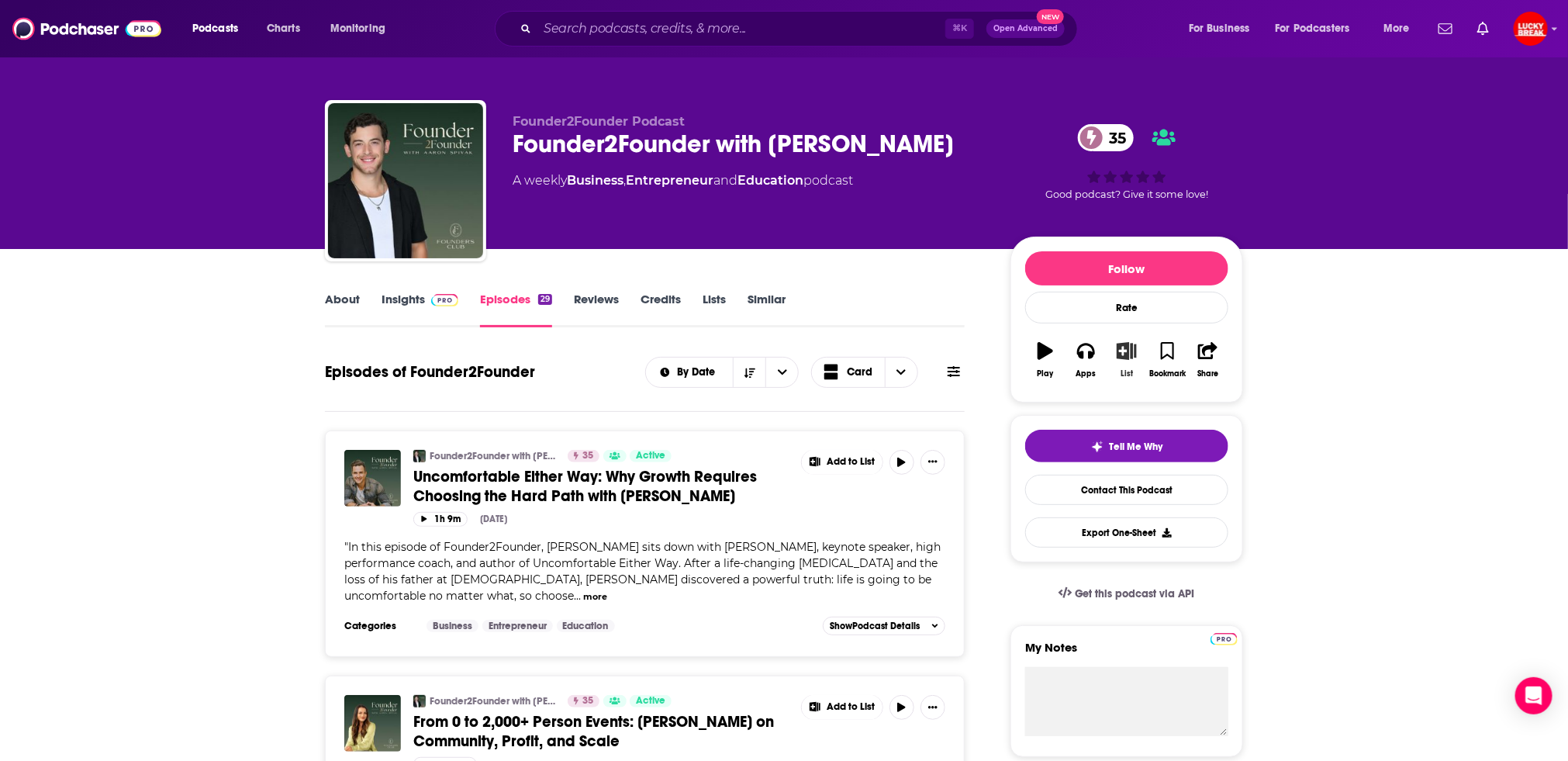
click at [1124, 351] on icon "button" at bounding box center [1126, 351] width 20 height 17
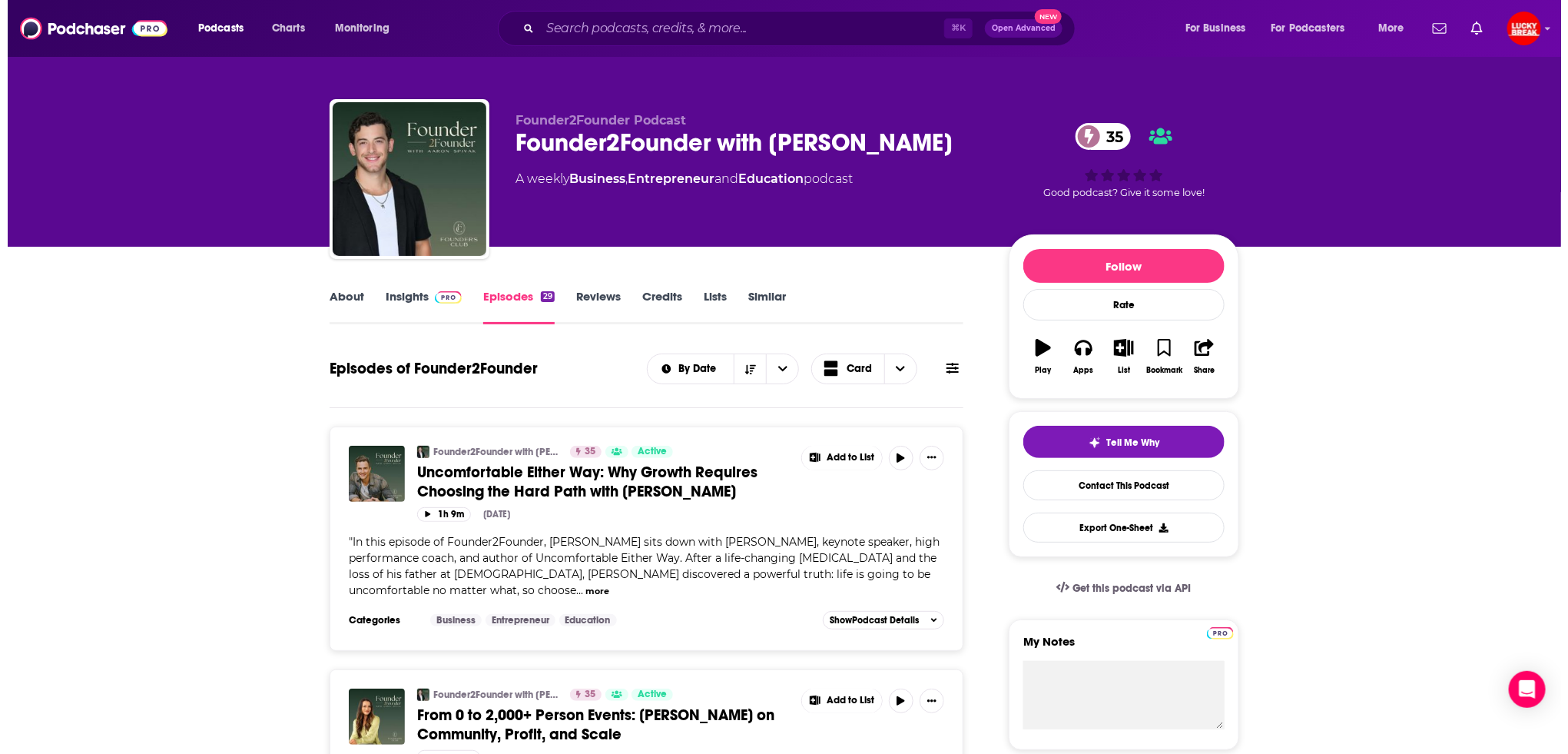
scroll to position [0, 0]
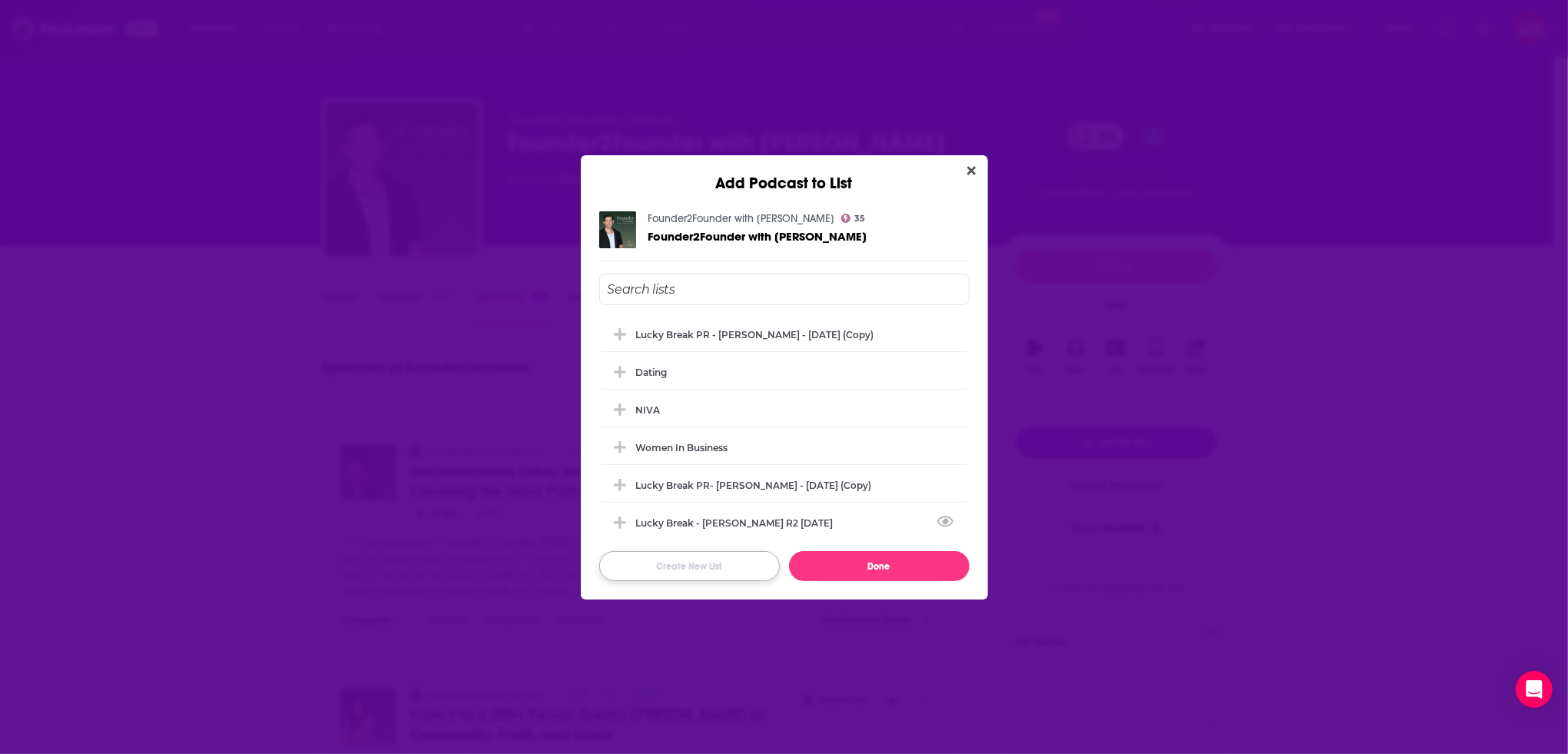
click at [688, 565] on button "Create New List" at bounding box center [690, 566] width 181 height 30
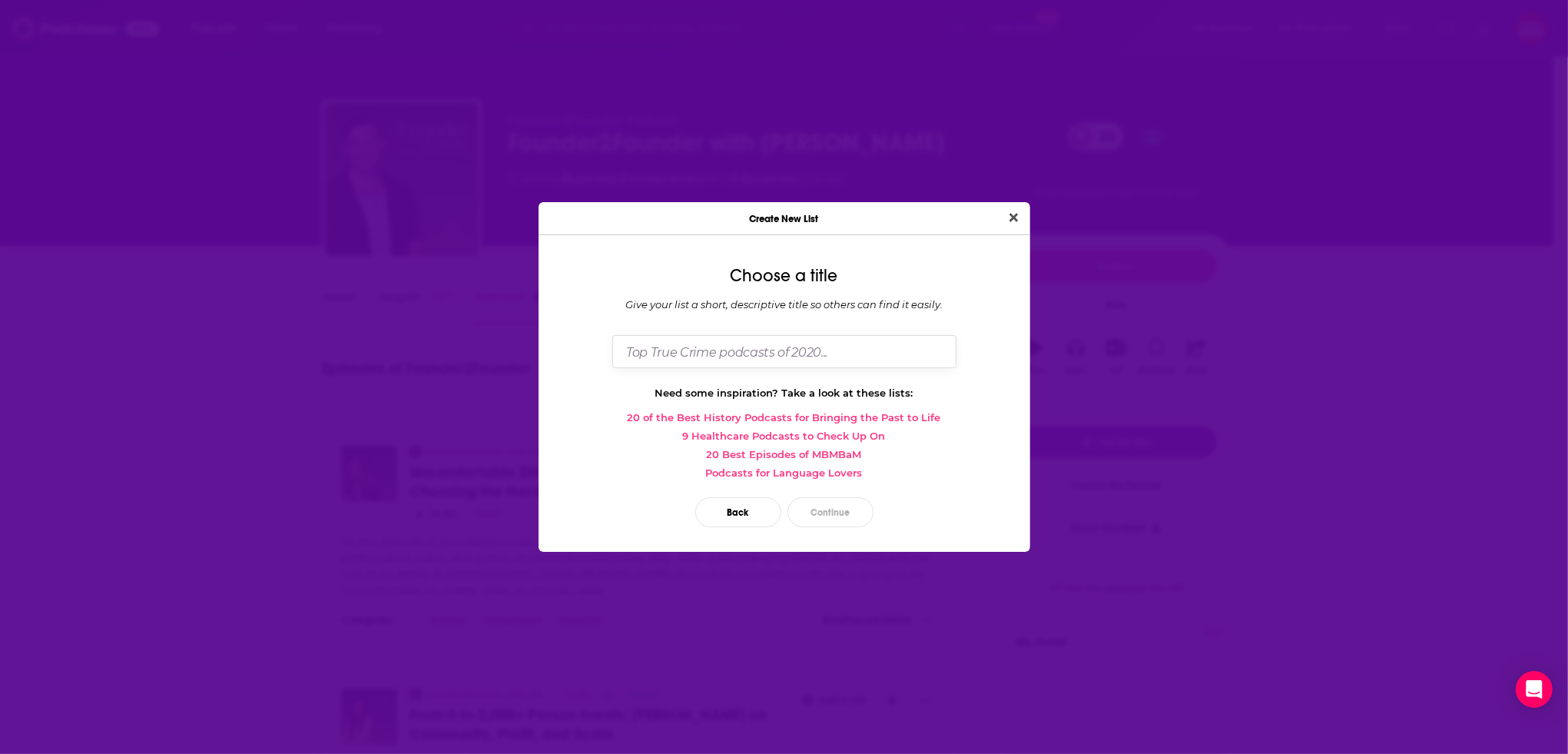
click at [740, 359] on input "Dialog" at bounding box center [784, 352] width 344 height 33
type input "Founder Podcasts - Rich Thomson (9/18)"
click at [837, 497] on button "Continue" at bounding box center [830, 512] width 86 height 30
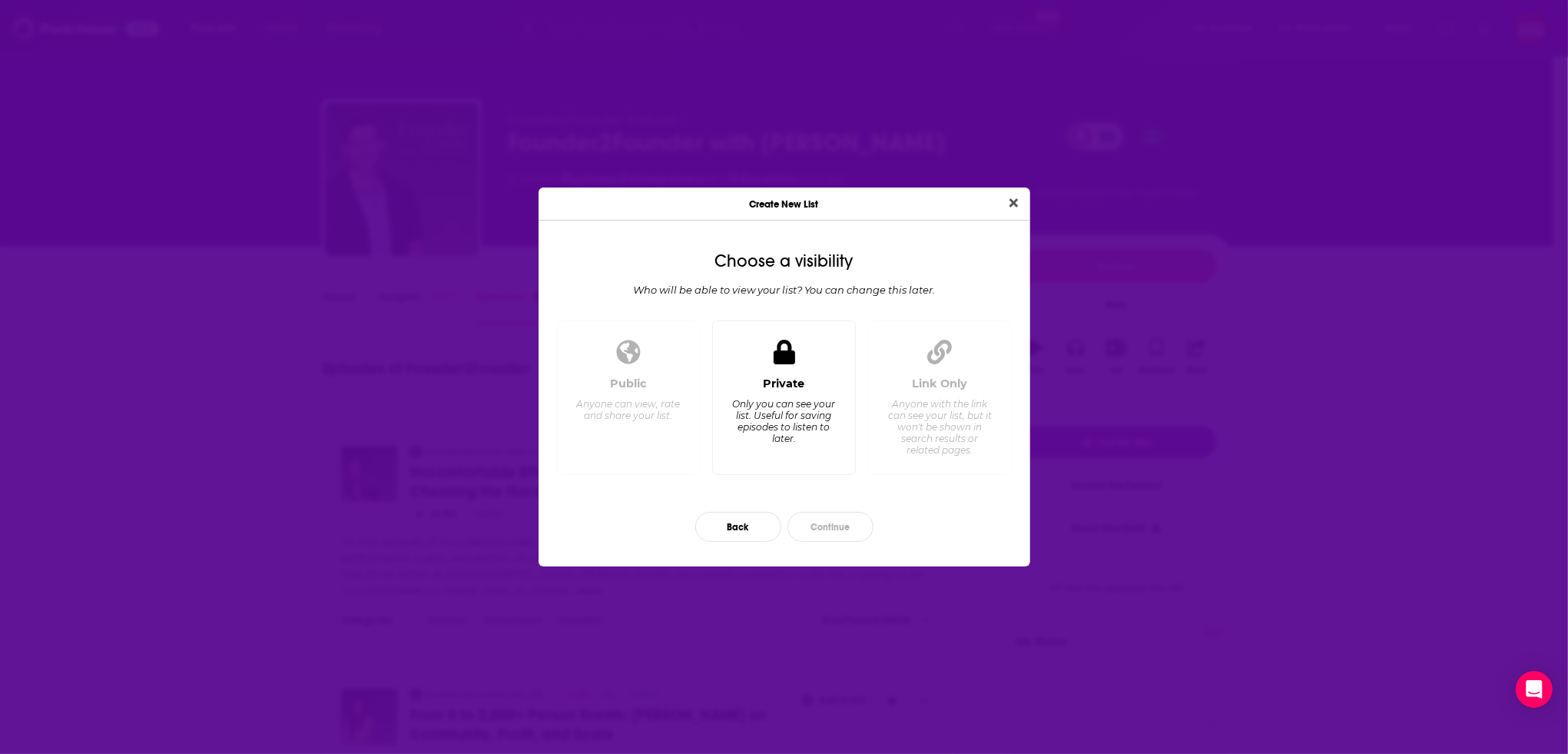
click at [773, 416] on div "Only you can see your list. Useful for saving episodes to listen to later." at bounding box center [784, 420] width 105 height 46
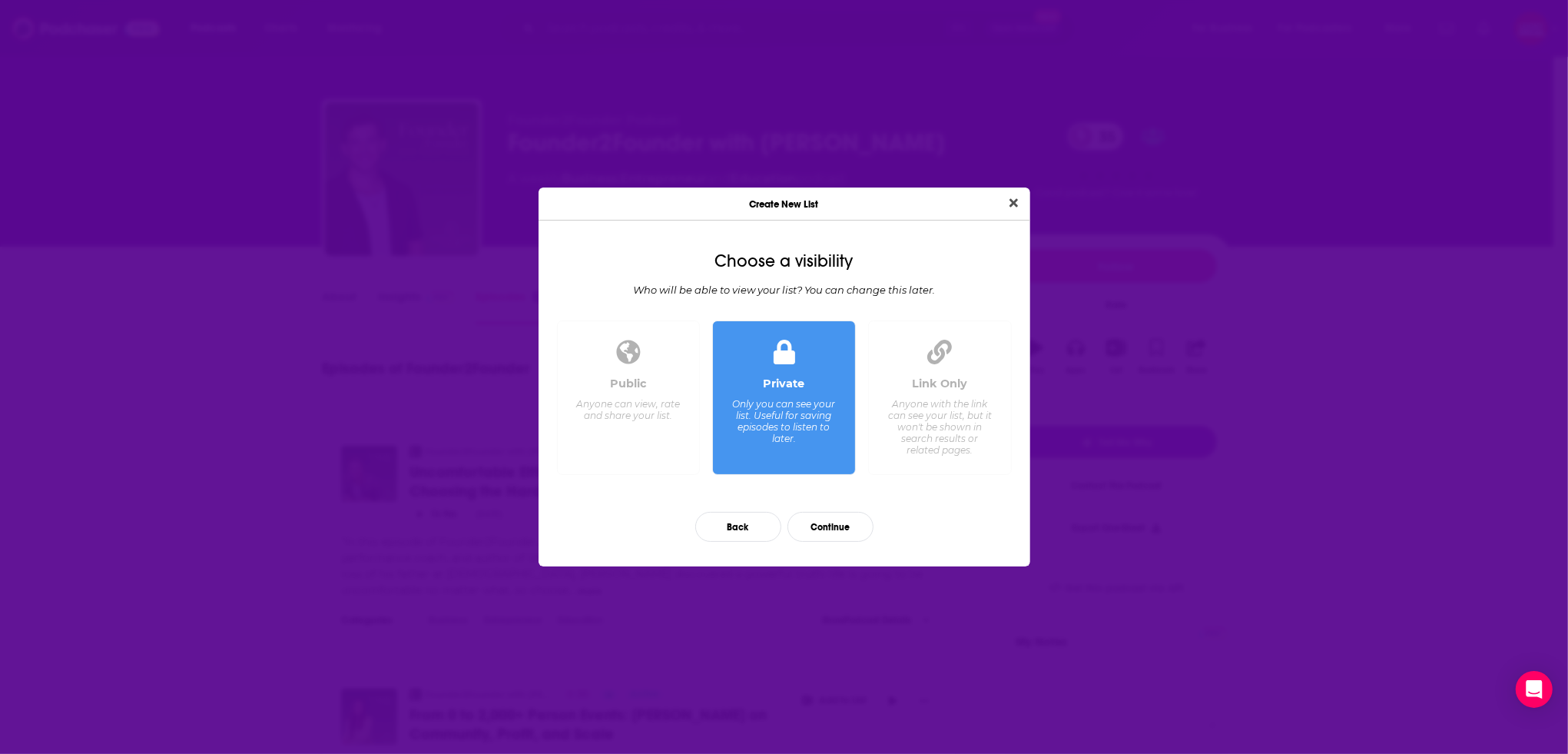
click at [911, 406] on div "Anyone with the link can see your list, but it won't be shown in search results…" at bounding box center [939, 427] width 105 height 58
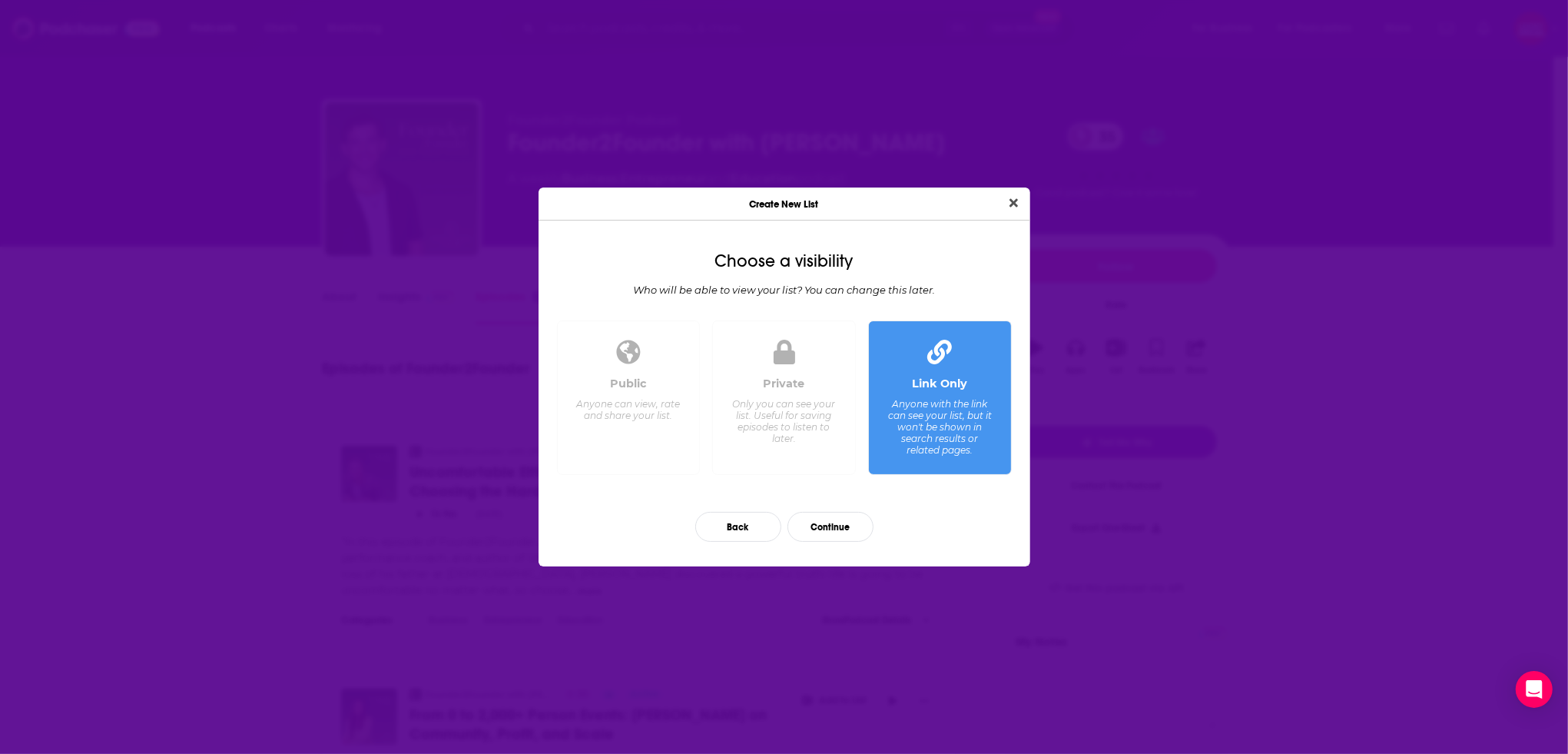
click at [786, 422] on div "Only you can see your list. Useful for saving episodes to listen to later." at bounding box center [784, 420] width 105 height 46
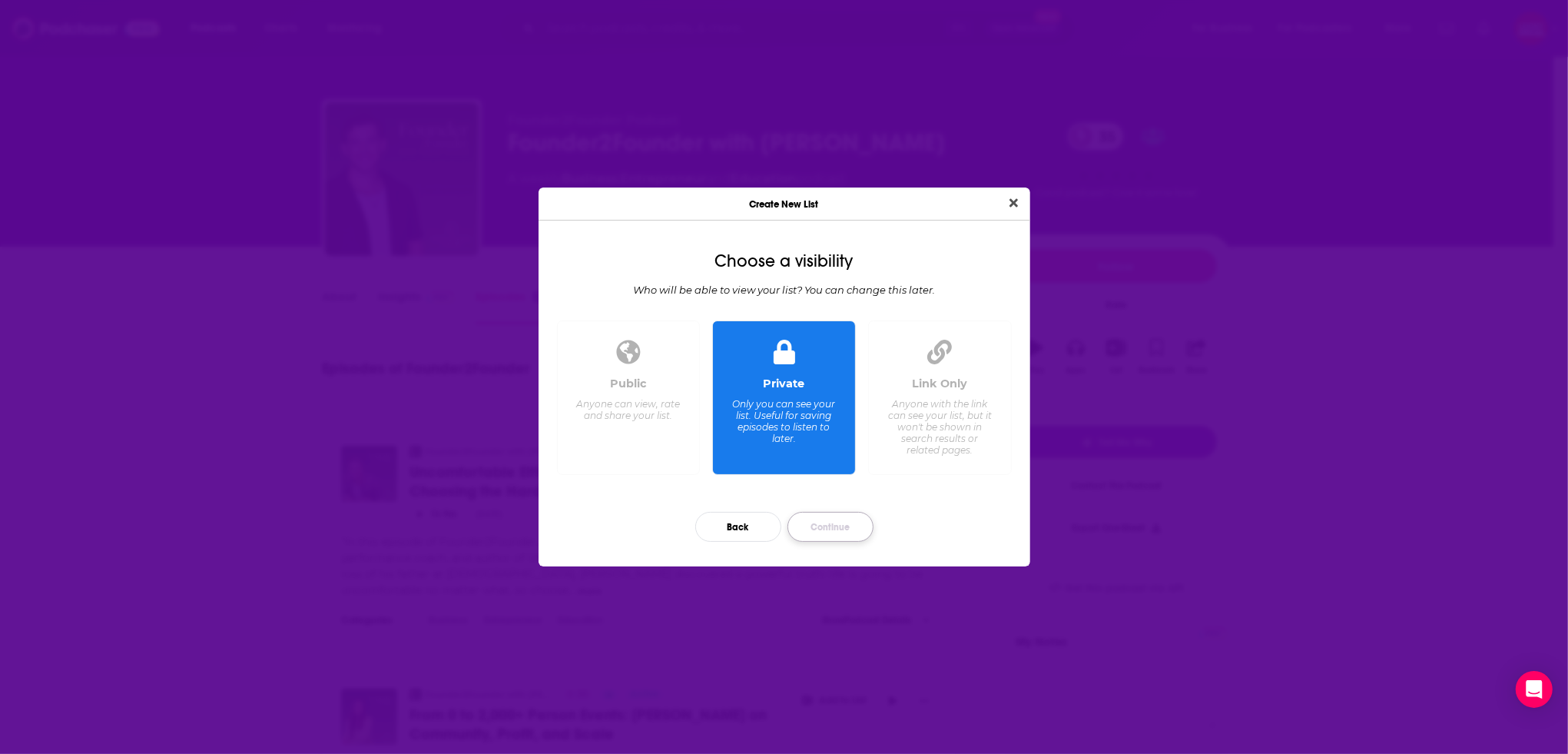
click at [813, 522] on button "Continue" at bounding box center [830, 526] width 86 height 30
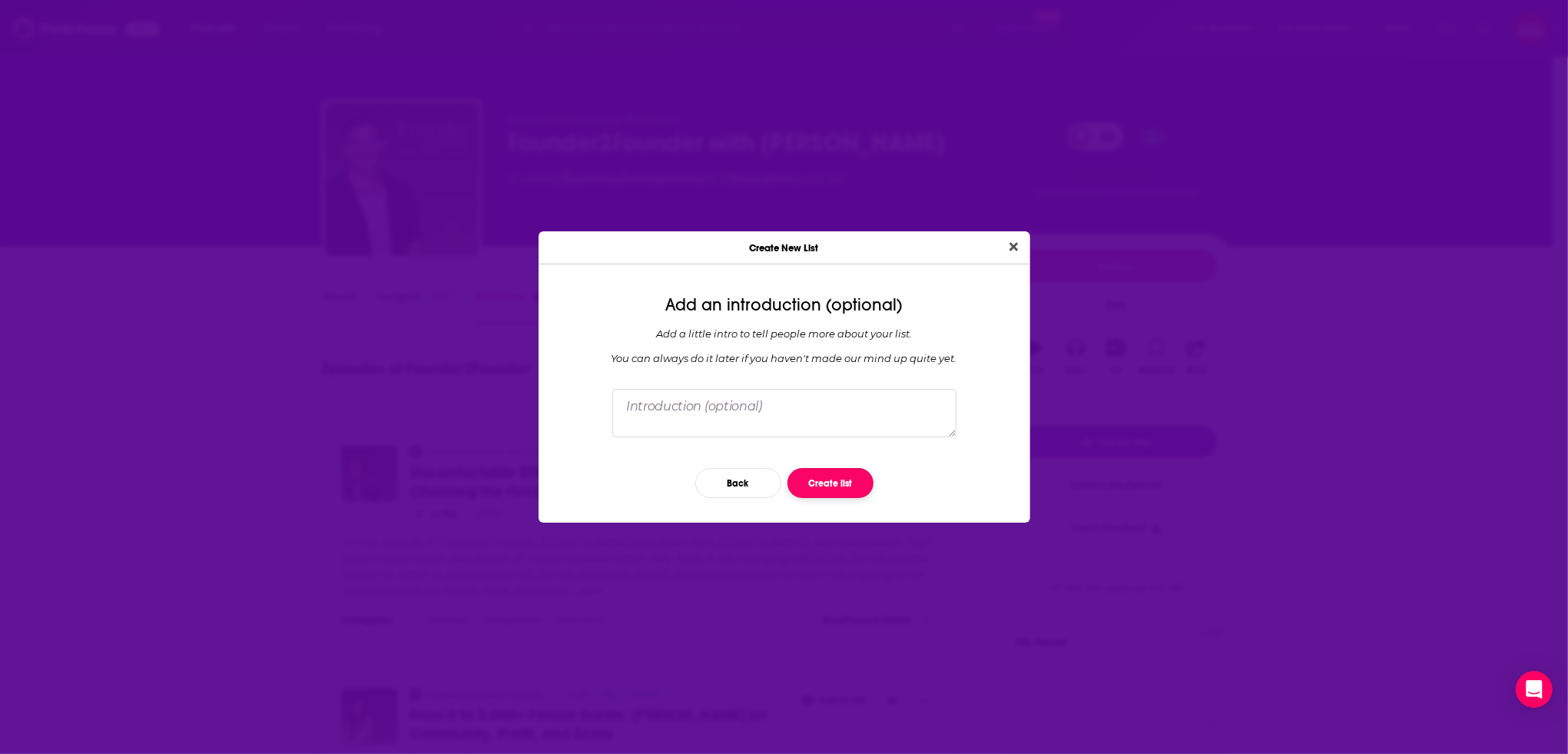
click at [851, 489] on button "Create list" at bounding box center [830, 483] width 86 height 30
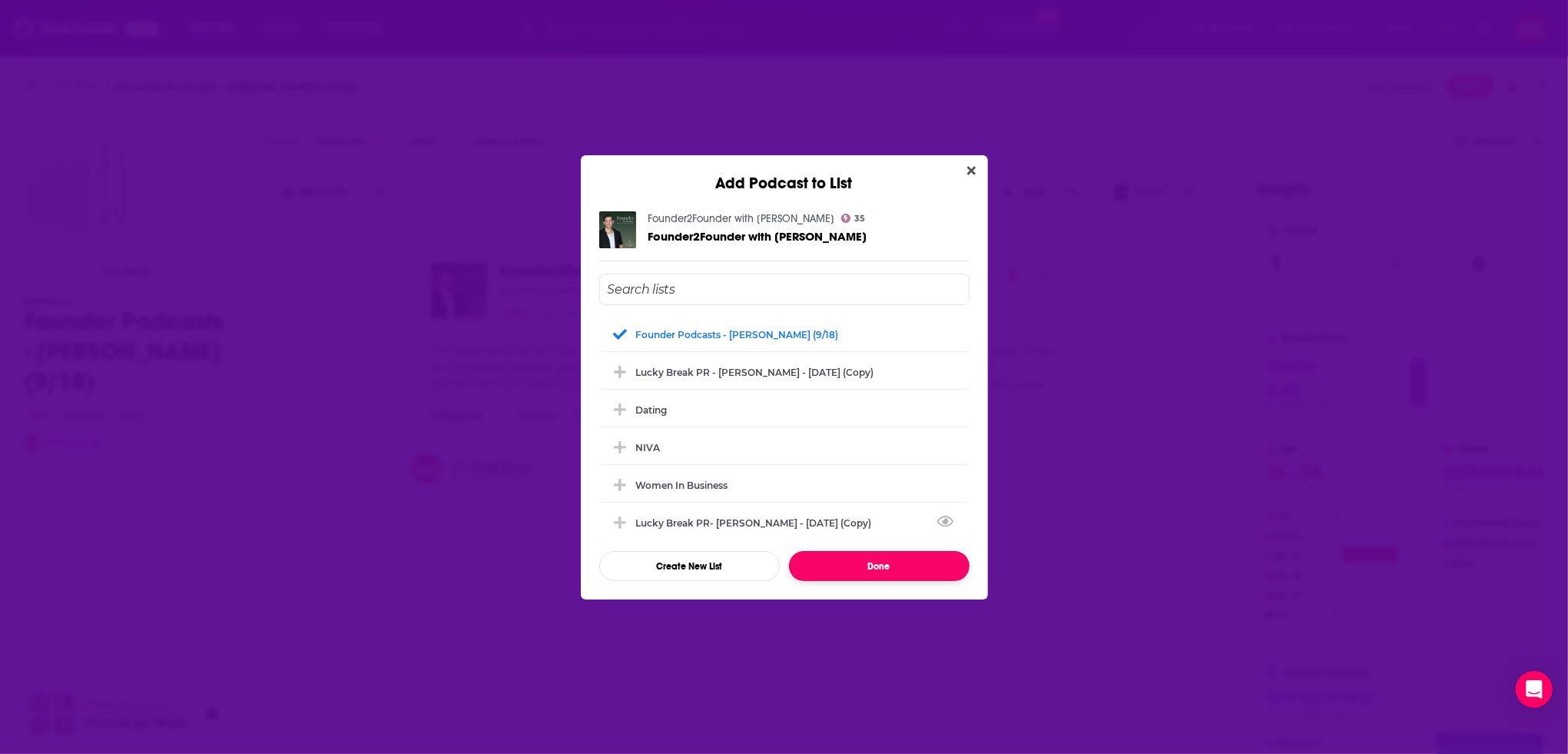
click at [865, 576] on button "Done" at bounding box center [880, 566] width 181 height 30
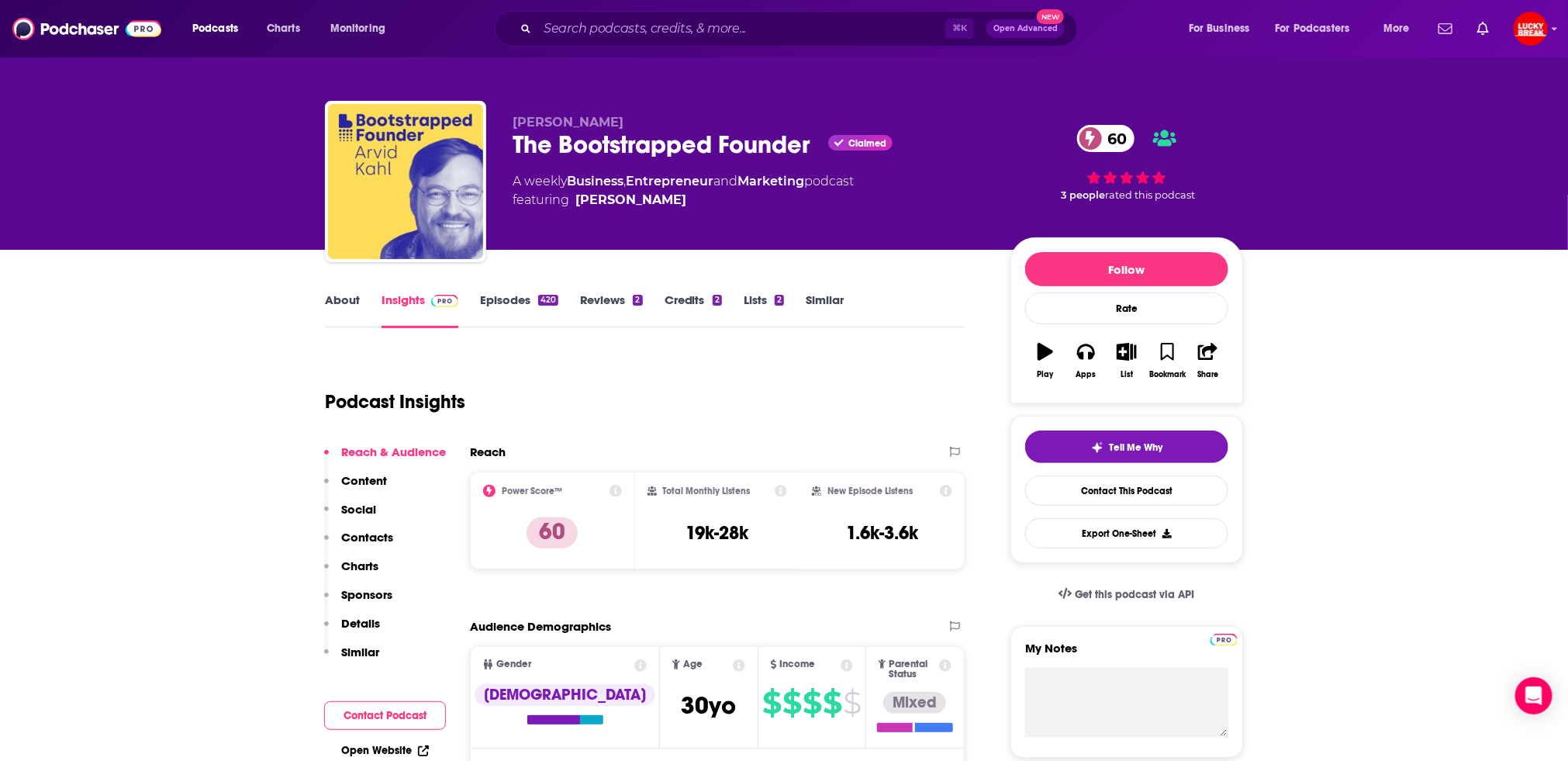
scroll to position [4, 0]
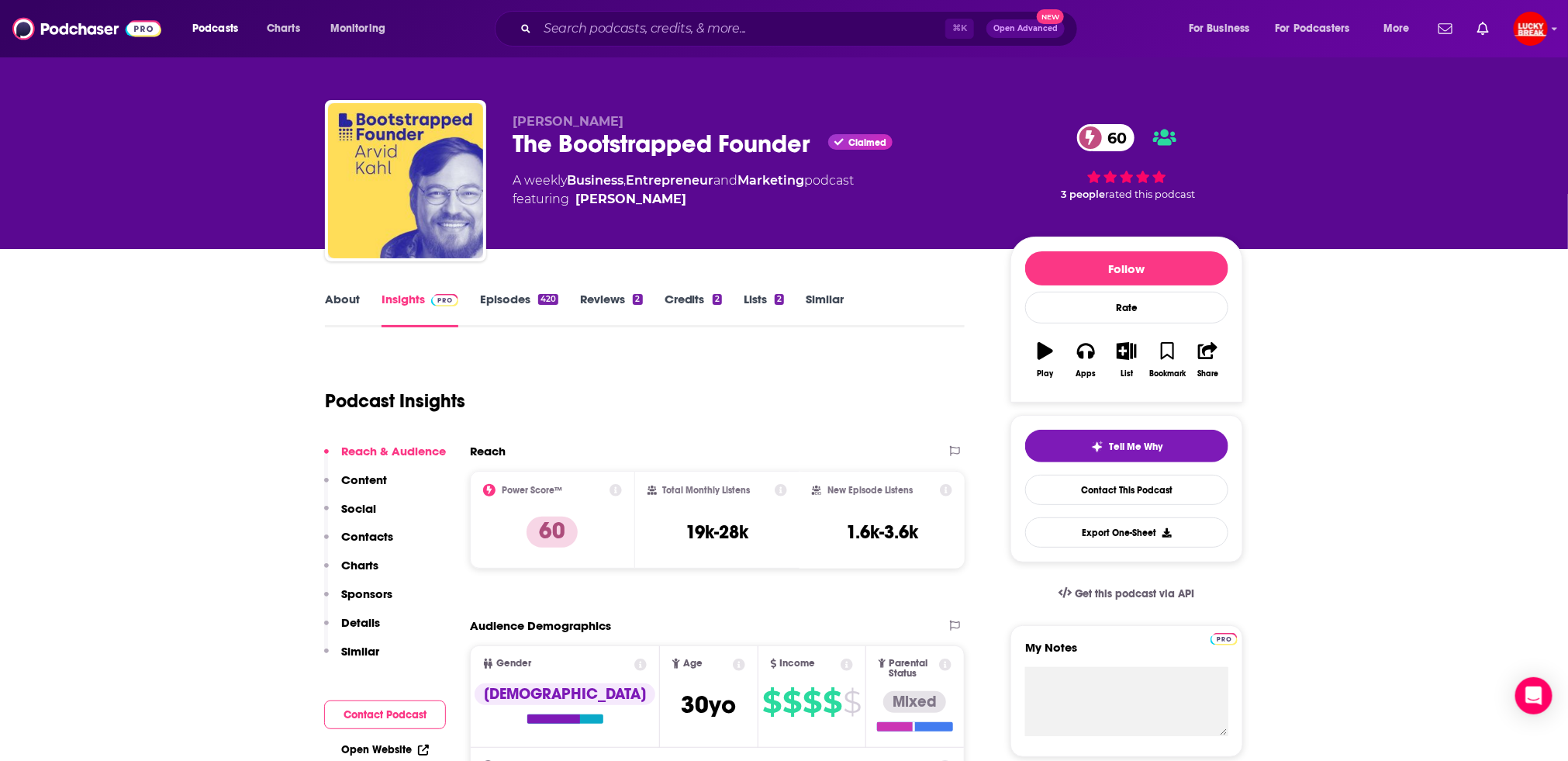
click at [510, 297] on link "Episodes 420" at bounding box center [520, 309] width 79 height 35
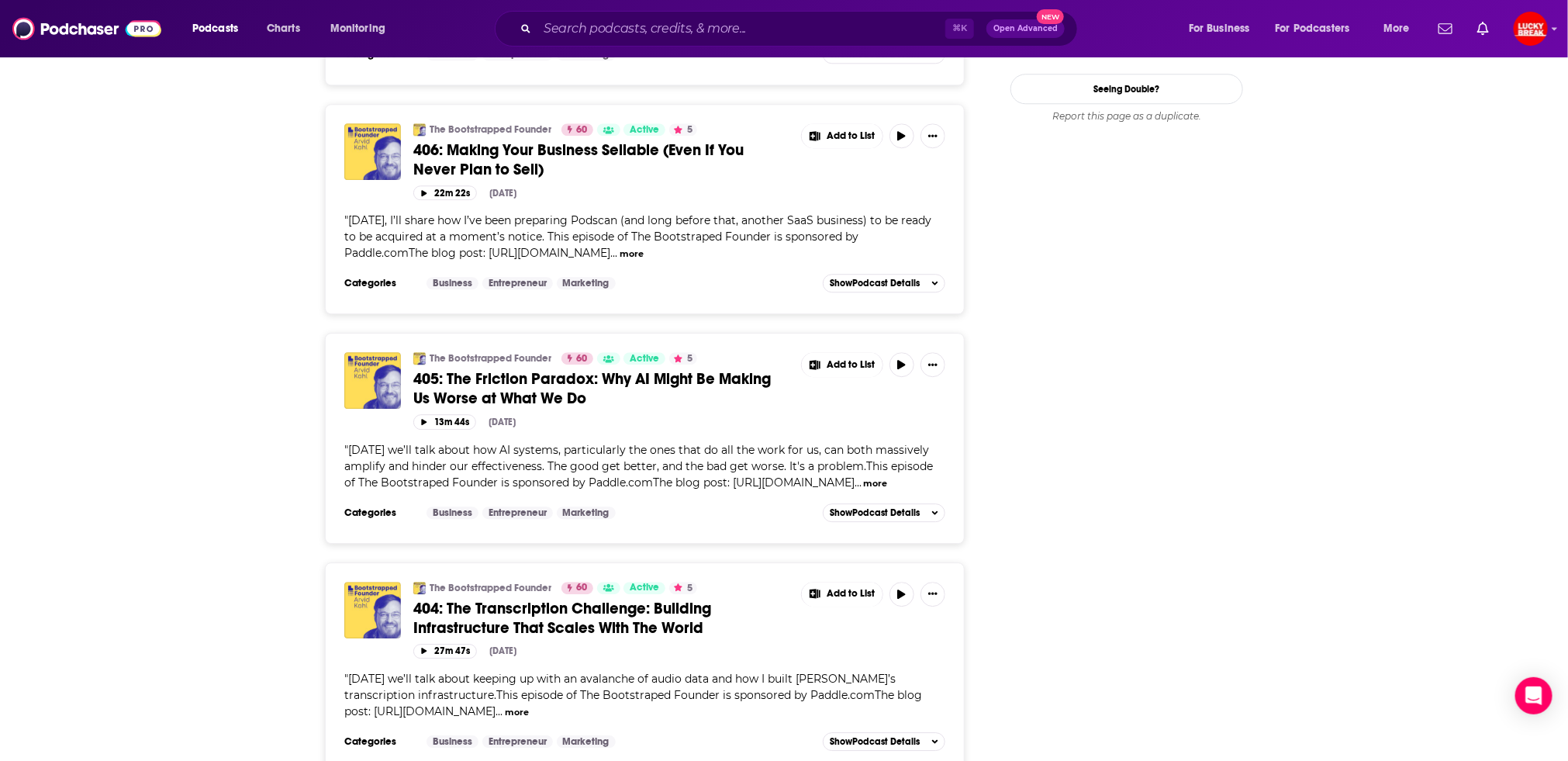
scroll to position [2156, 0]
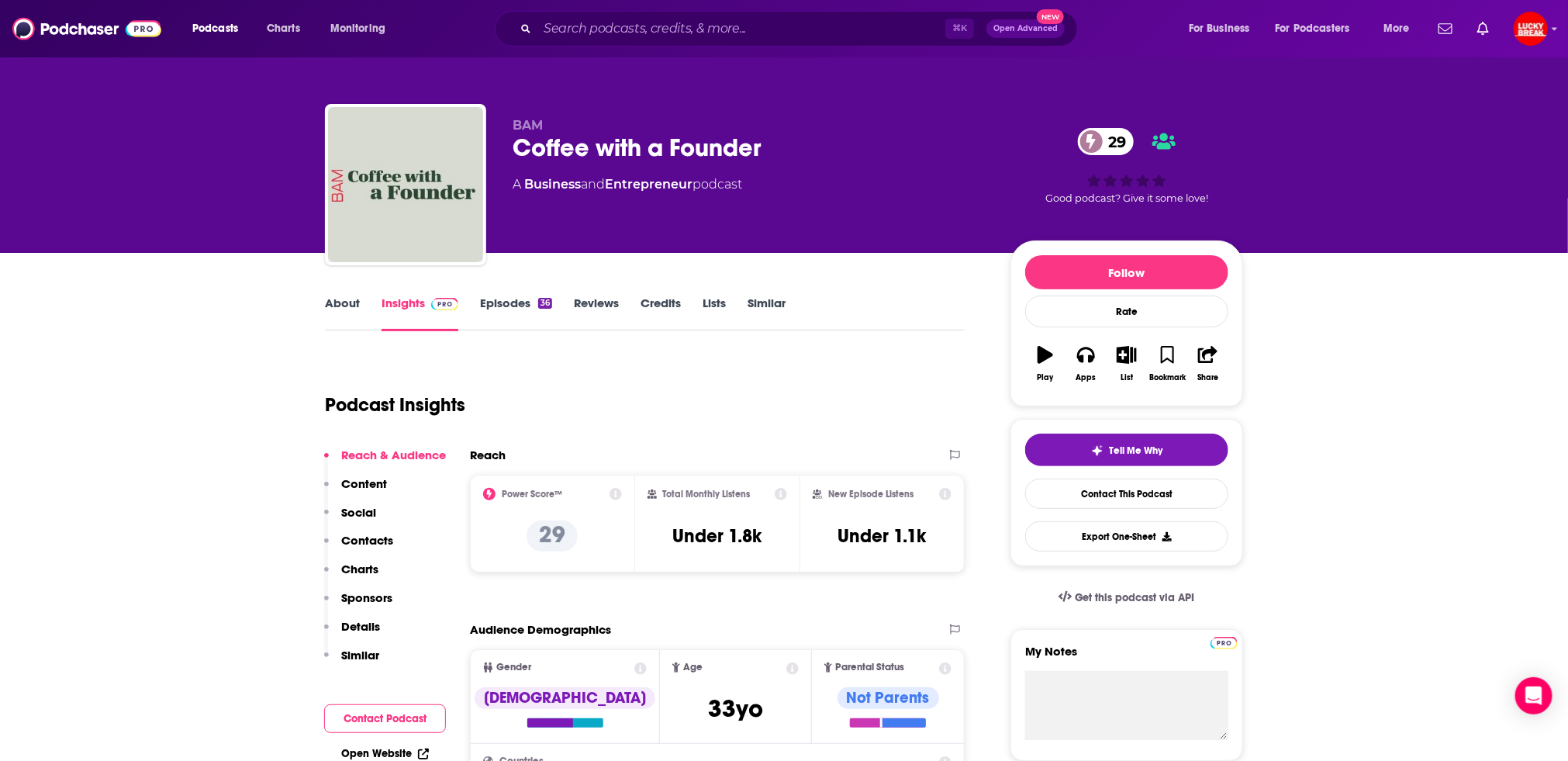
click at [516, 307] on link "Episodes 36" at bounding box center [516, 312] width 72 height 35
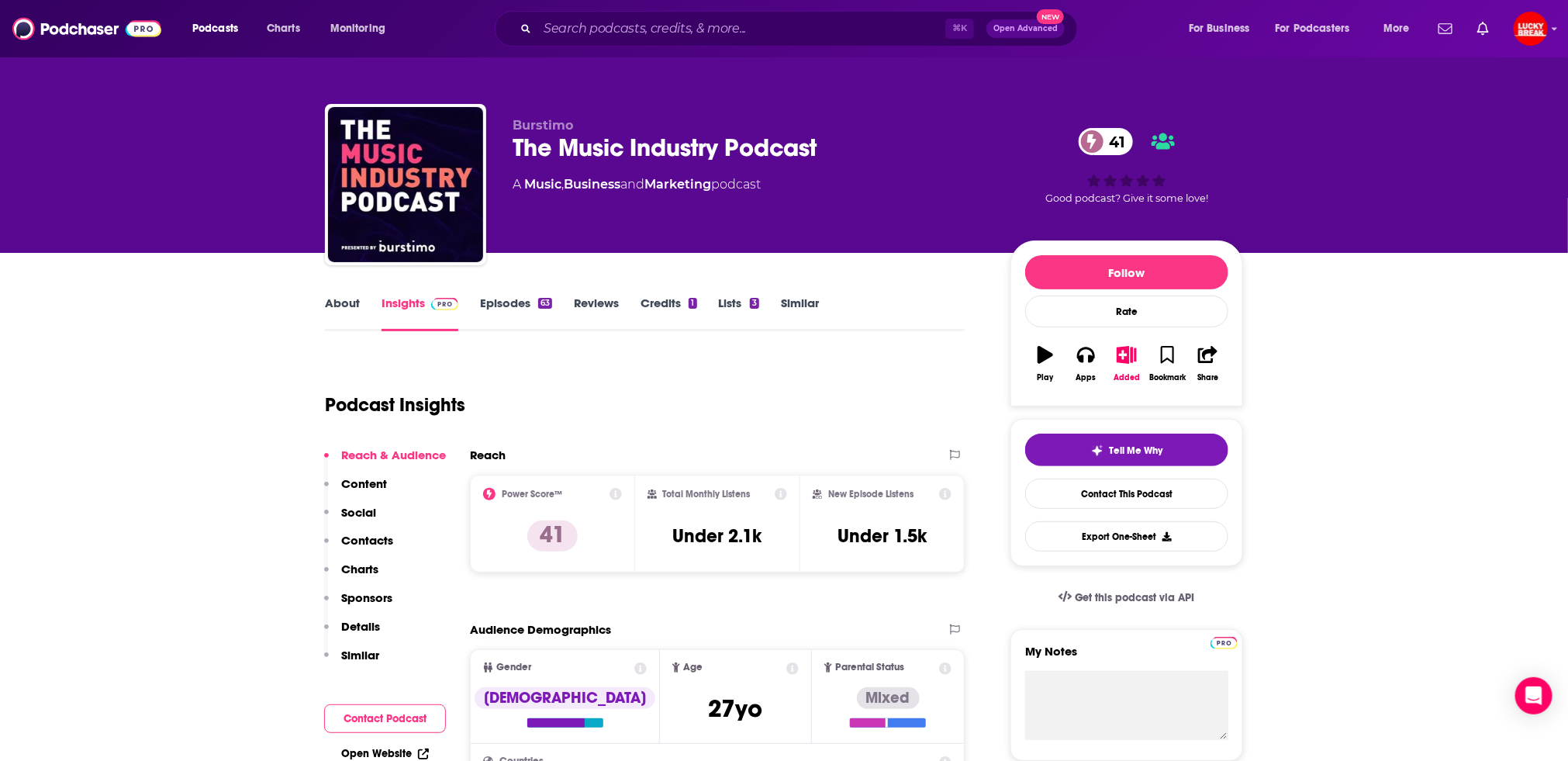
click at [493, 303] on link "Episodes 63" at bounding box center [516, 312] width 72 height 35
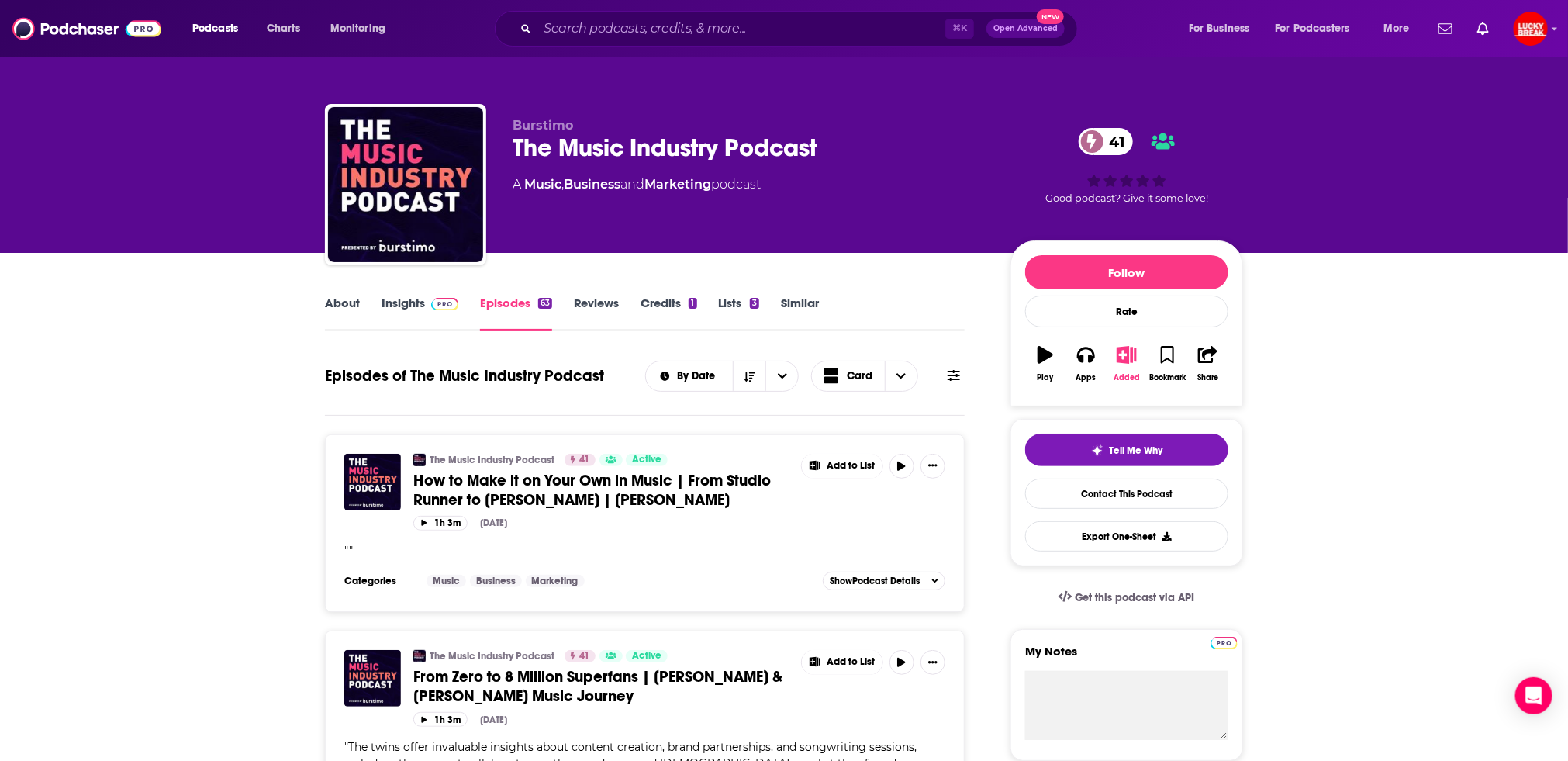
click at [1126, 364] on button "Added" at bounding box center [1126, 364] width 40 height 56
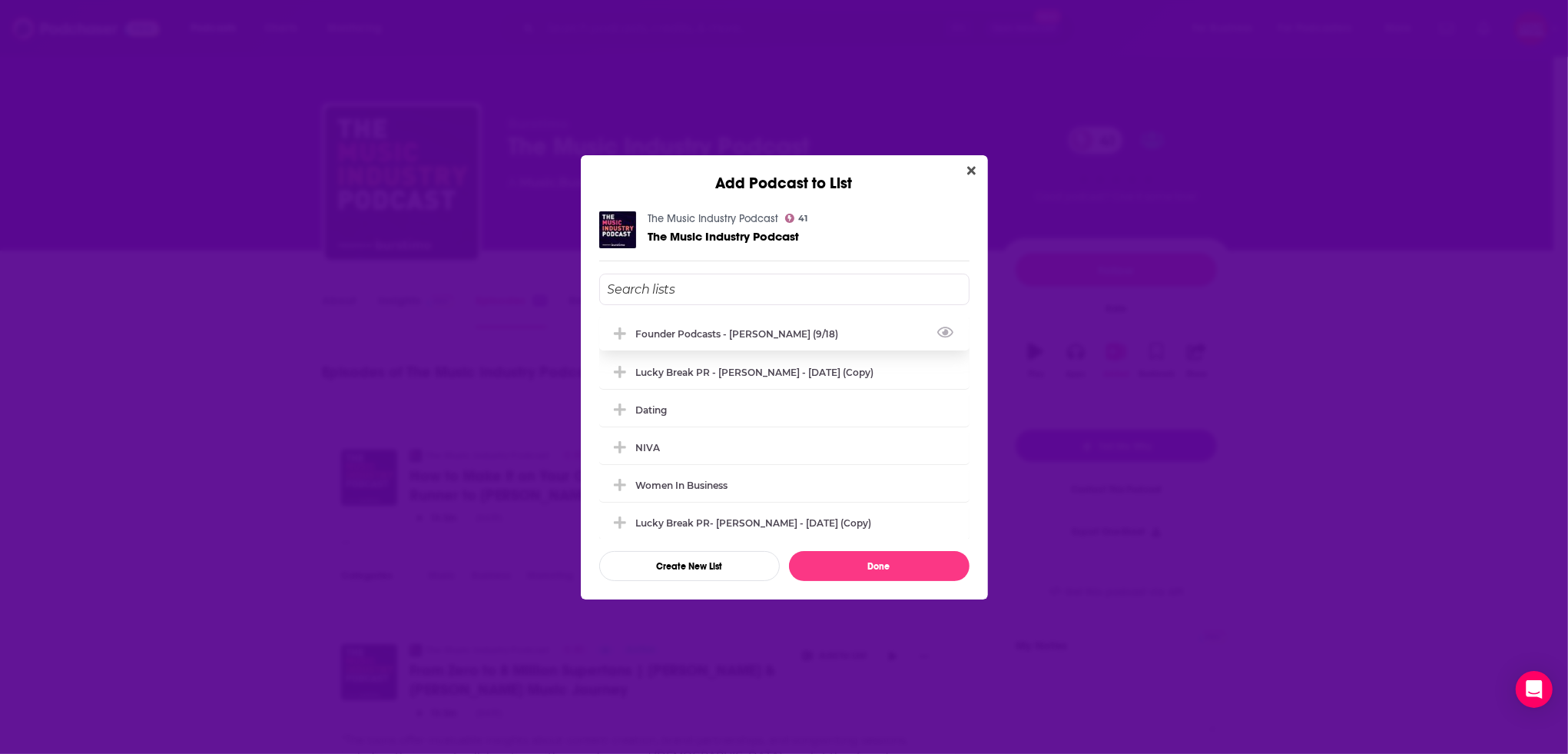
click at [708, 335] on div "Founder Podcasts - Rich Thomson (9/18)" at bounding box center [742, 334] width 212 height 12
click at [878, 566] on button "Done" at bounding box center [880, 566] width 181 height 30
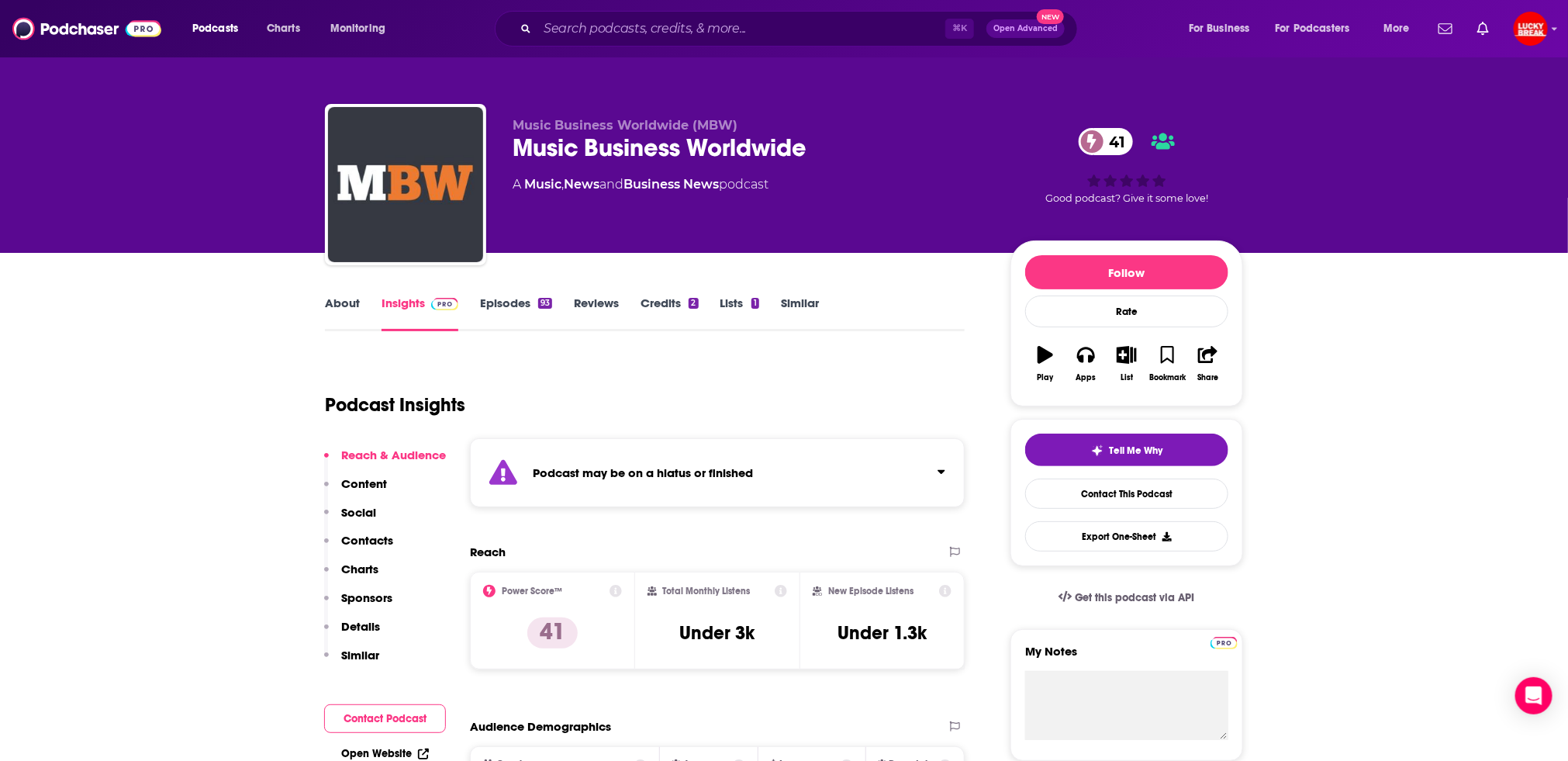
click at [511, 304] on link "Episodes 93" at bounding box center [516, 312] width 72 height 35
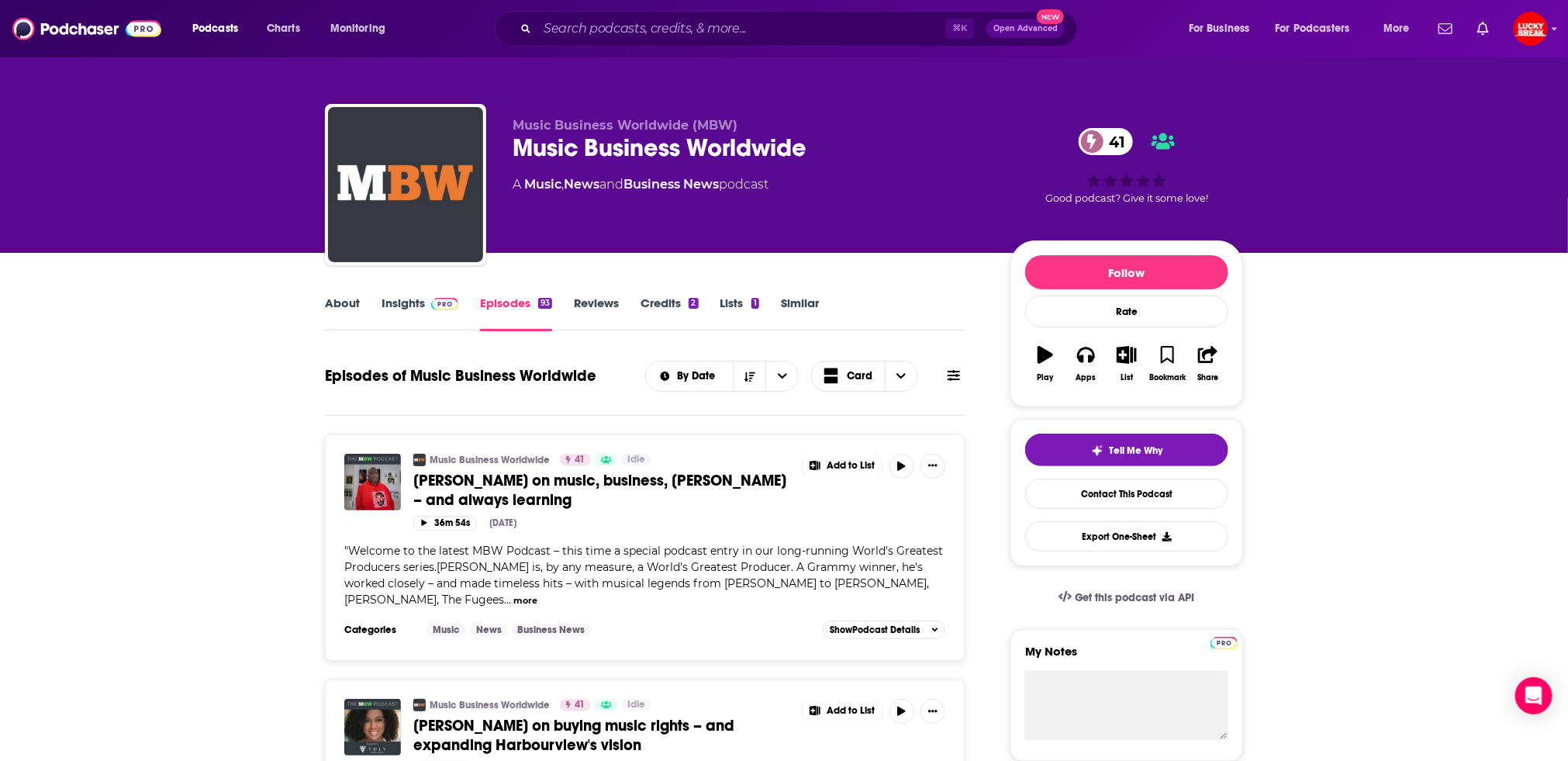
click at [398, 308] on link "Insights" at bounding box center [420, 312] width 77 height 35
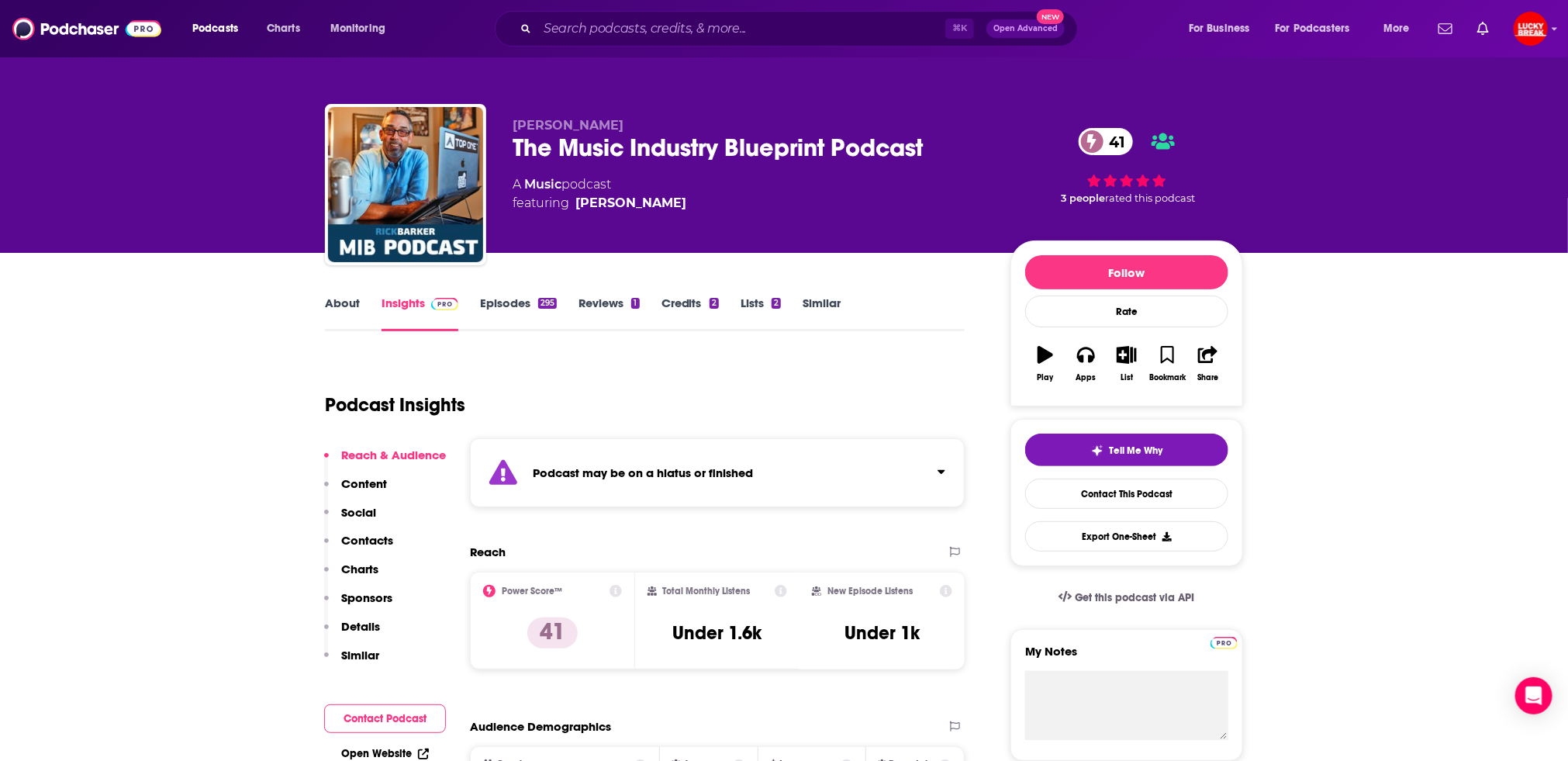
click at [856, 364] on div "Podcast Insights" at bounding box center [638, 395] width 627 height 79
